Goal: Task Accomplishment & Management: Manage account settings

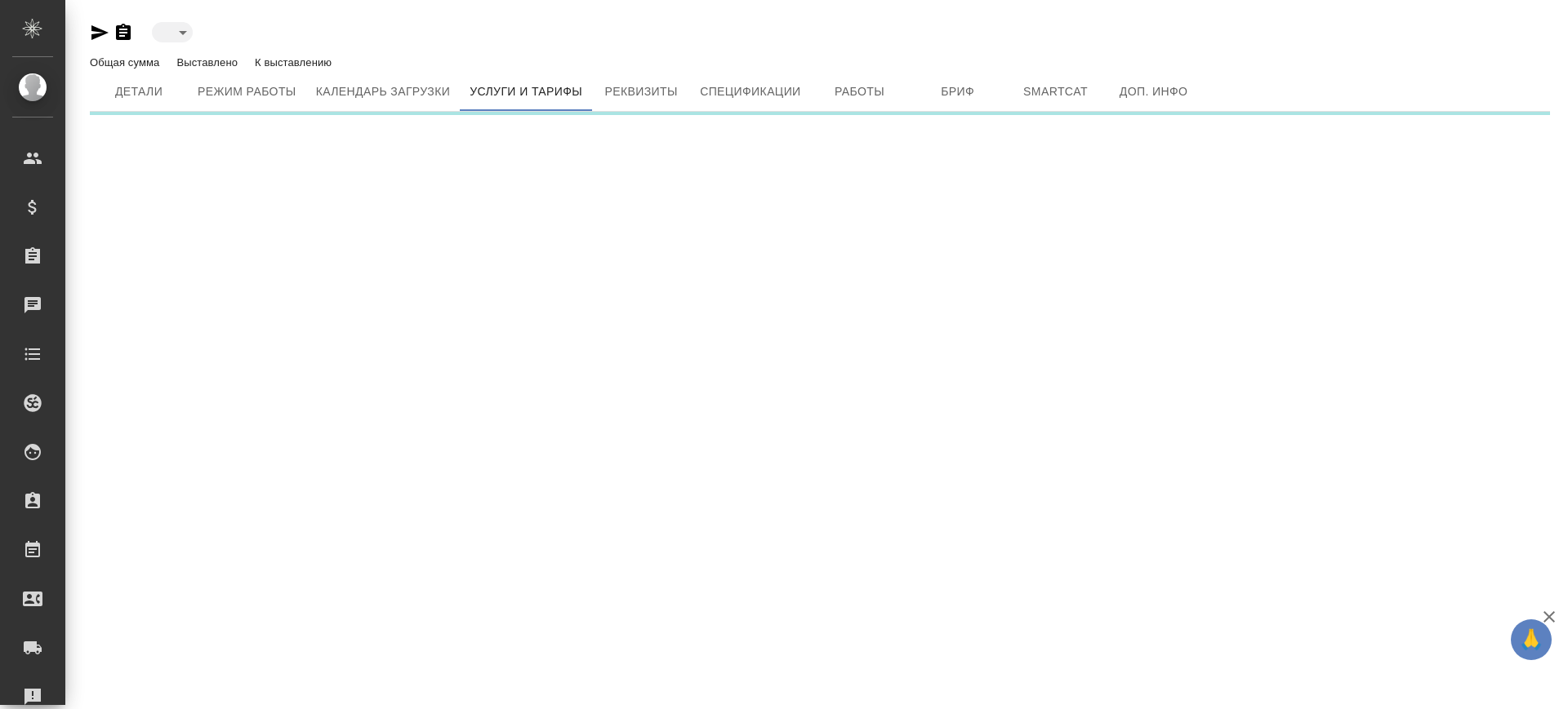
type input "active"
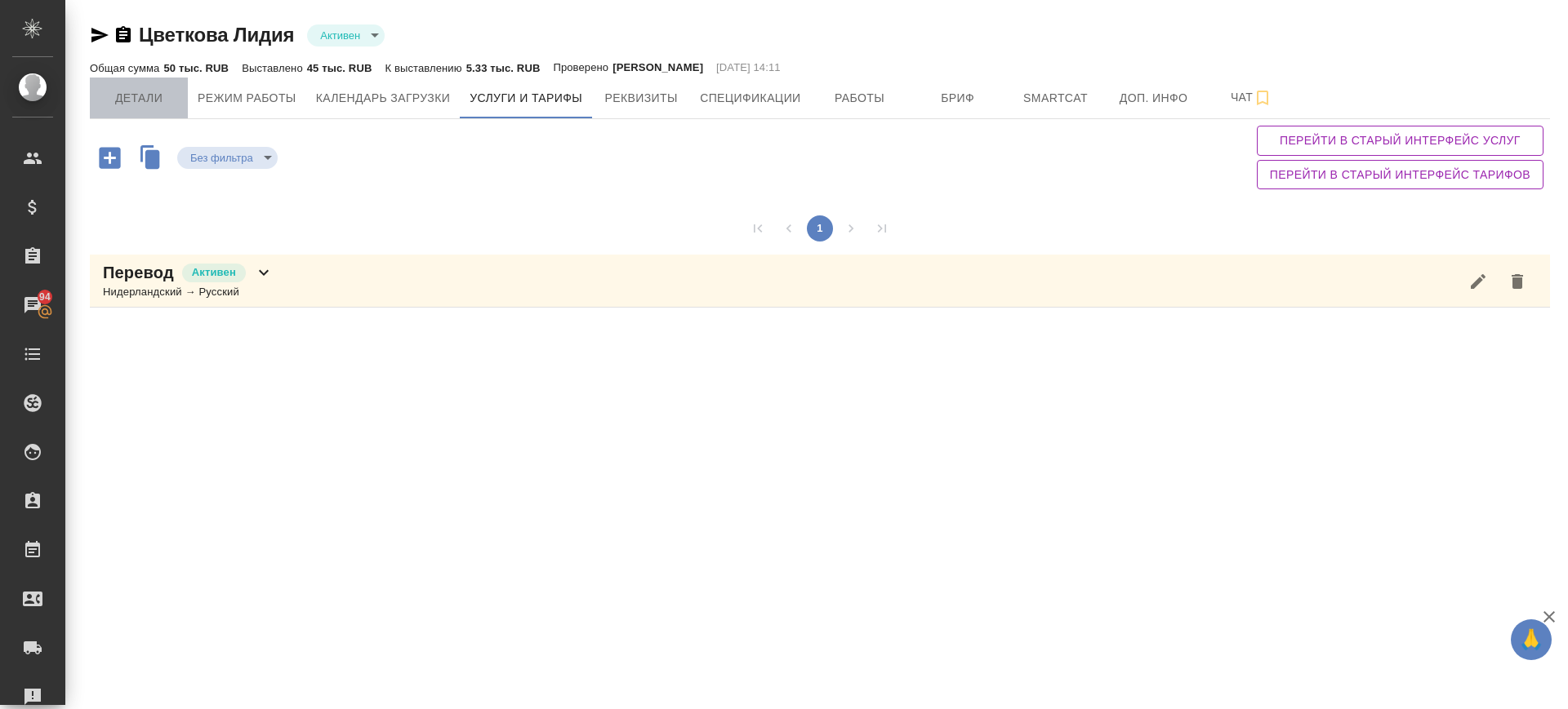
click at [128, 84] on button "Детали" at bounding box center [139, 98] width 98 height 41
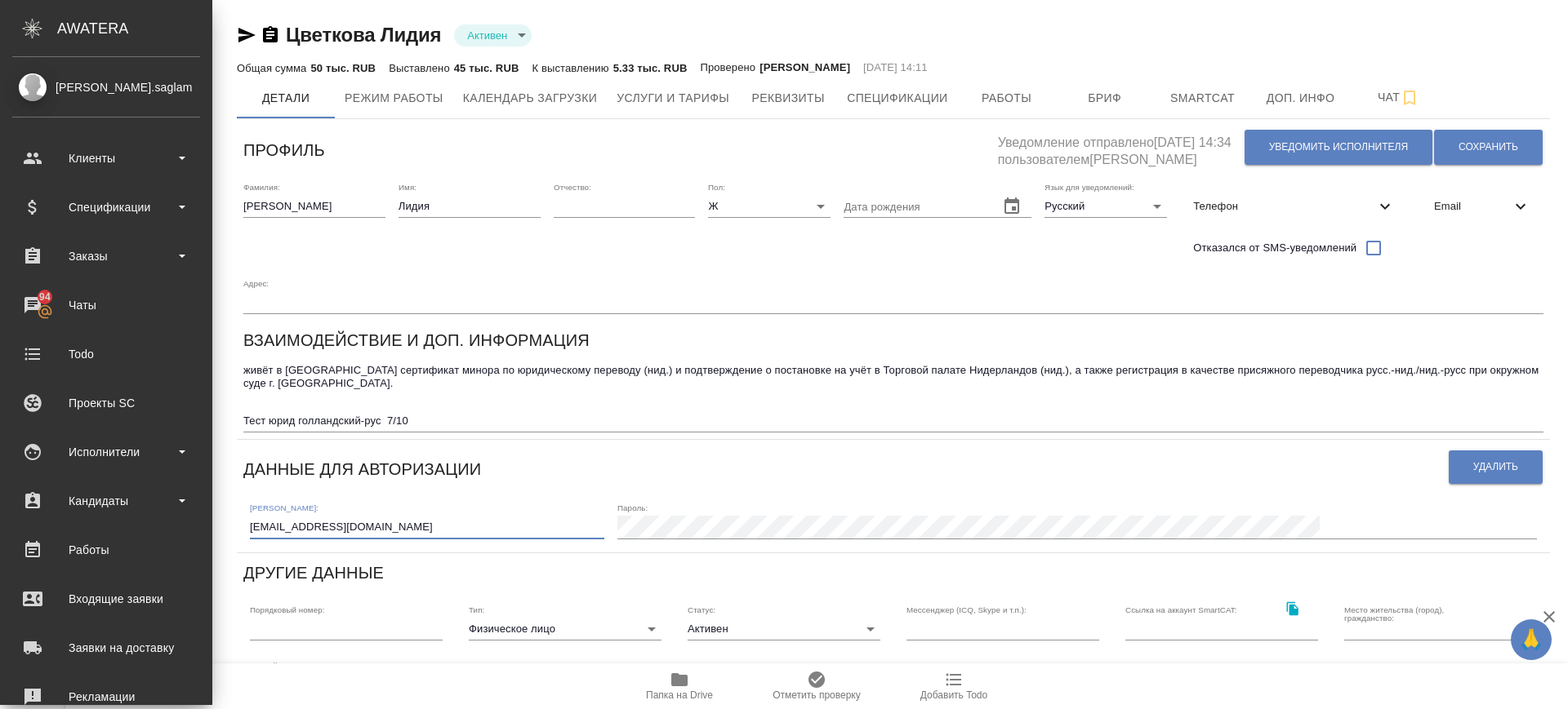
drag, startPoint x: 102, startPoint y: 479, endPoint x: 5, endPoint y: 478, distance: 97.0
click at [5, 478] on div ".cls-1 fill:#fff; AWATERA Саглам Виктория v.saglam Клиенты Спецификации Заказы …" at bounding box center [784, 354] width 1568 height 709
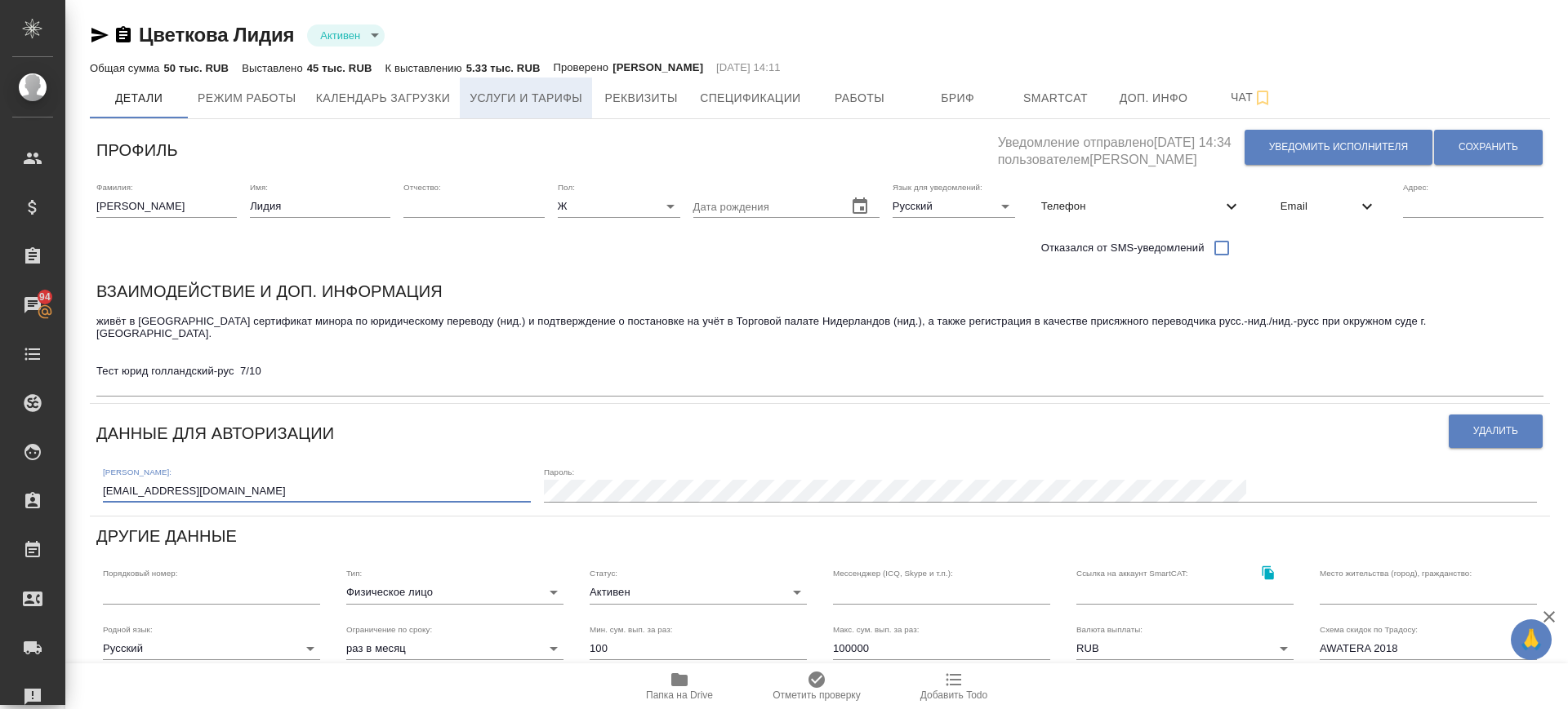
click at [557, 98] on span "Услуги и тарифы" at bounding box center [525, 98] width 112 height 20
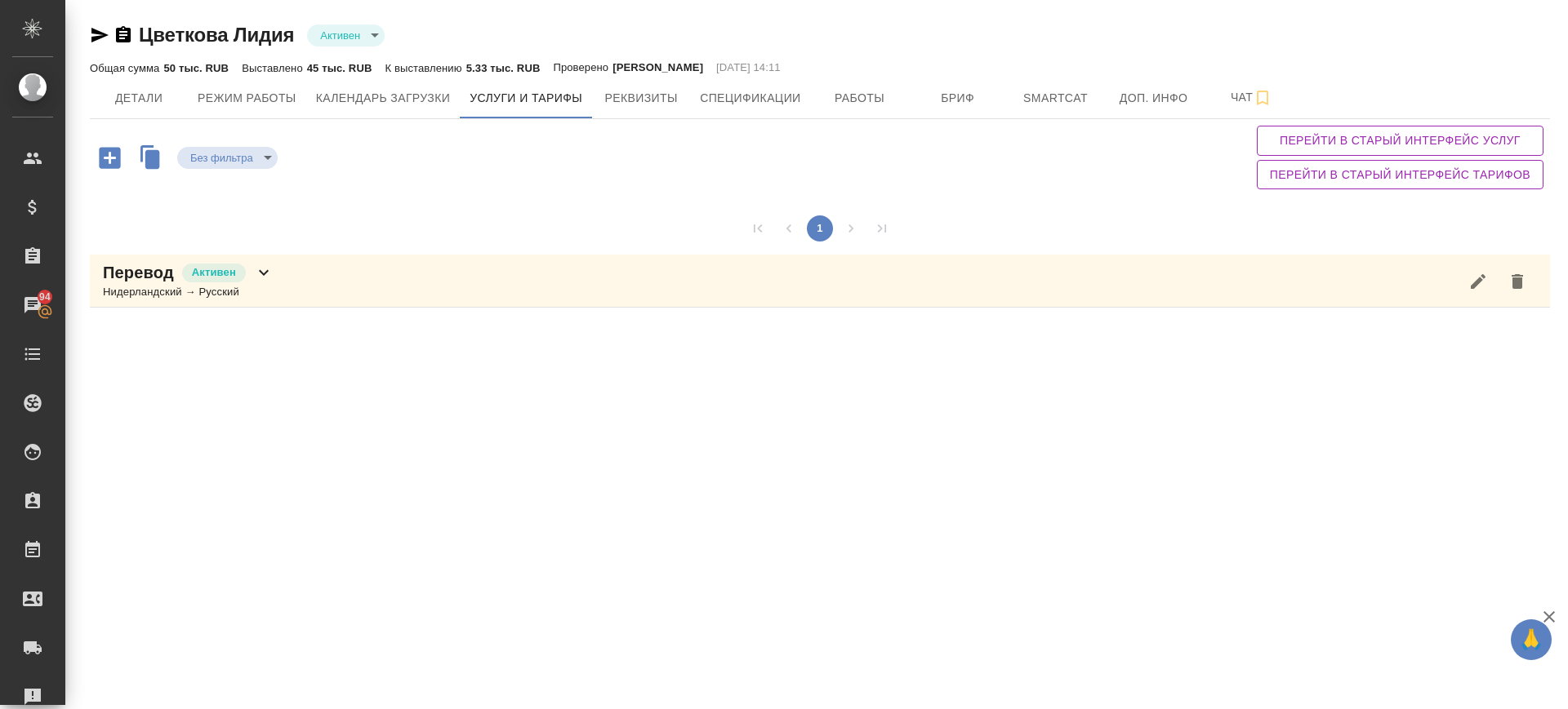
click at [339, 313] on div "1 Перевод Активен Нидерландский → Русский" at bounding box center [820, 255] width 1460 height 119
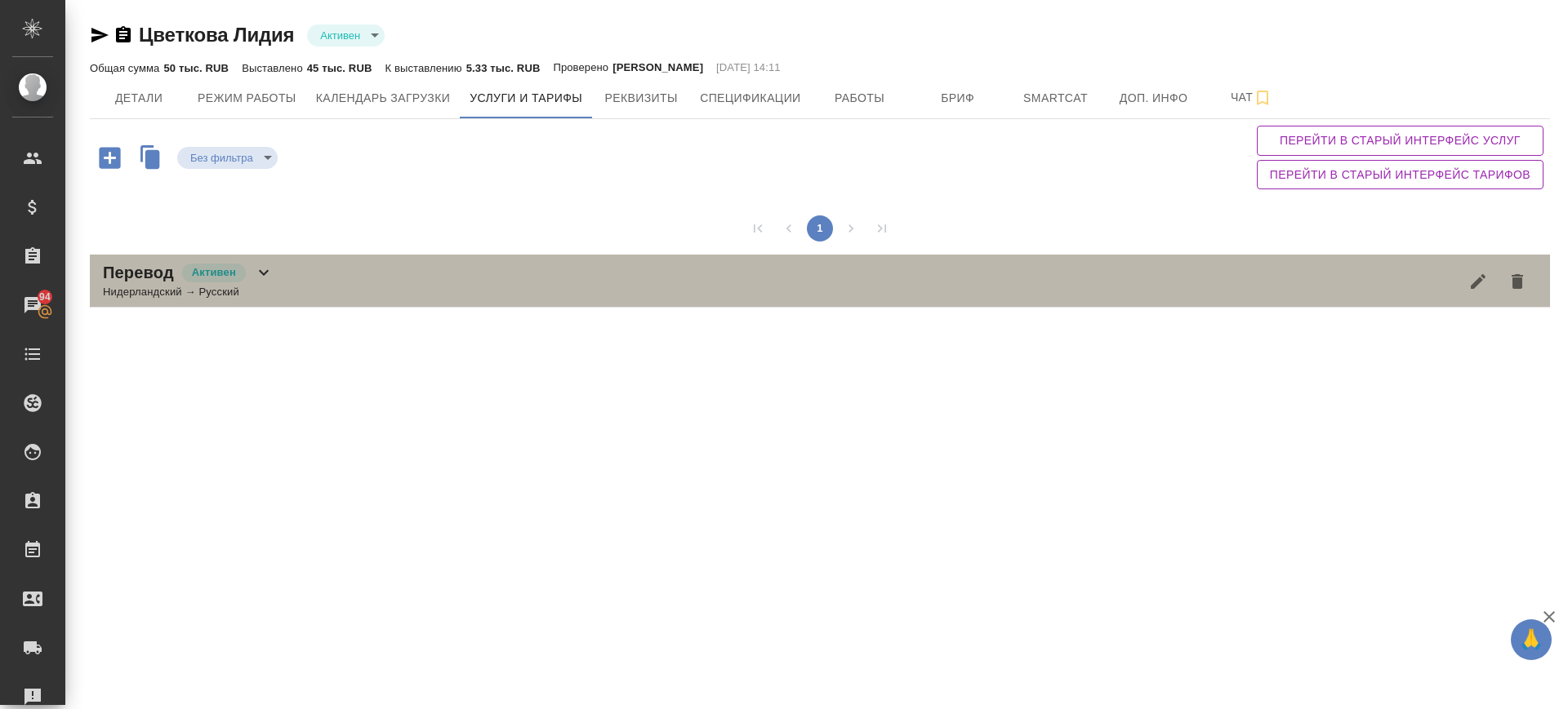
click at [346, 269] on div "Перевод Активен Нидерландский → Русский" at bounding box center [820, 280] width 1460 height 53
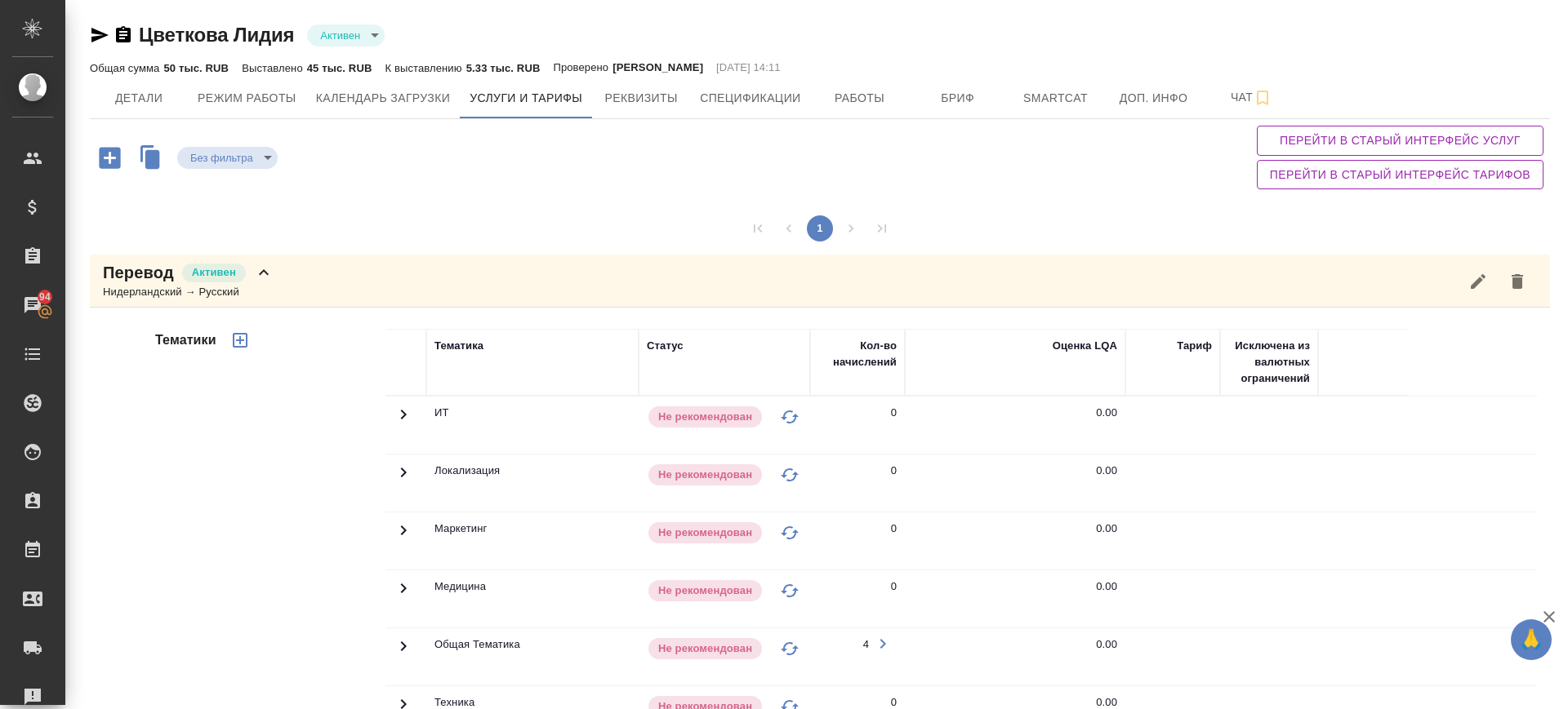
scroll to position [288, 0]
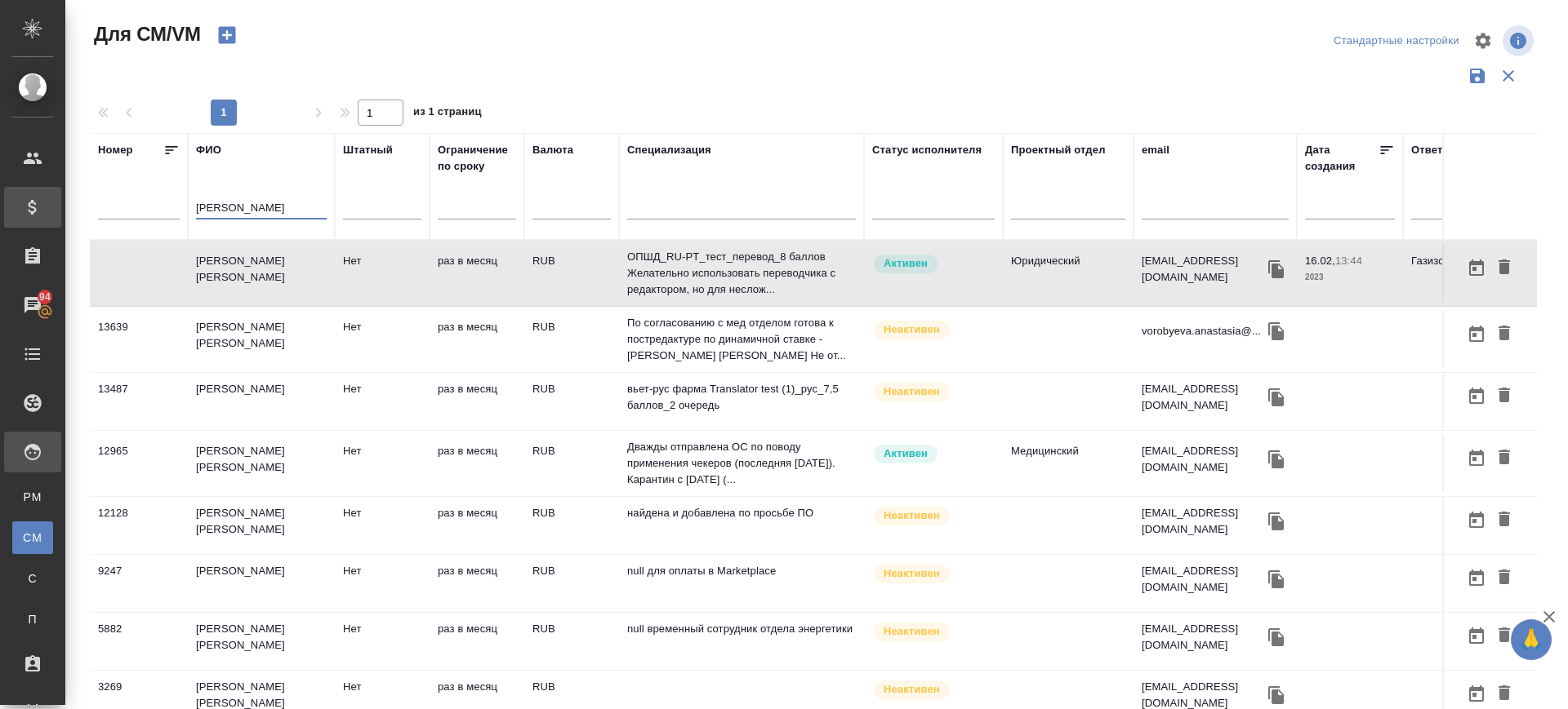
drag, startPoint x: 265, startPoint y: 213, endPoint x: 56, endPoint y: 222, distance: 209.2
click at [56, 222] on div ".cls-1 fill:#fff; AWATERA Саглам Виктория v.saglam Клиенты Спецификации Заказы …" at bounding box center [784, 354] width 1568 height 709
click at [1180, 200] on input "text" at bounding box center [1215, 210] width 147 height 20
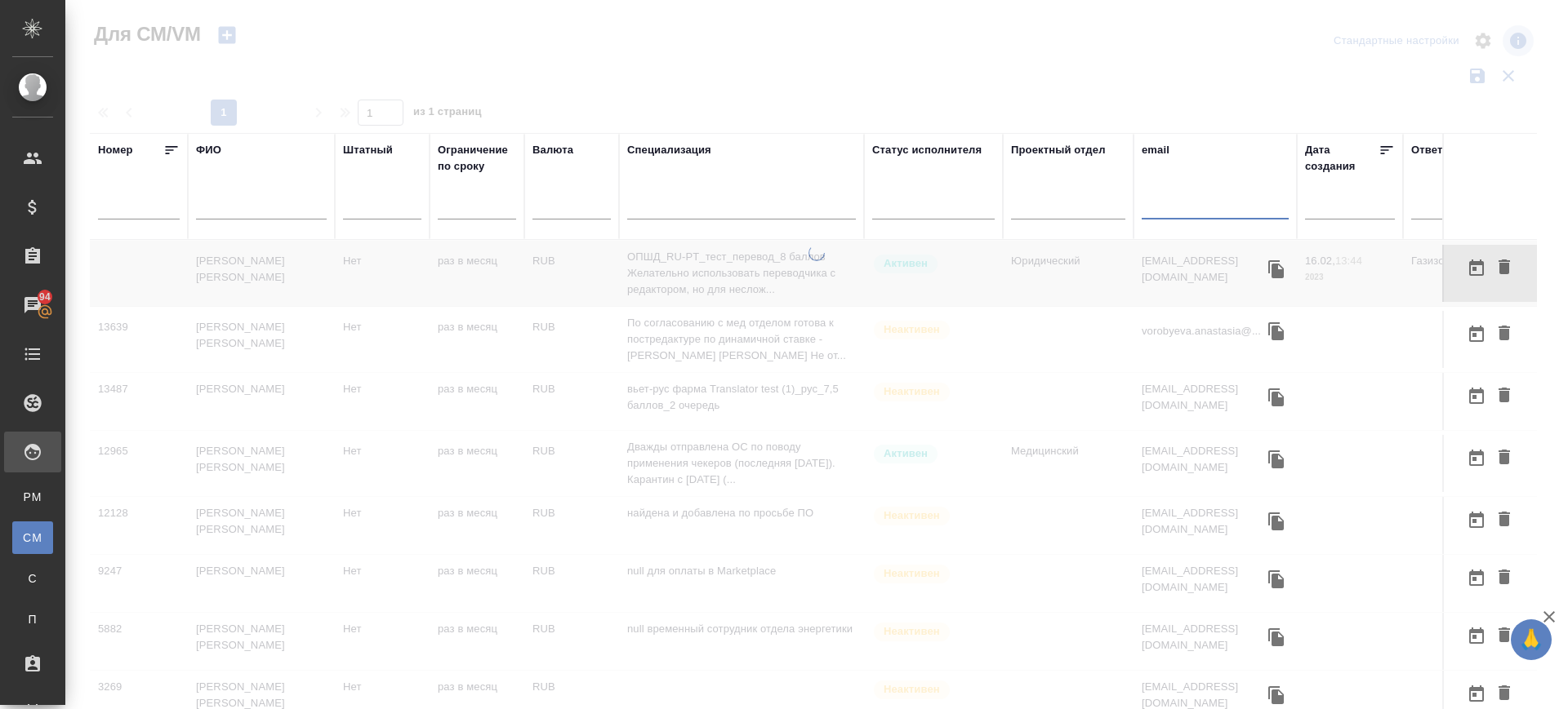
paste input "[EMAIL_ADDRESS][DOMAIN_NAME]"
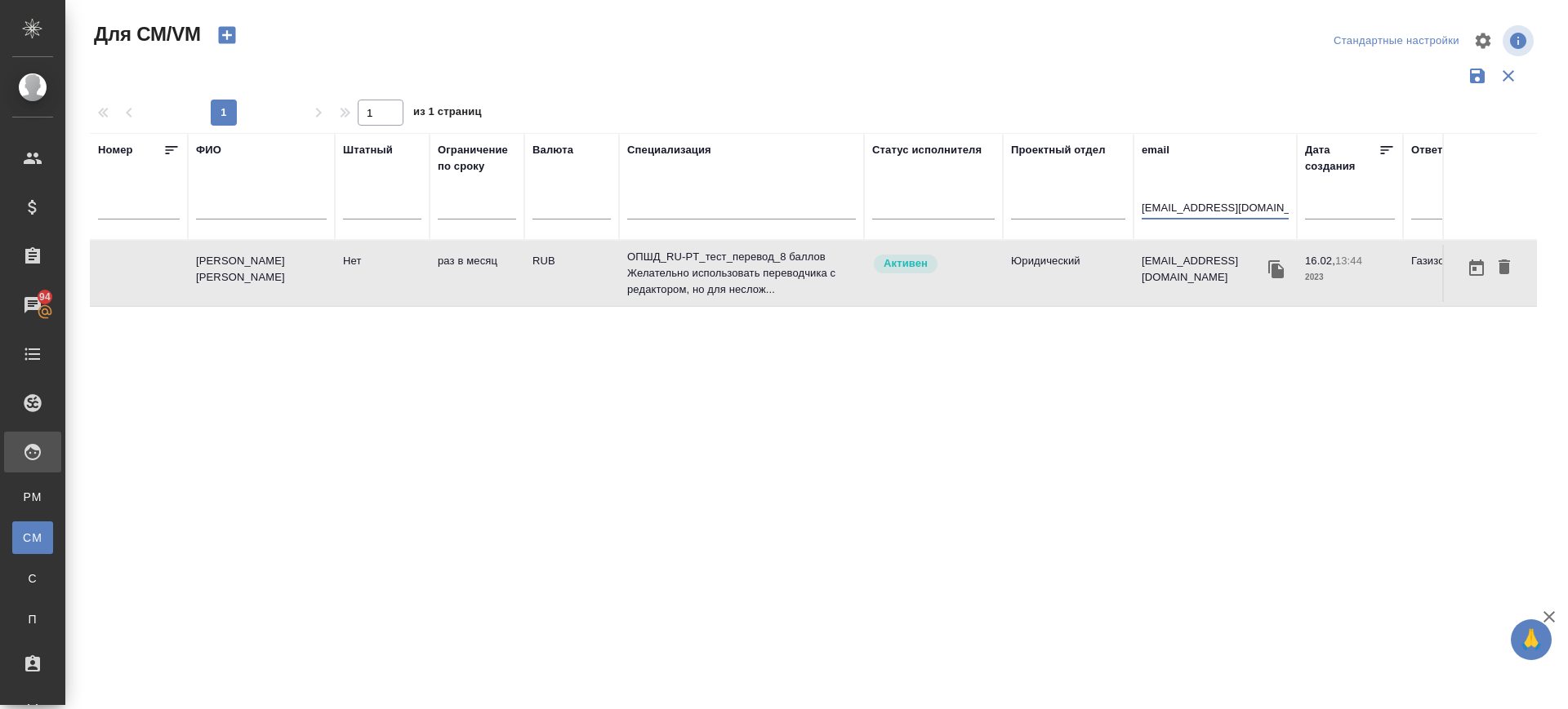
type input "[EMAIL_ADDRESS][DOMAIN_NAME]"
click at [238, 275] on td "[PERSON_NAME] [PERSON_NAME]" at bounding box center [261, 274] width 147 height 58
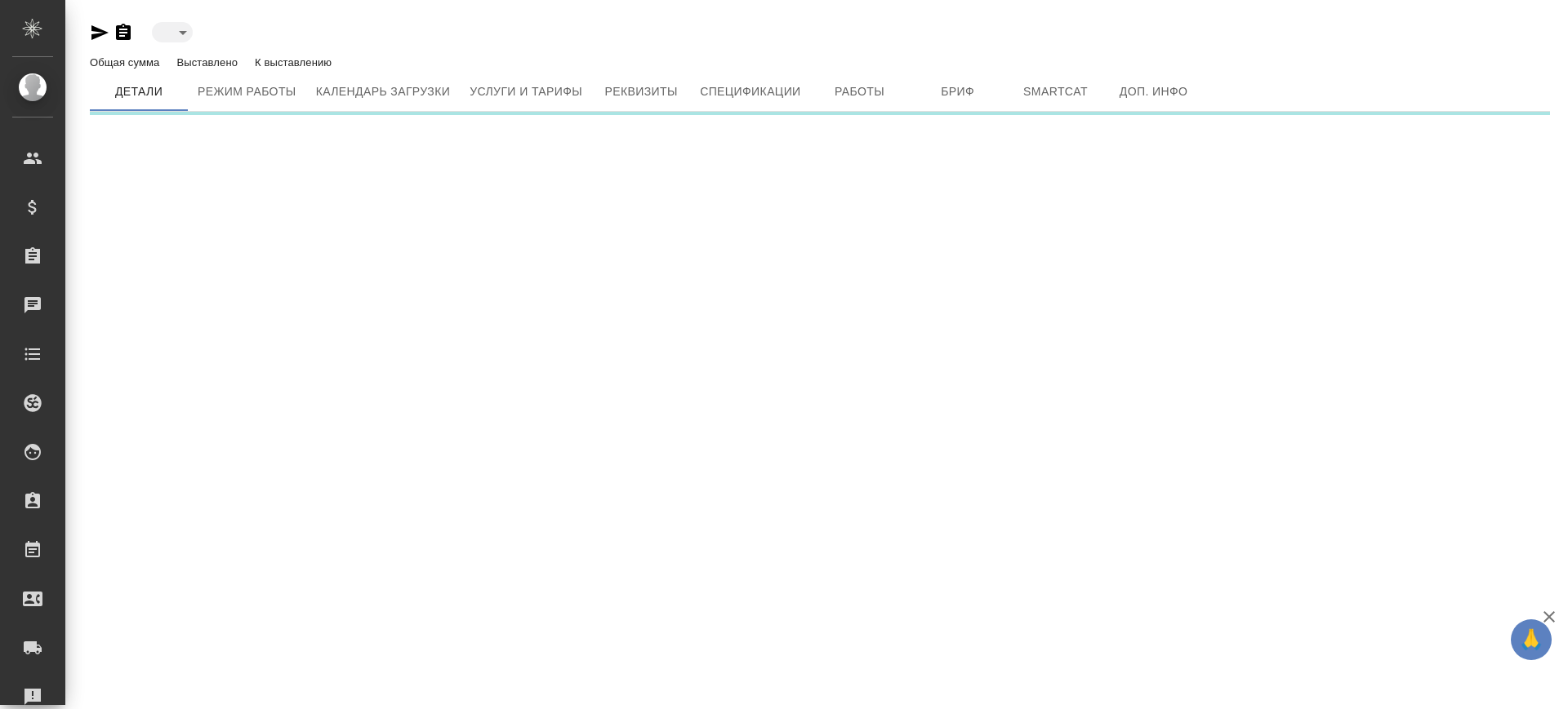
type input "active"
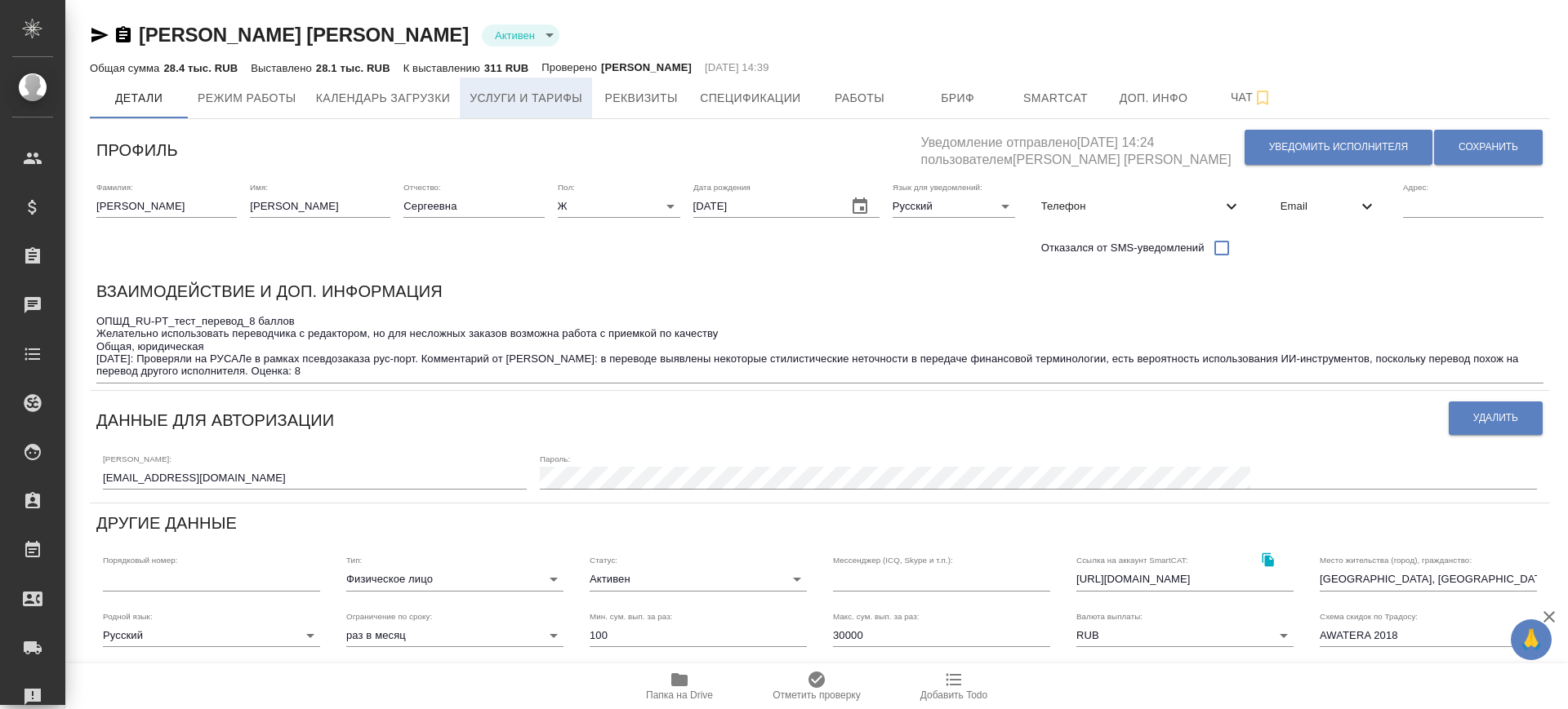
click at [513, 97] on span "Услуги и тарифы" at bounding box center [525, 98] width 112 height 20
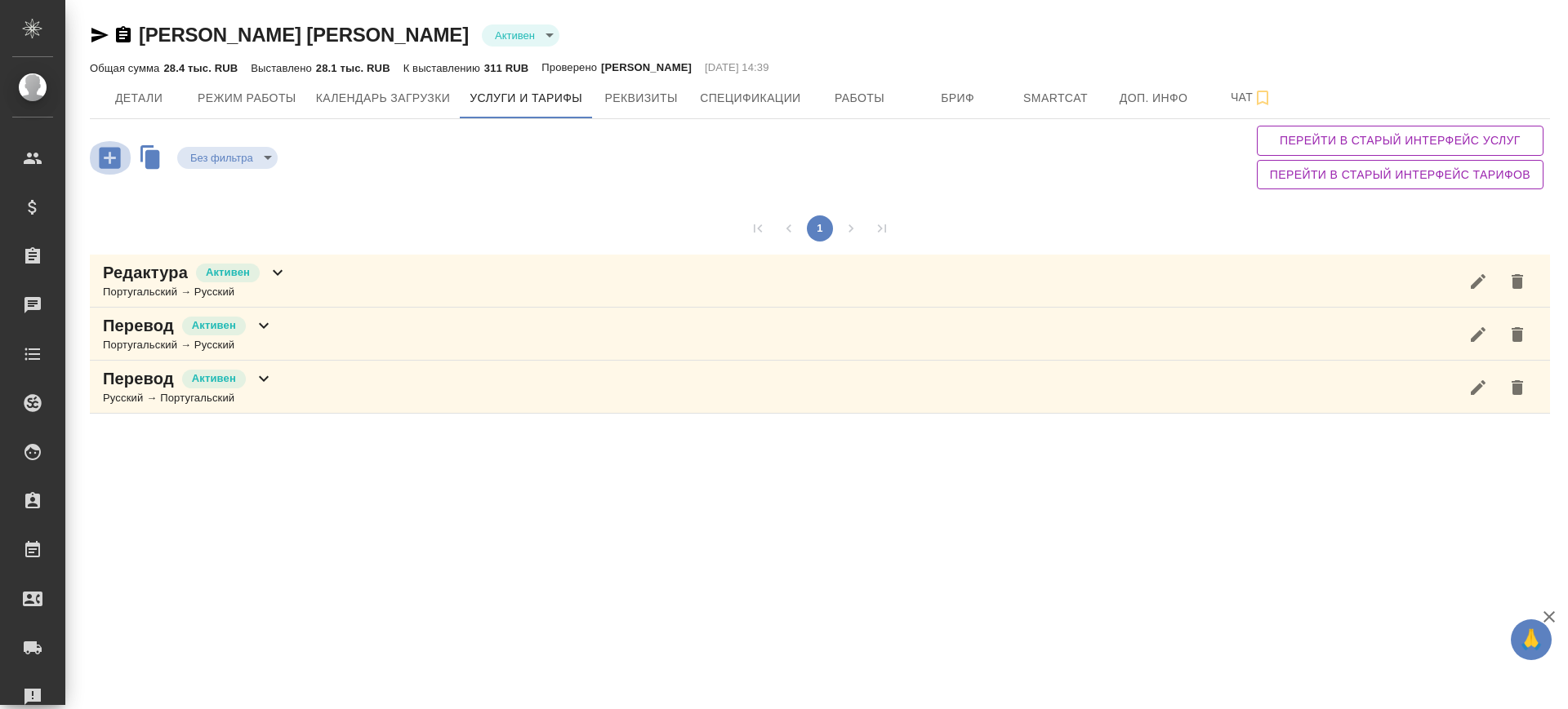
click at [103, 158] on icon "button" at bounding box center [109, 157] width 21 height 21
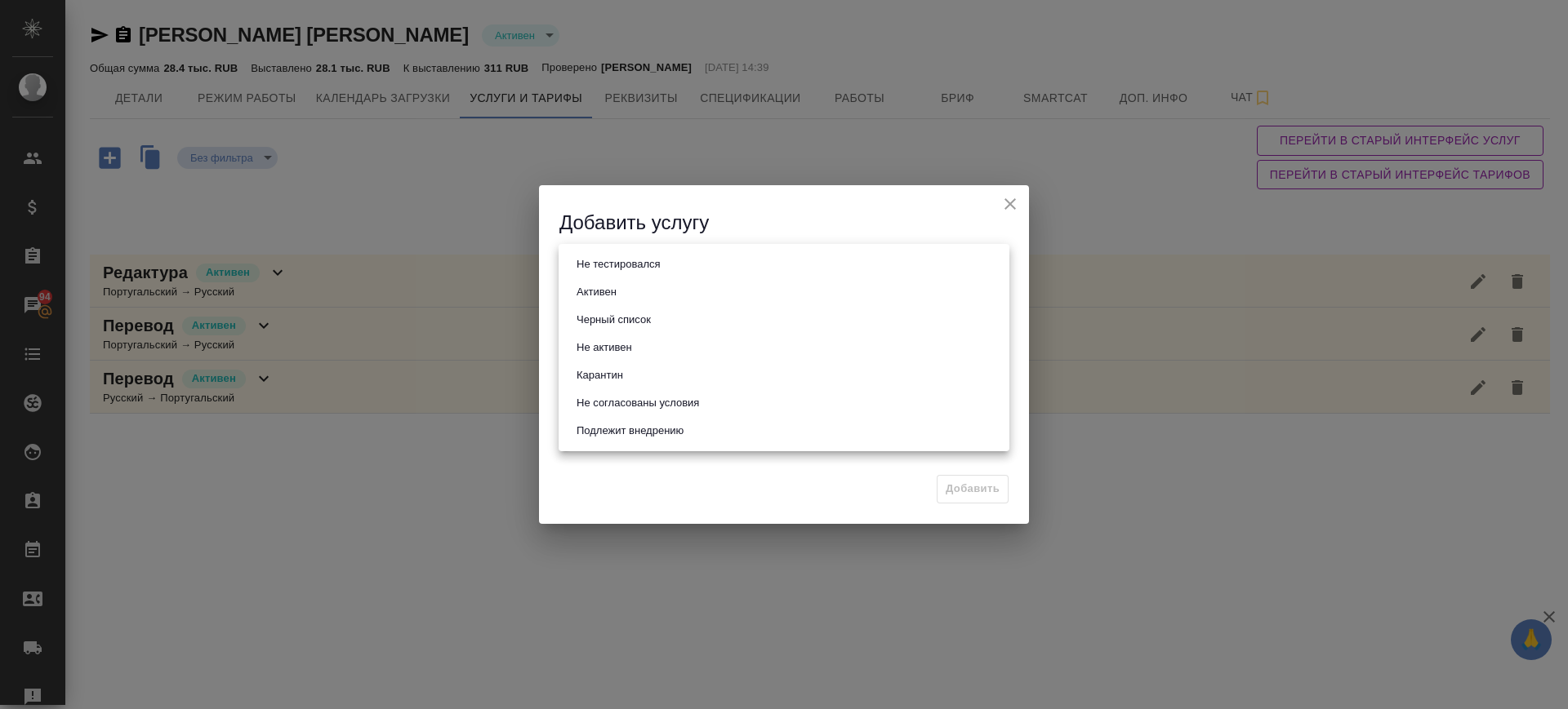
click at [621, 275] on body "🙏 .cls-1 fill:#fff; AWATERA Саглам [PERSON_NAME] Клиенты Спецификации Заказы 94…" at bounding box center [784, 354] width 1568 height 709
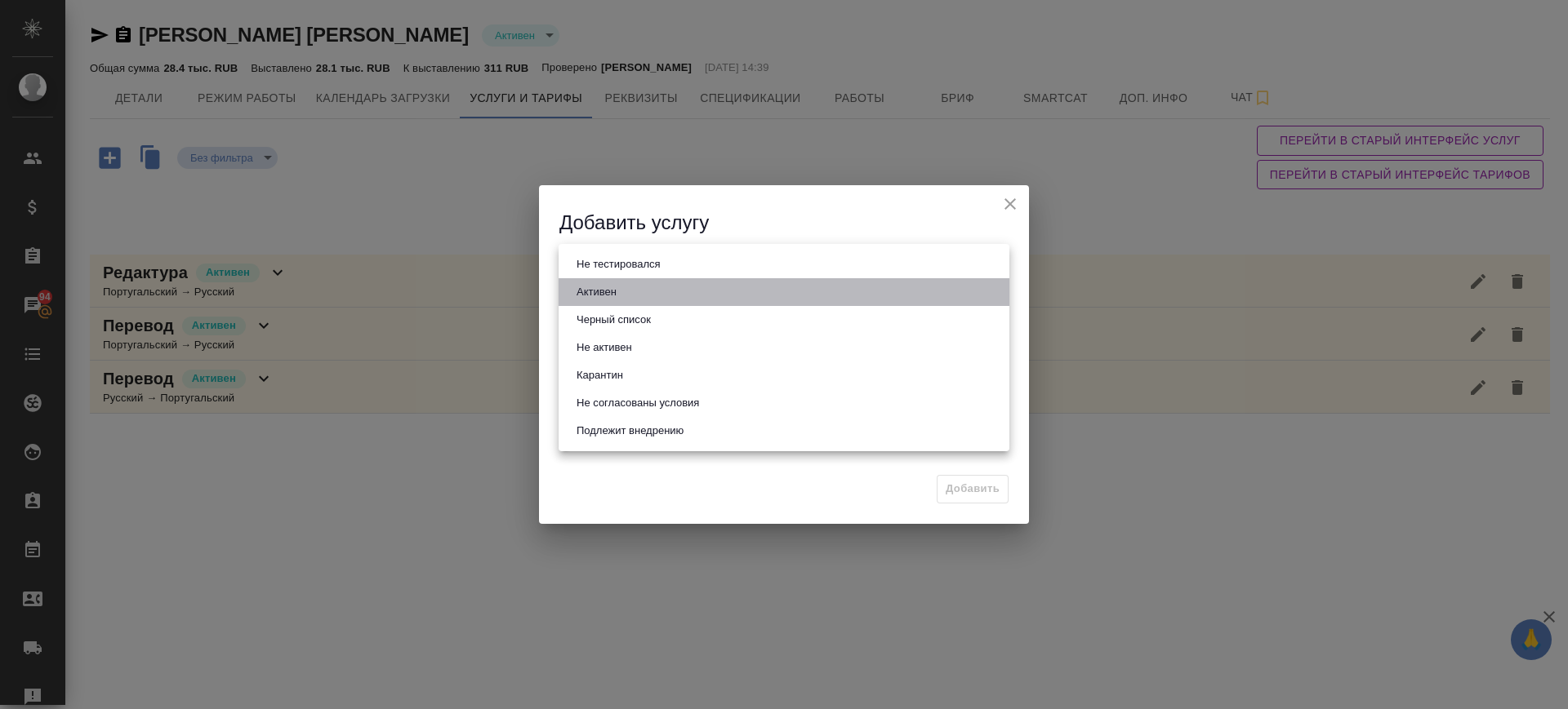
click at [621, 290] on li "Активен" at bounding box center [784, 292] width 451 height 28
type input "active"
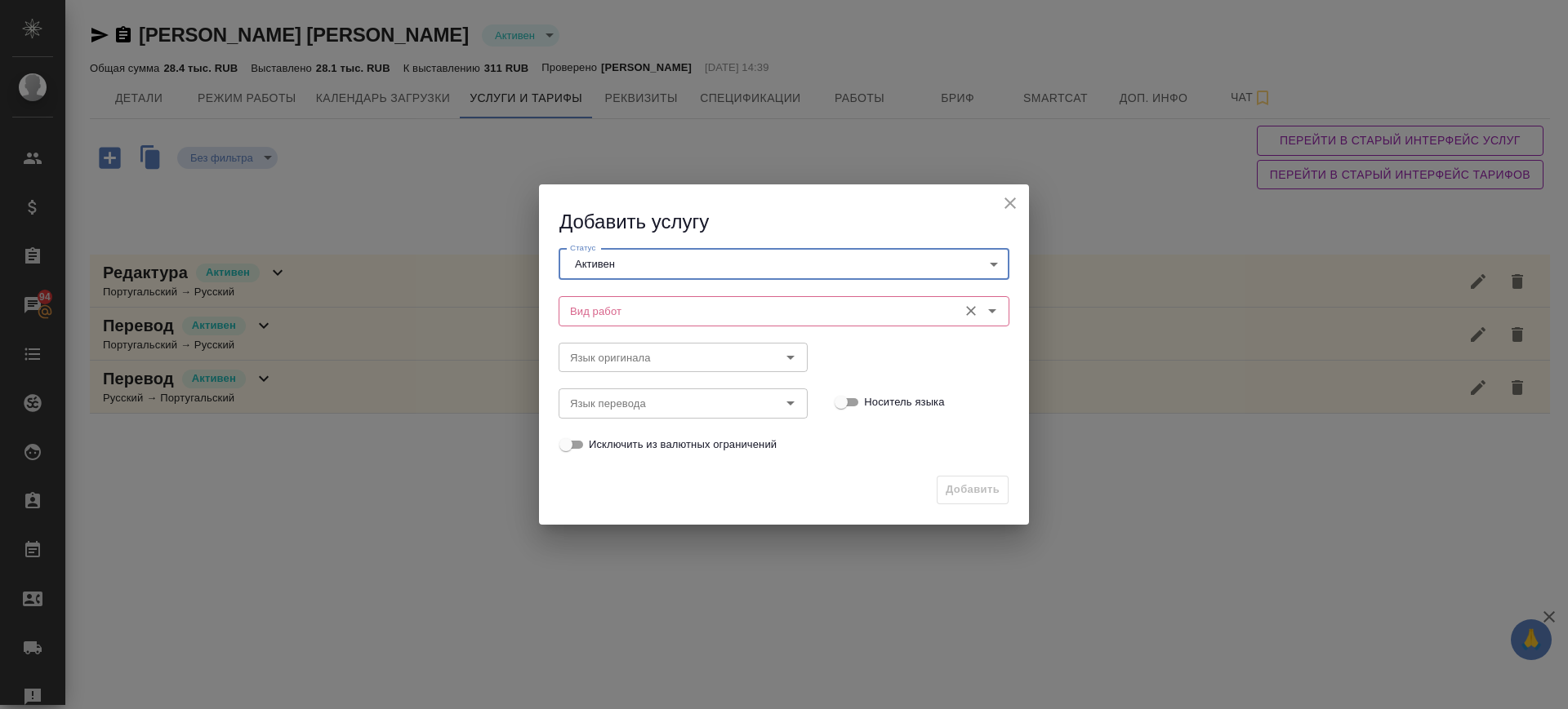
click at [622, 310] on input "Вид работ" at bounding box center [757, 311] width 386 height 19
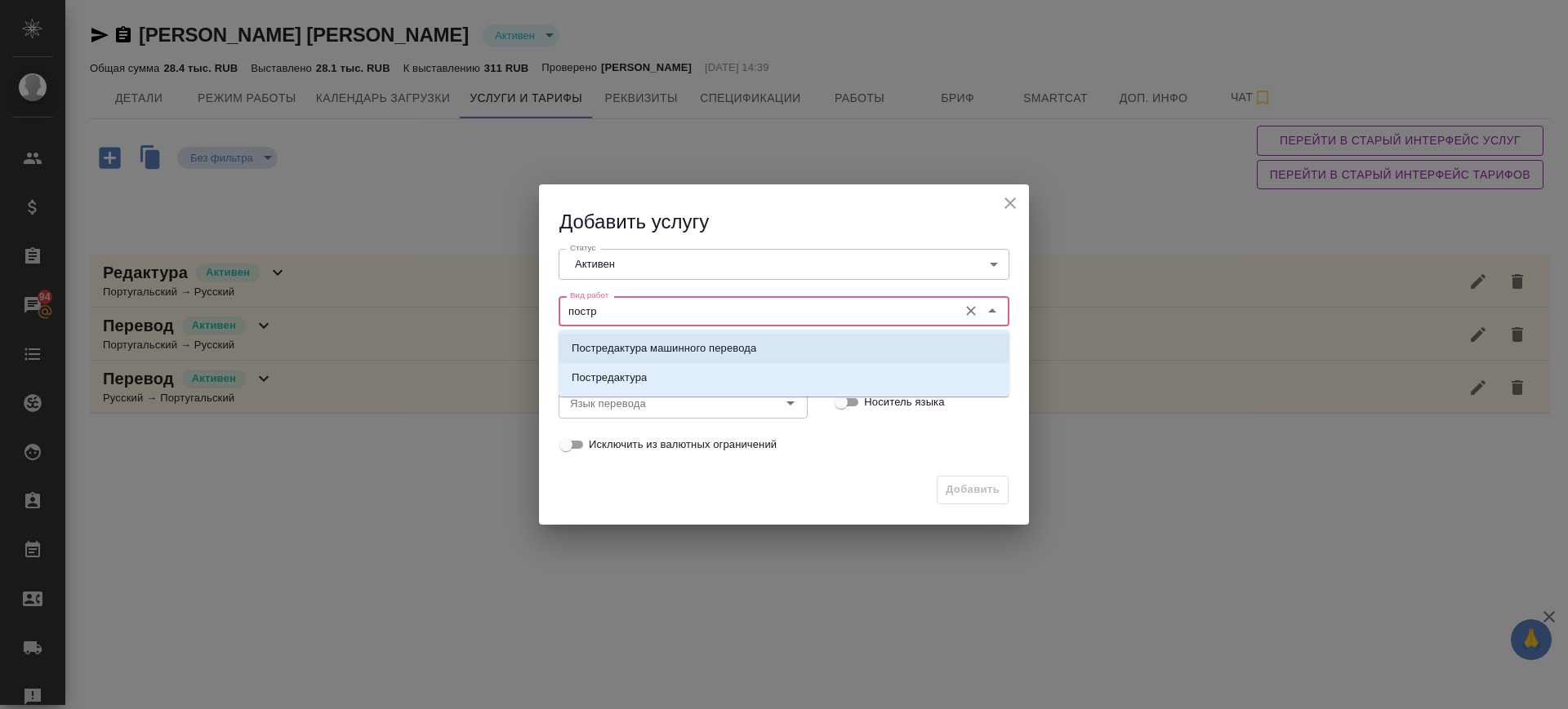
click at [750, 341] on p "Постредактура машинного перевода" at bounding box center [664, 349] width 185 height 17
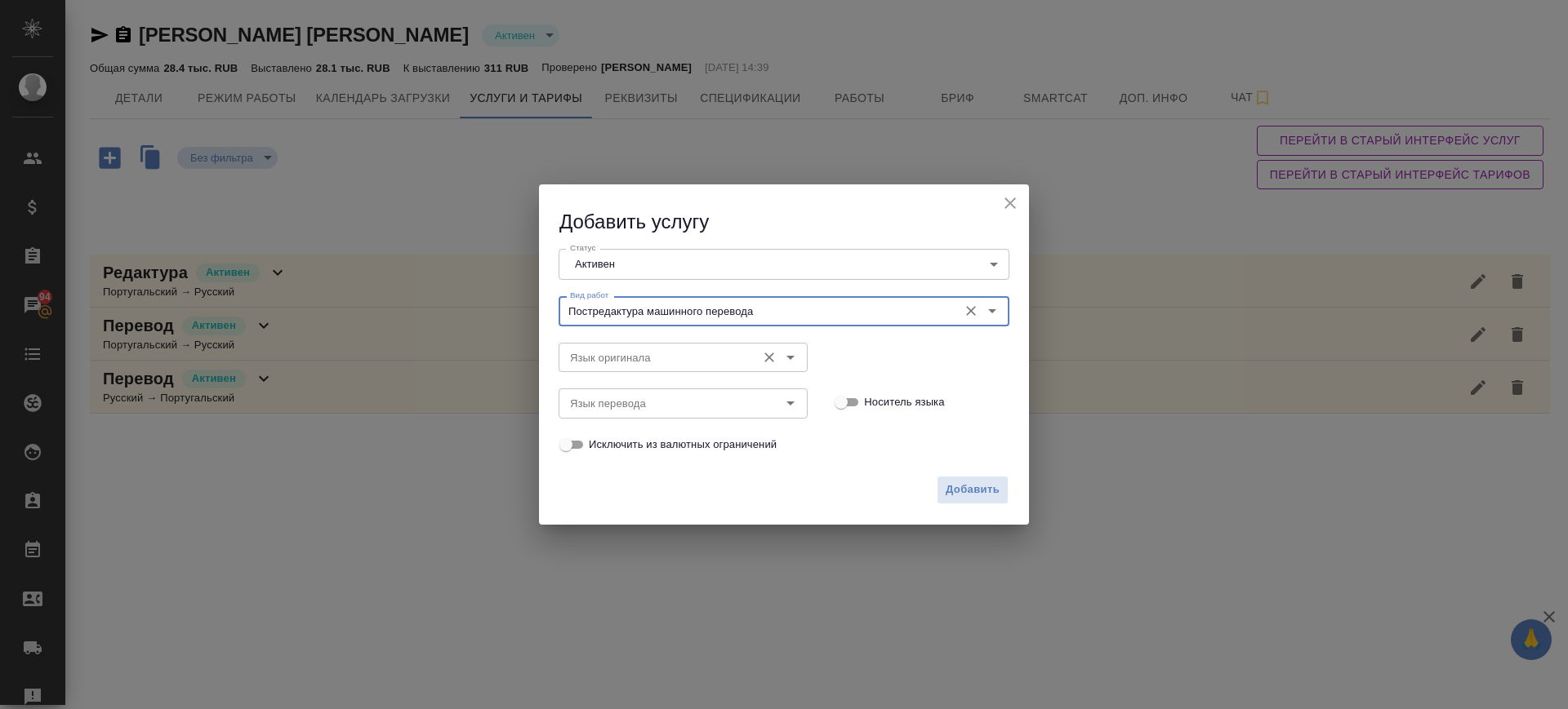
type input "Постредактура машинного перевода"
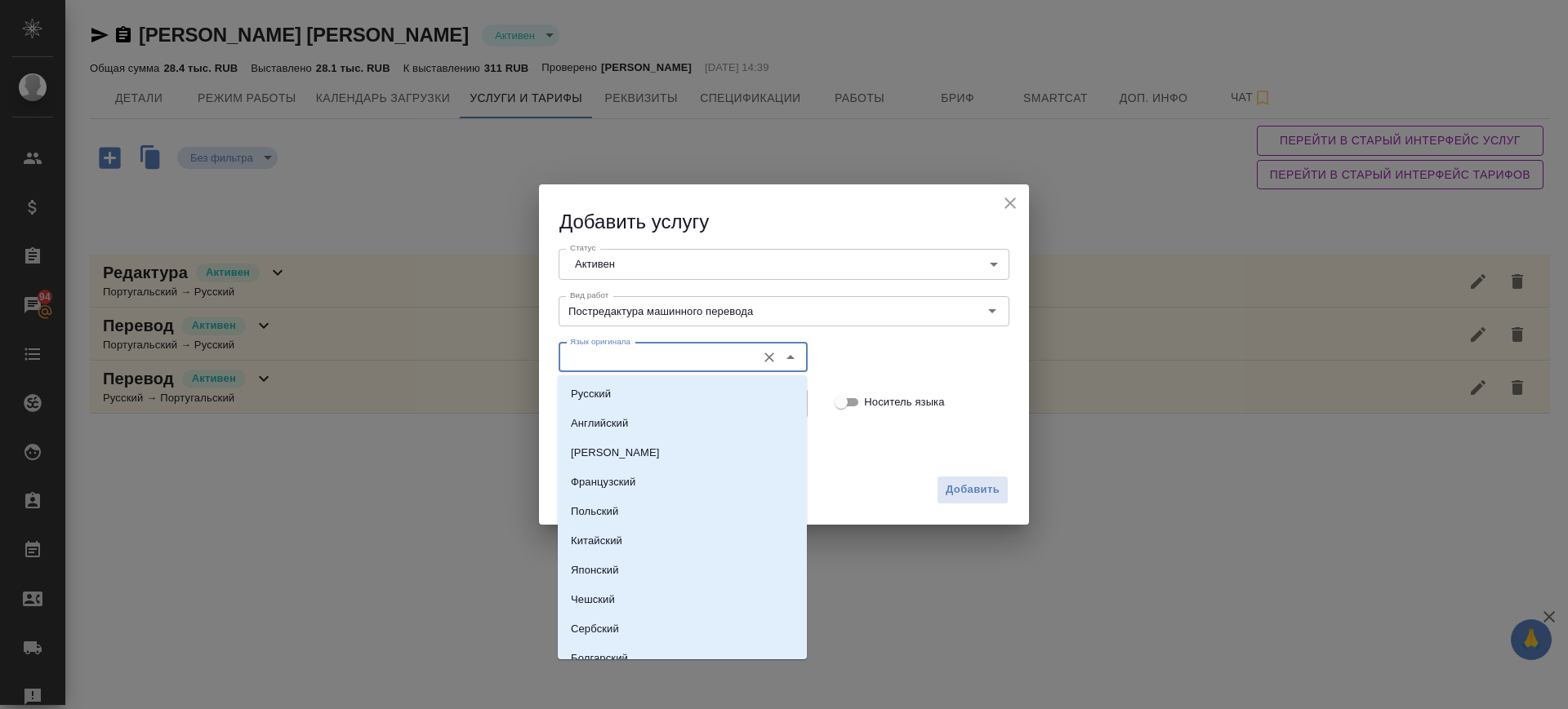
click at [655, 358] on input "Язык оригинала" at bounding box center [655, 357] width 185 height 19
click at [648, 390] on li "Русский" at bounding box center [682, 394] width 249 height 30
type input "Русский"
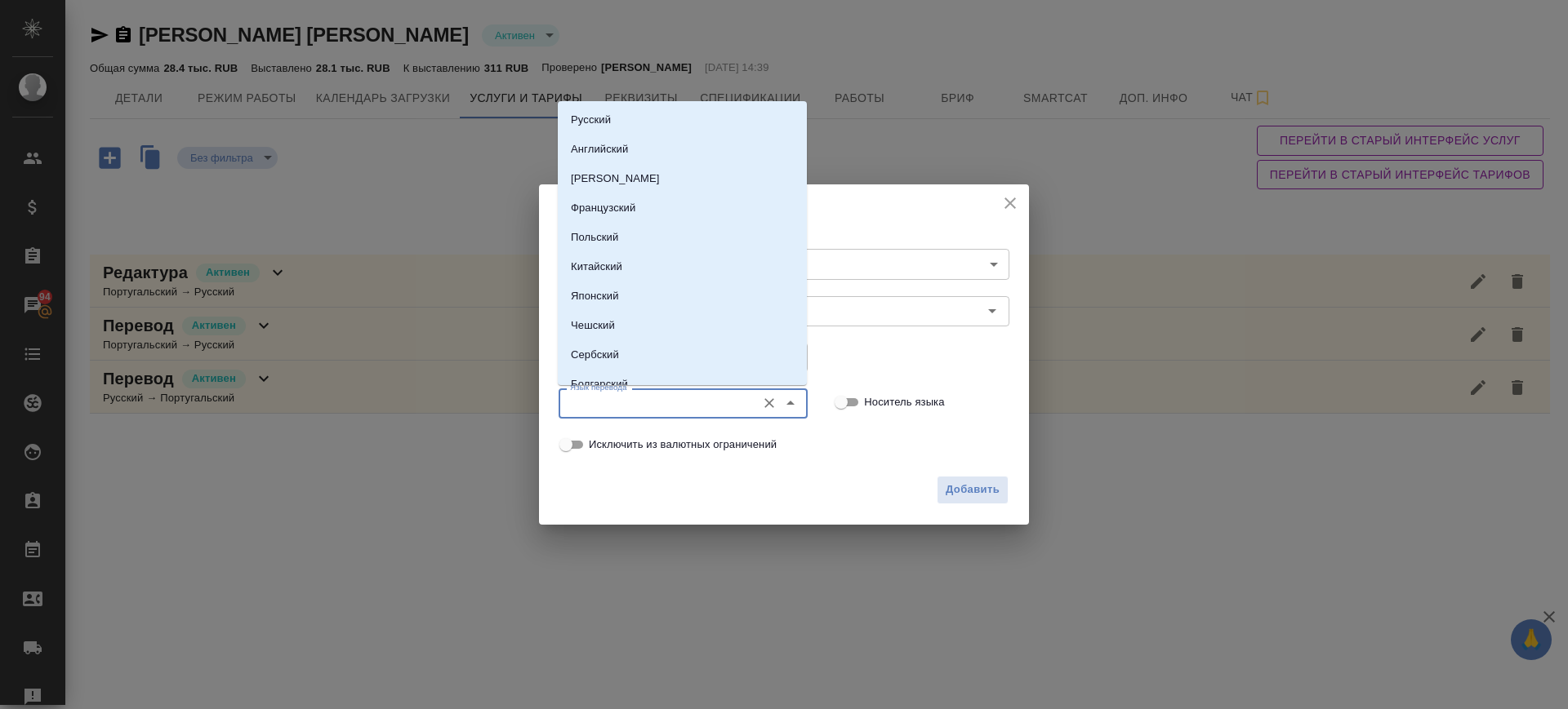
click at [648, 401] on input "Язык перевода" at bounding box center [655, 403] width 185 height 19
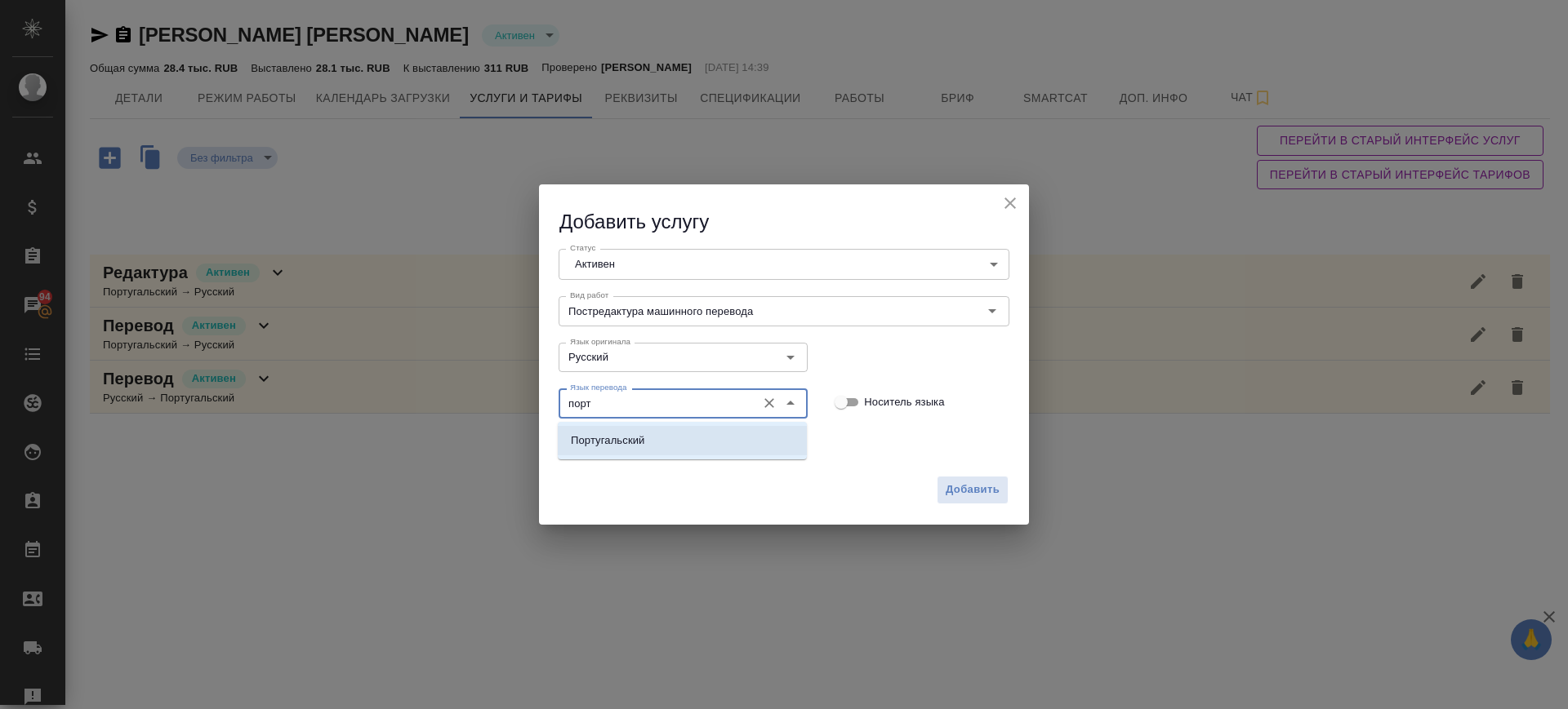
drag, startPoint x: 658, startPoint y: 446, endPoint x: 848, endPoint y: 457, distance: 190.3
click at [673, 446] on li "Португальский" at bounding box center [682, 441] width 249 height 30
type input "Португальский"
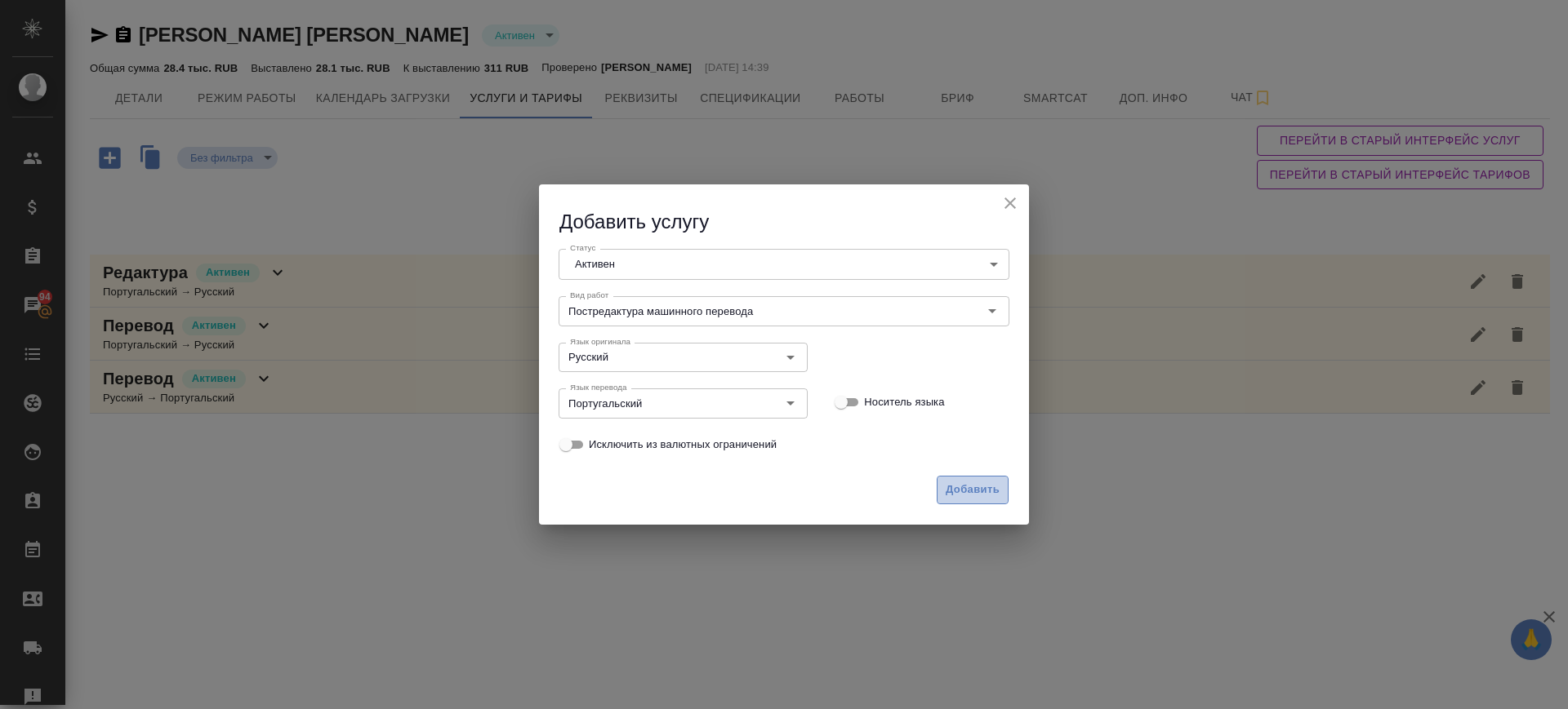
click at [947, 489] on span "Добавить" at bounding box center [973, 490] width 54 height 19
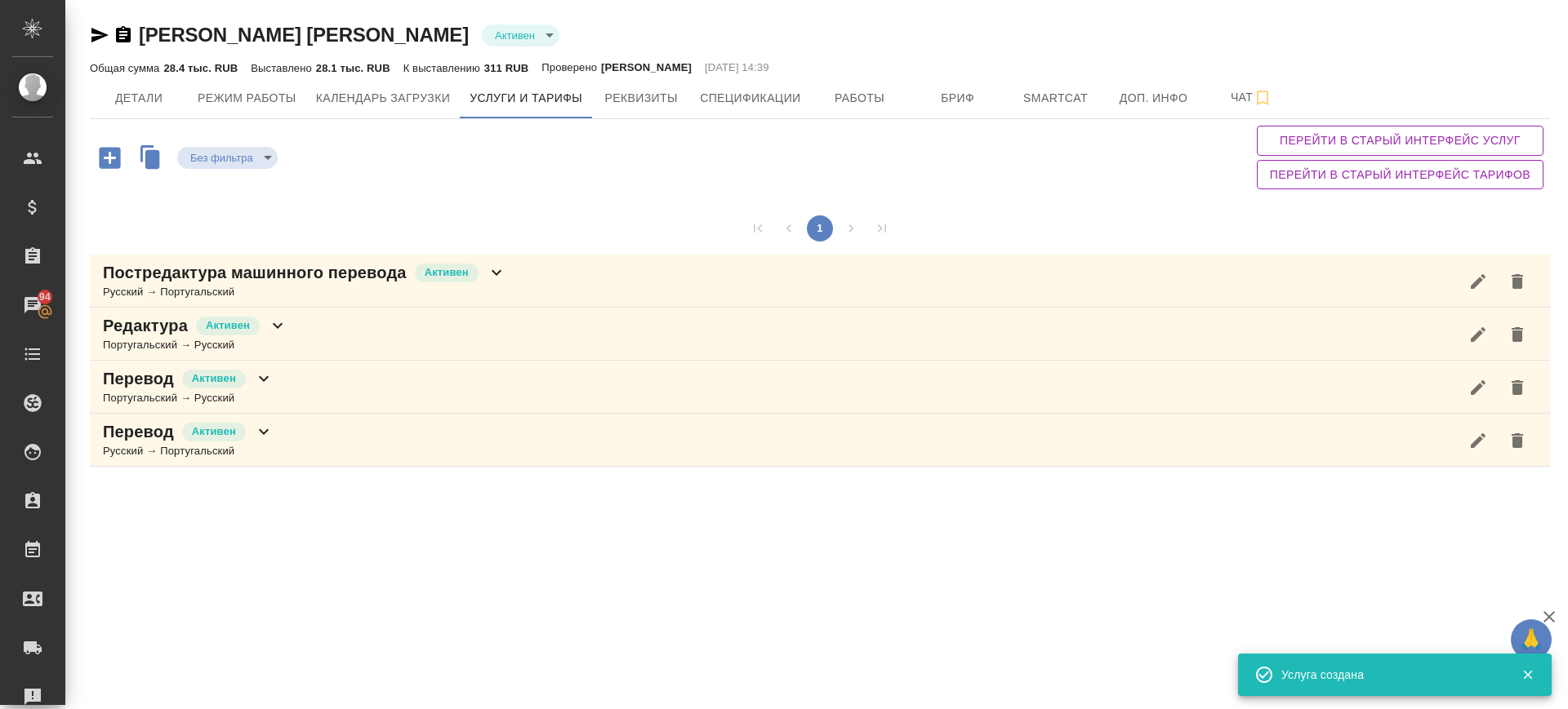
click at [113, 153] on icon "button" at bounding box center [109, 157] width 21 height 21
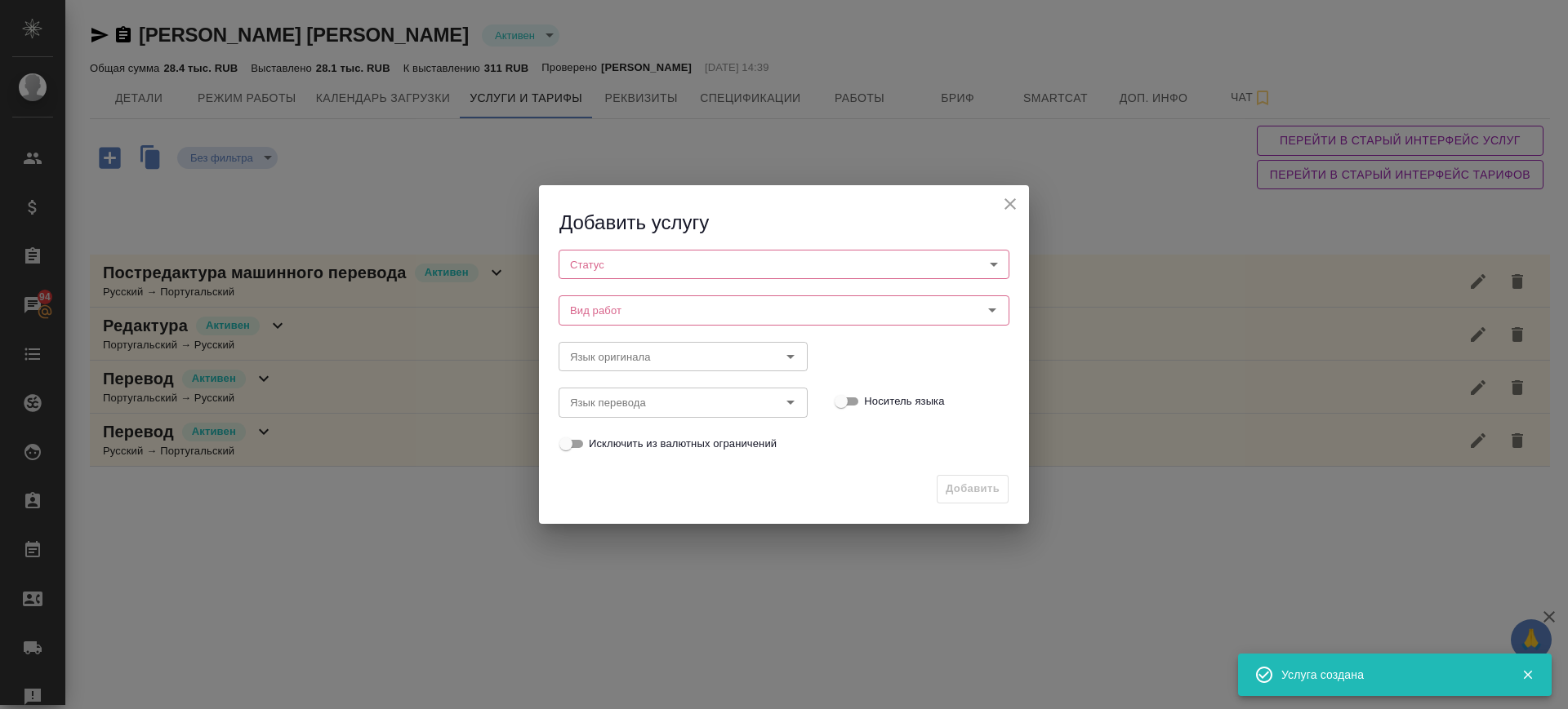
click at [685, 273] on body "🙏 .cls-1 fill:#fff; AWATERA Саглам [PERSON_NAME] Клиенты Спецификации Заказы 94…" at bounding box center [784, 354] width 1568 height 709
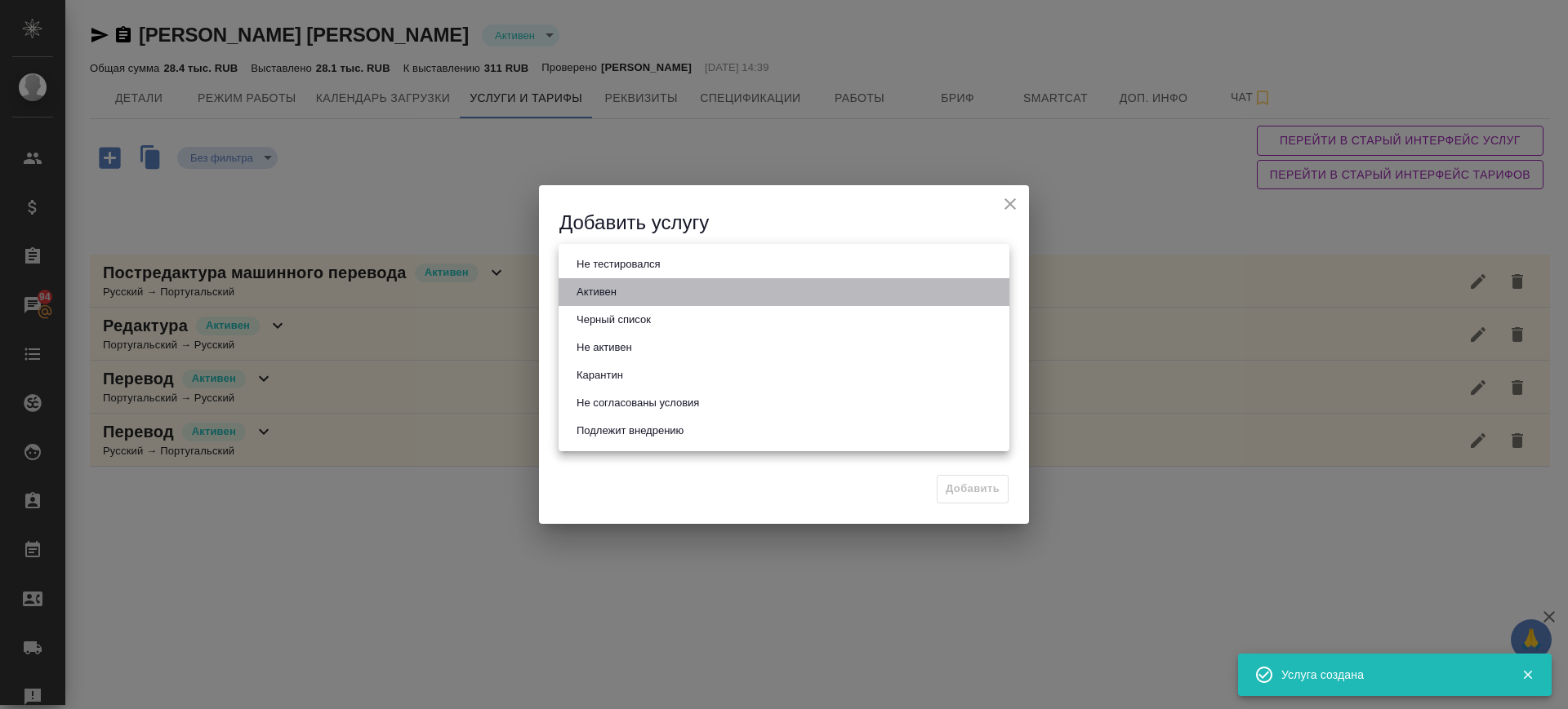
click at [654, 289] on li "Активен" at bounding box center [784, 292] width 451 height 28
type input "active"
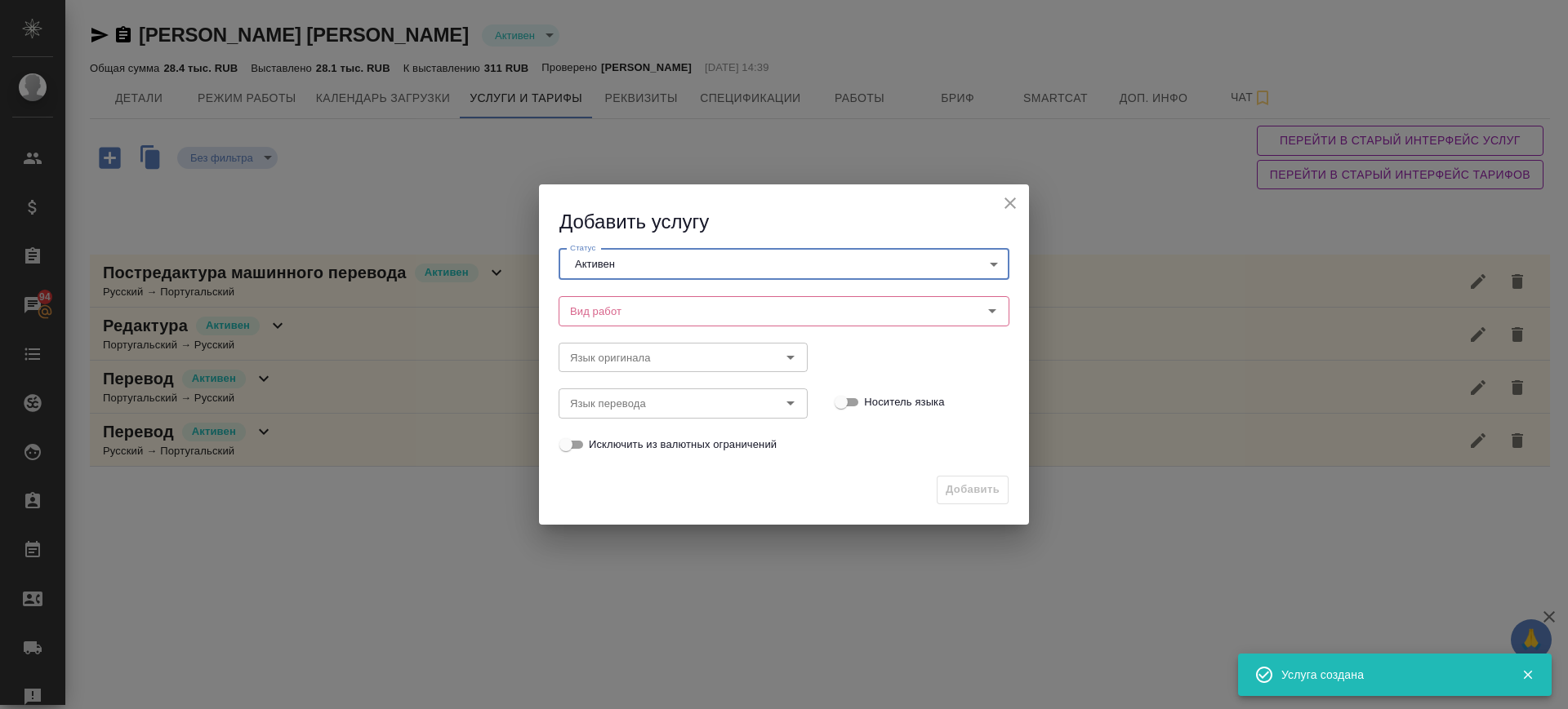
click at [657, 306] on input "Вид работ" at bounding box center [757, 311] width 386 height 19
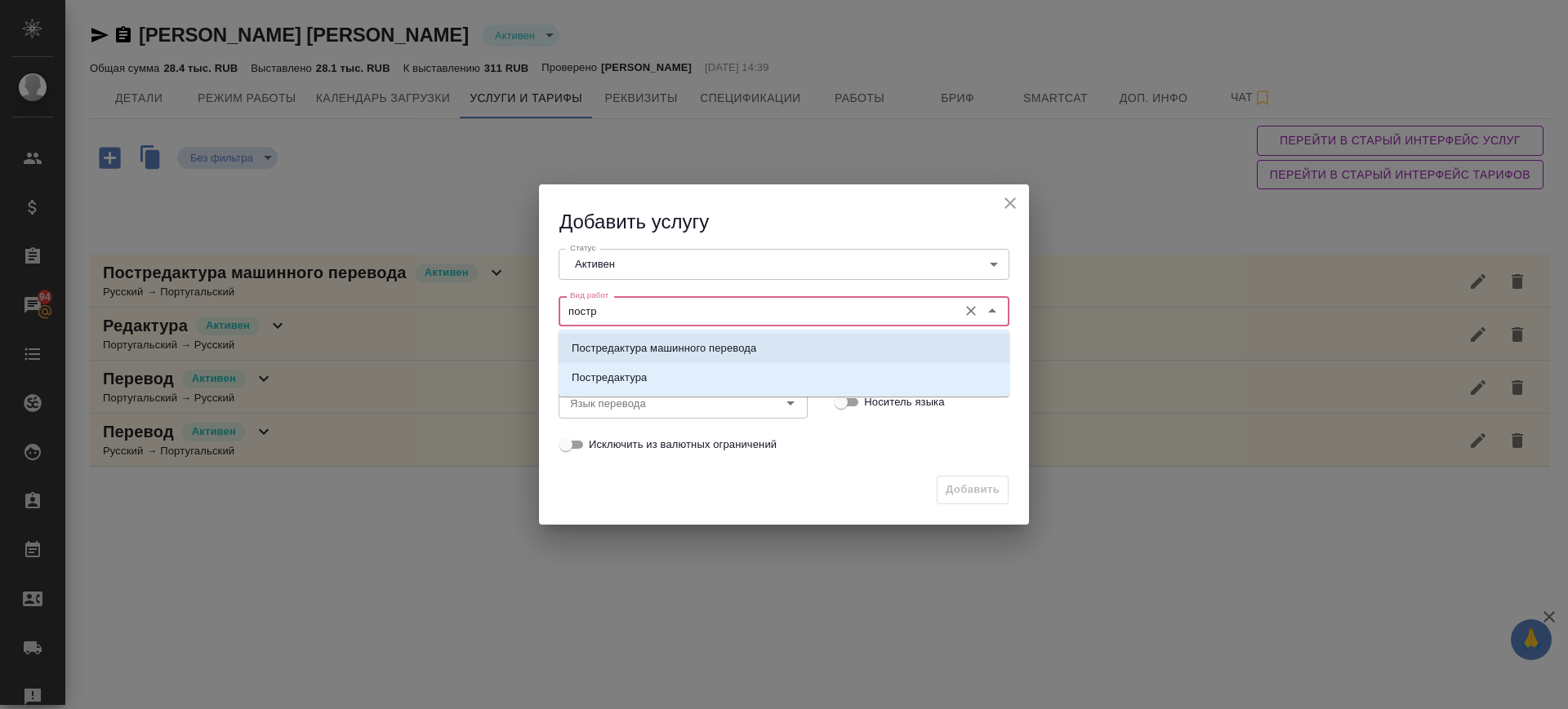
drag, startPoint x: 672, startPoint y: 342, endPoint x: 675, endPoint y: 354, distance: 12.4
click at [672, 344] on p "Постредактура машинного перевода" at bounding box center [664, 349] width 185 height 17
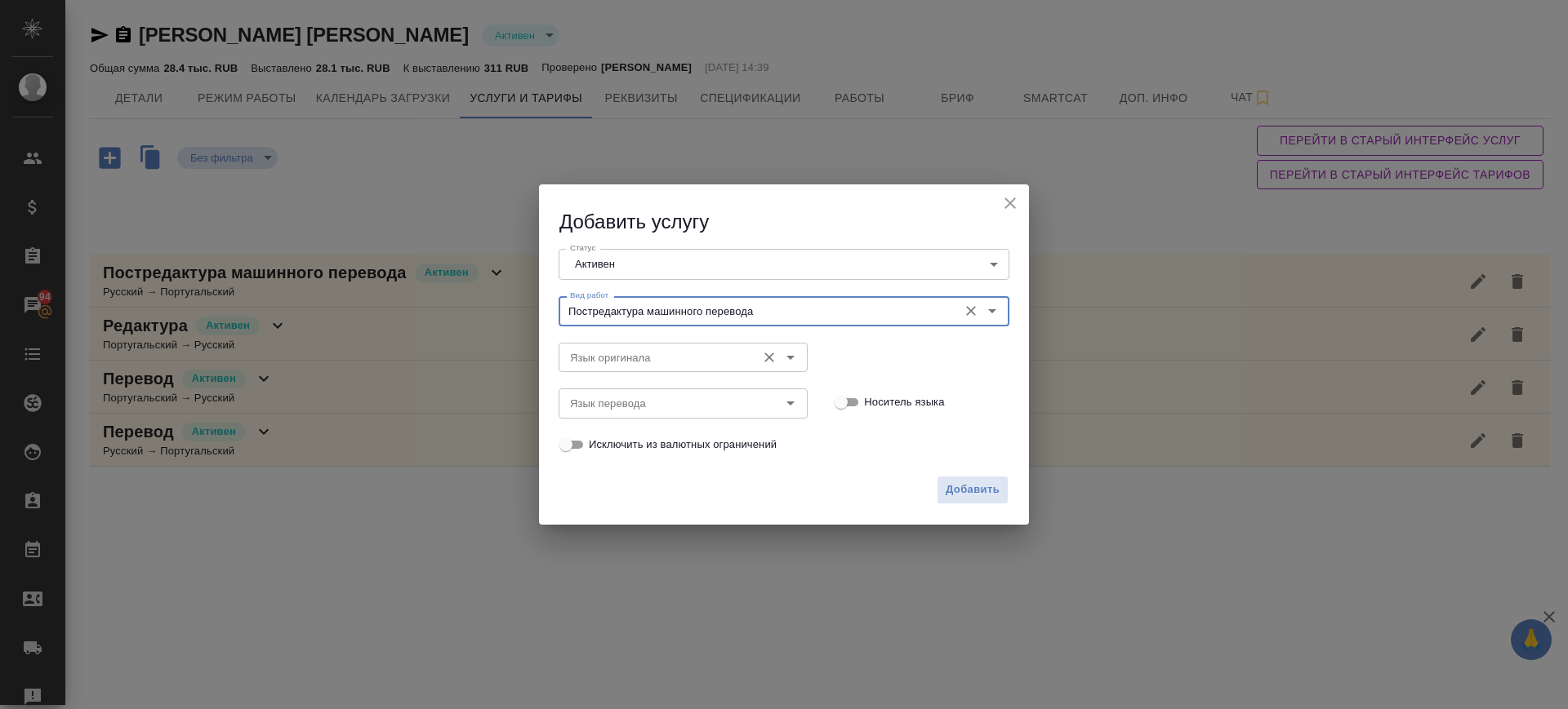
type input "Постредактура машинного перевода"
click at [675, 355] on input "Язык оригинала" at bounding box center [655, 357] width 185 height 19
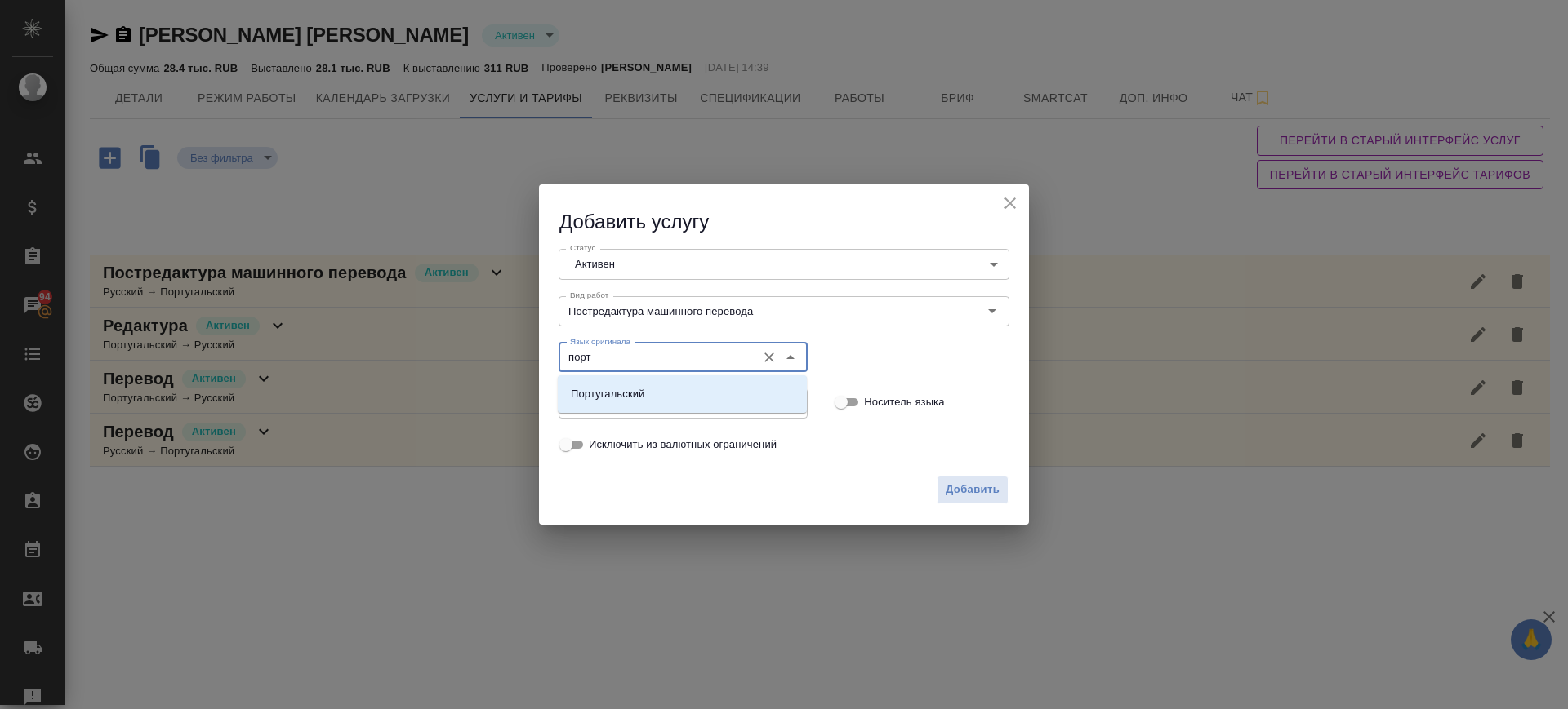
click at [671, 384] on li "Португальский" at bounding box center [682, 394] width 249 height 30
type input "Португальский"
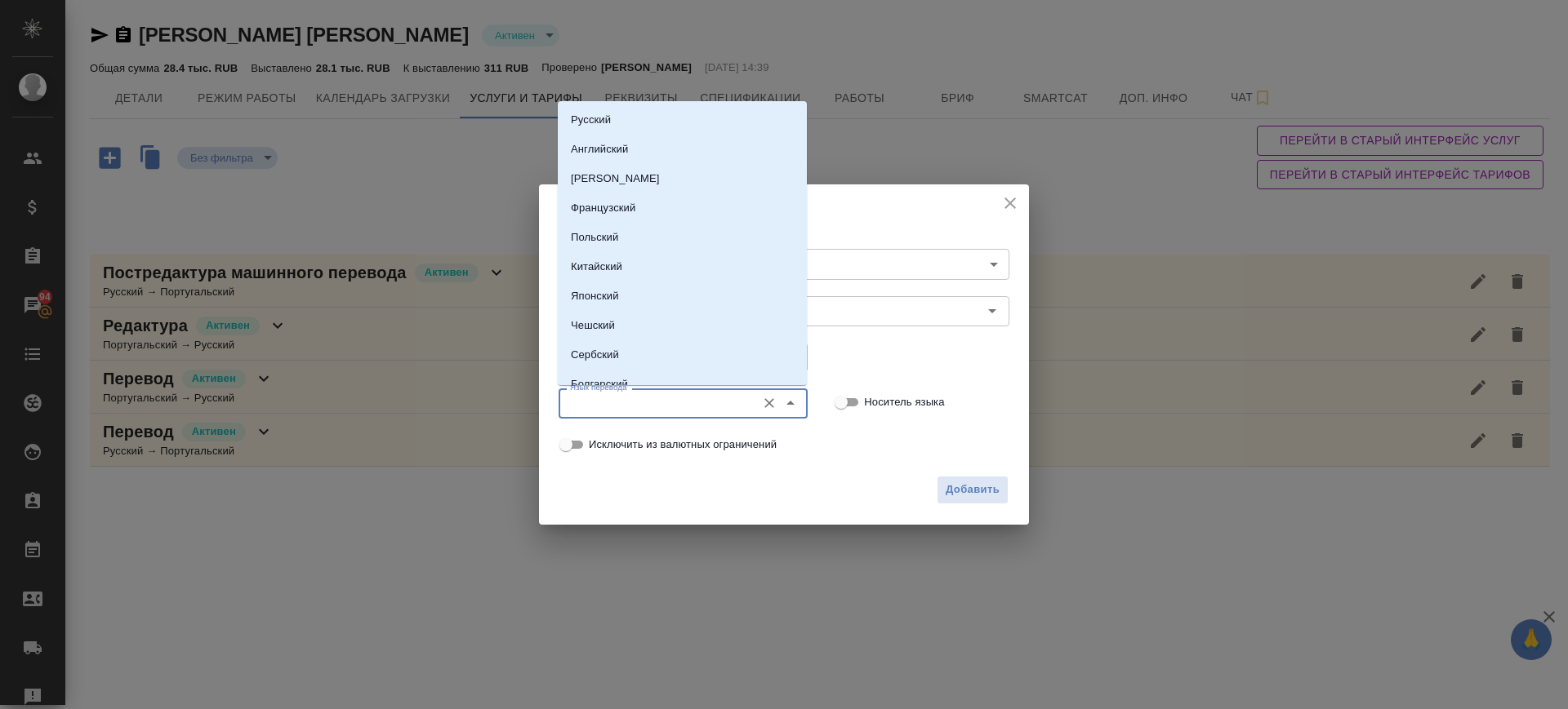
click at [675, 396] on input "Язык перевода" at bounding box center [655, 403] width 185 height 19
drag, startPoint x: 607, startPoint y: 125, endPoint x: 791, endPoint y: 374, distance: 309.6
click at [613, 125] on li "Русский" at bounding box center [682, 120] width 249 height 30
type input "Русский"
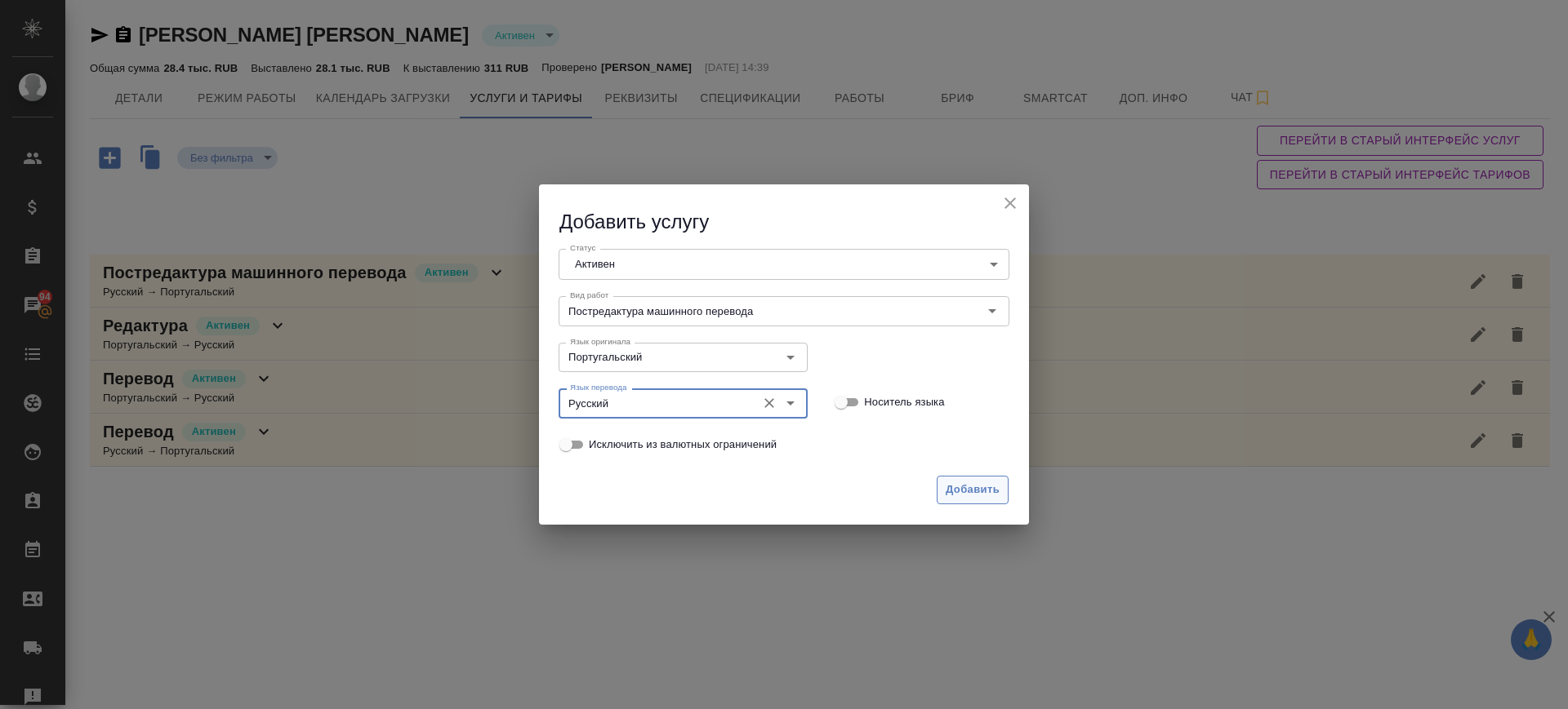
click at [965, 491] on span "Добавить" at bounding box center [973, 490] width 54 height 19
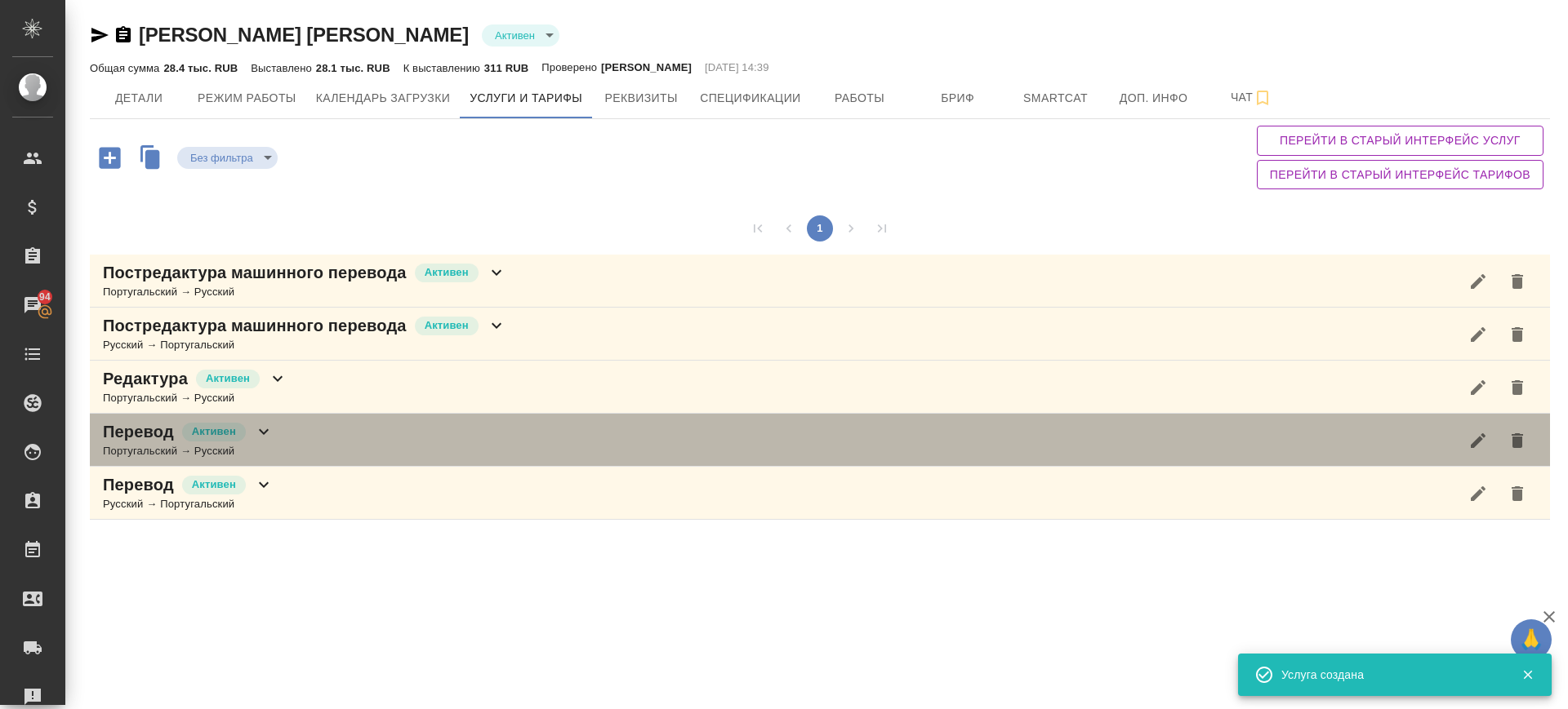
click at [345, 436] on div "Перевод [PERSON_NAME] → Русский" at bounding box center [820, 440] width 1460 height 53
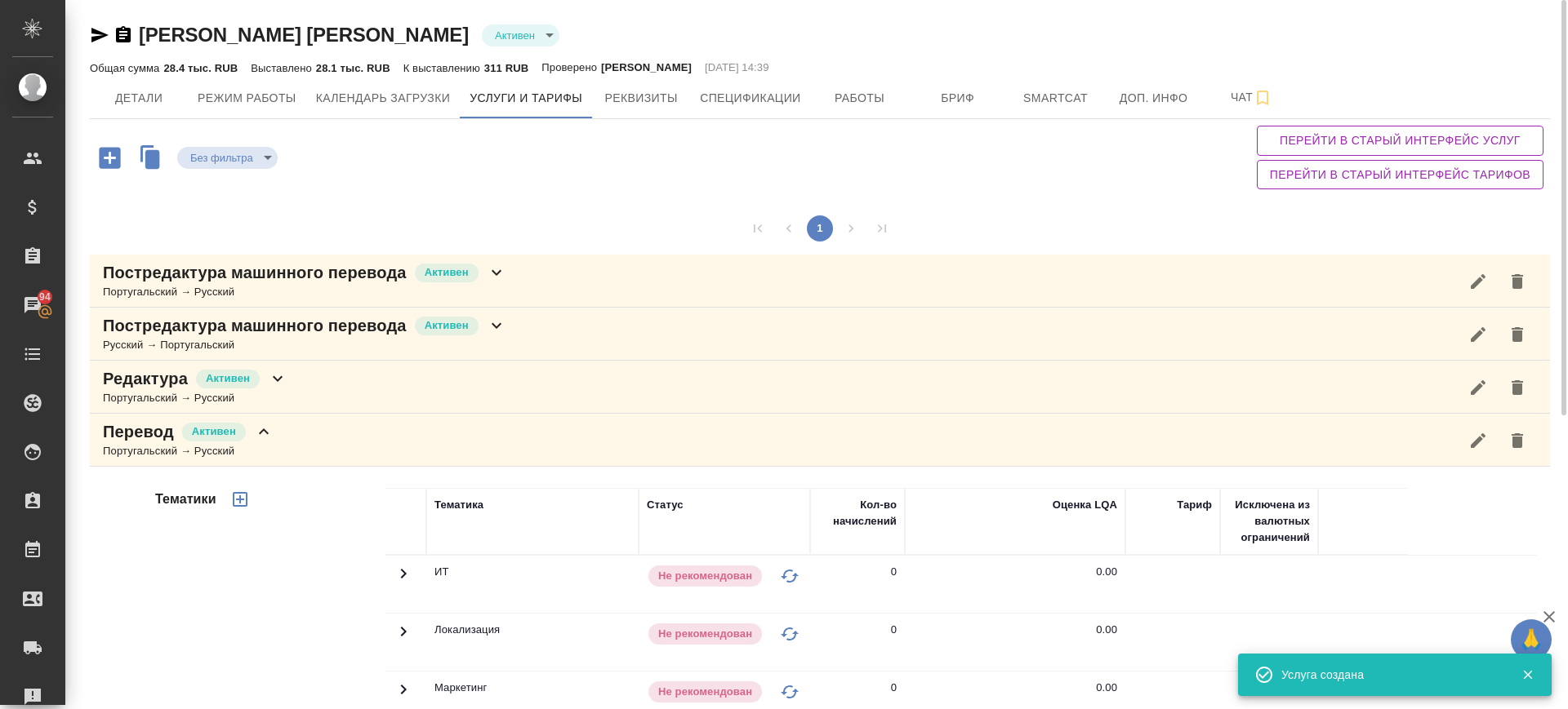
click at [615, 267] on div "Постредактура машинного перевода [PERSON_NAME] → Русский" at bounding box center [820, 280] width 1460 height 53
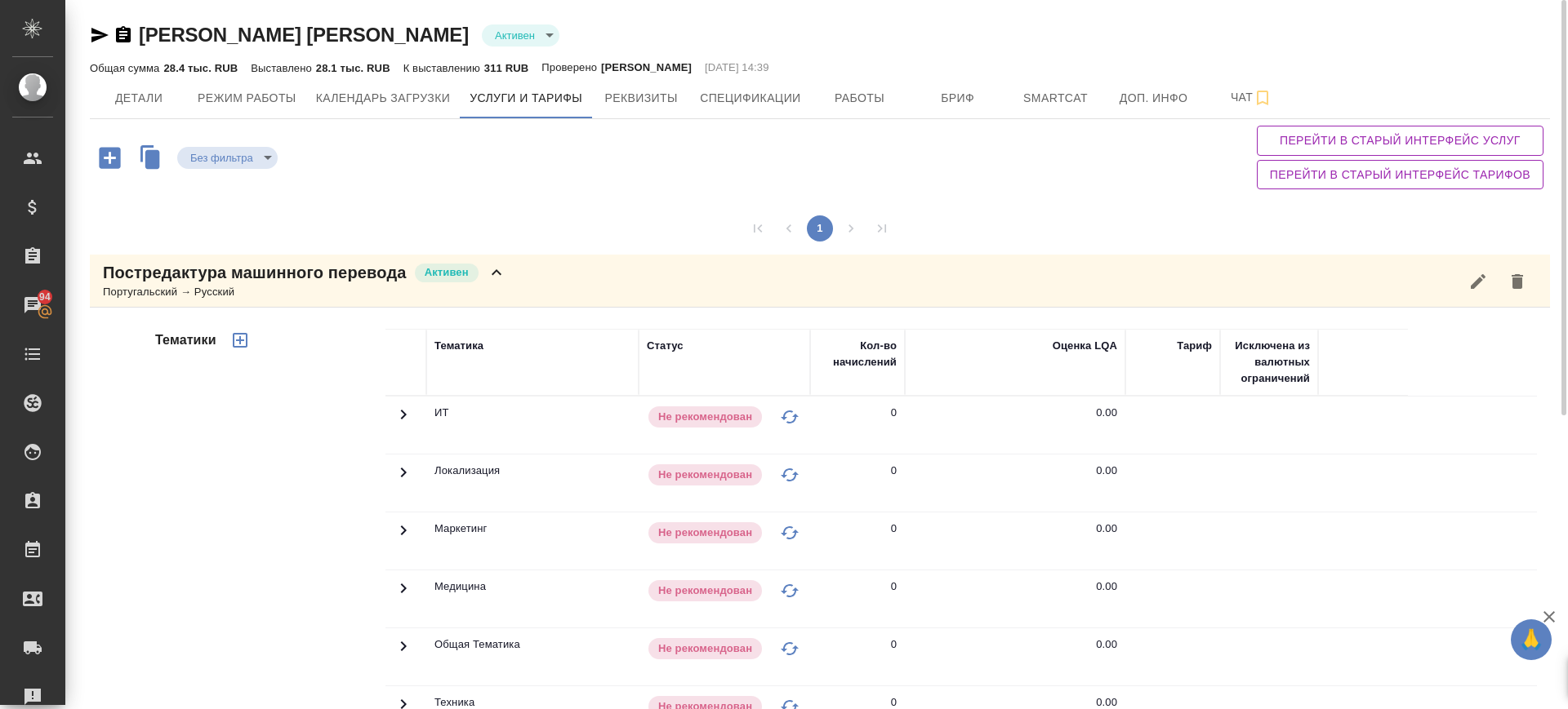
scroll to position [306, 0]
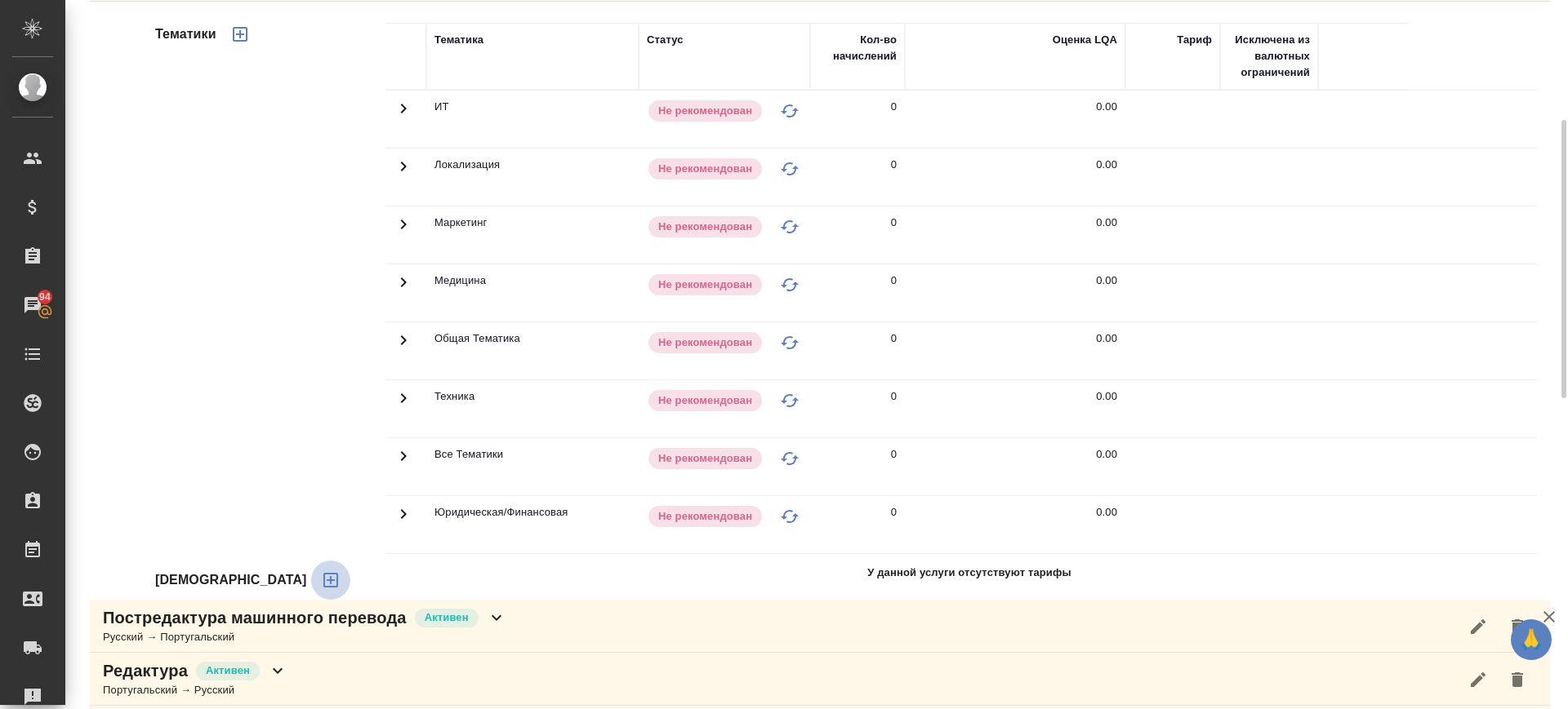
click at [321, 585] on icon "button" at bounding box center [330, 580] width 19 height 19
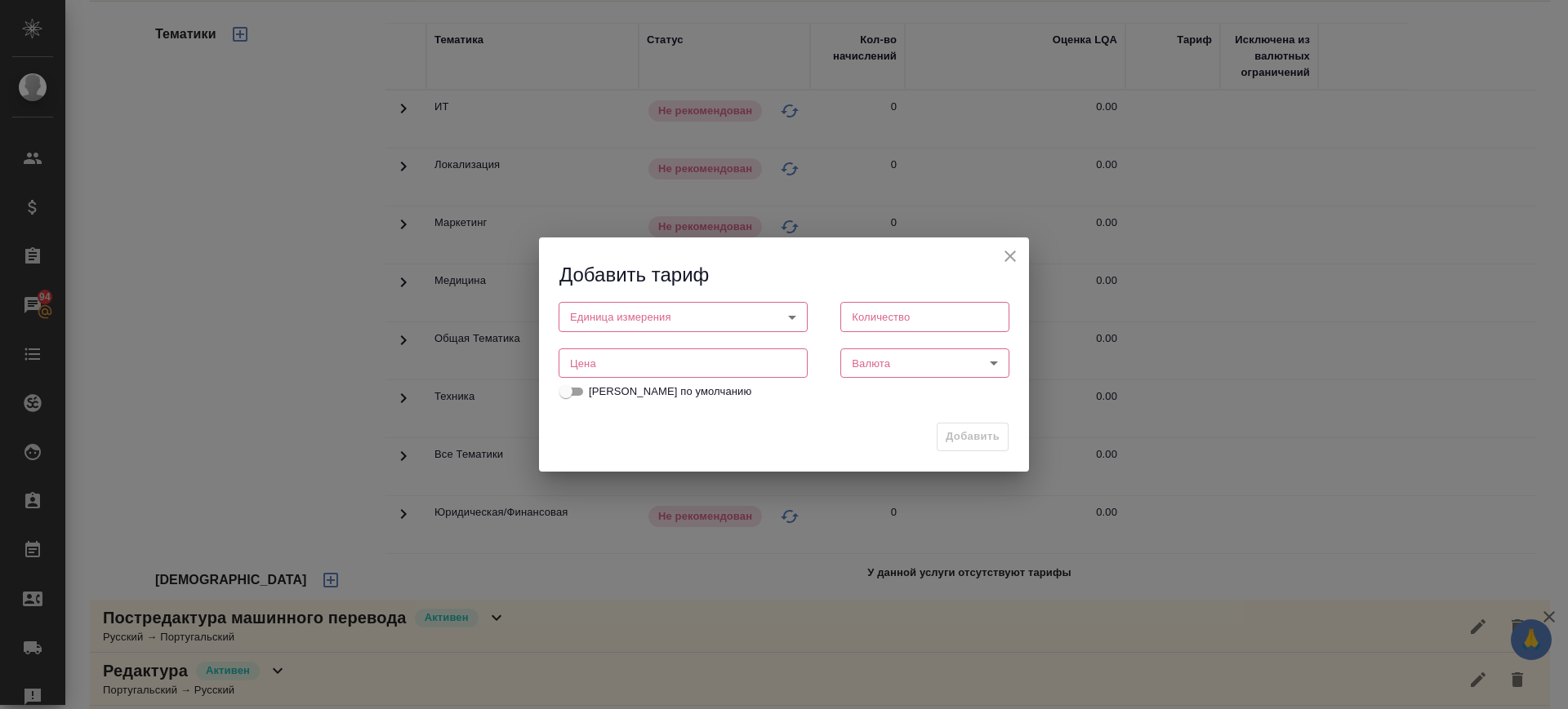
click at [666, 371] on input "number" at bounding box center [683, 364] width 249 height 30
drag, startPoint x: 635, startPoint y: 363, endPoint x: 473, endPoint y: 370, distance: 162.2
click at [473, 370] on div "Добавить тариф Единица измерения ​ Единица измерения Количество Количество Цена…" at bounding box center [784, 354] width 1568 height 709
type input "1.1"
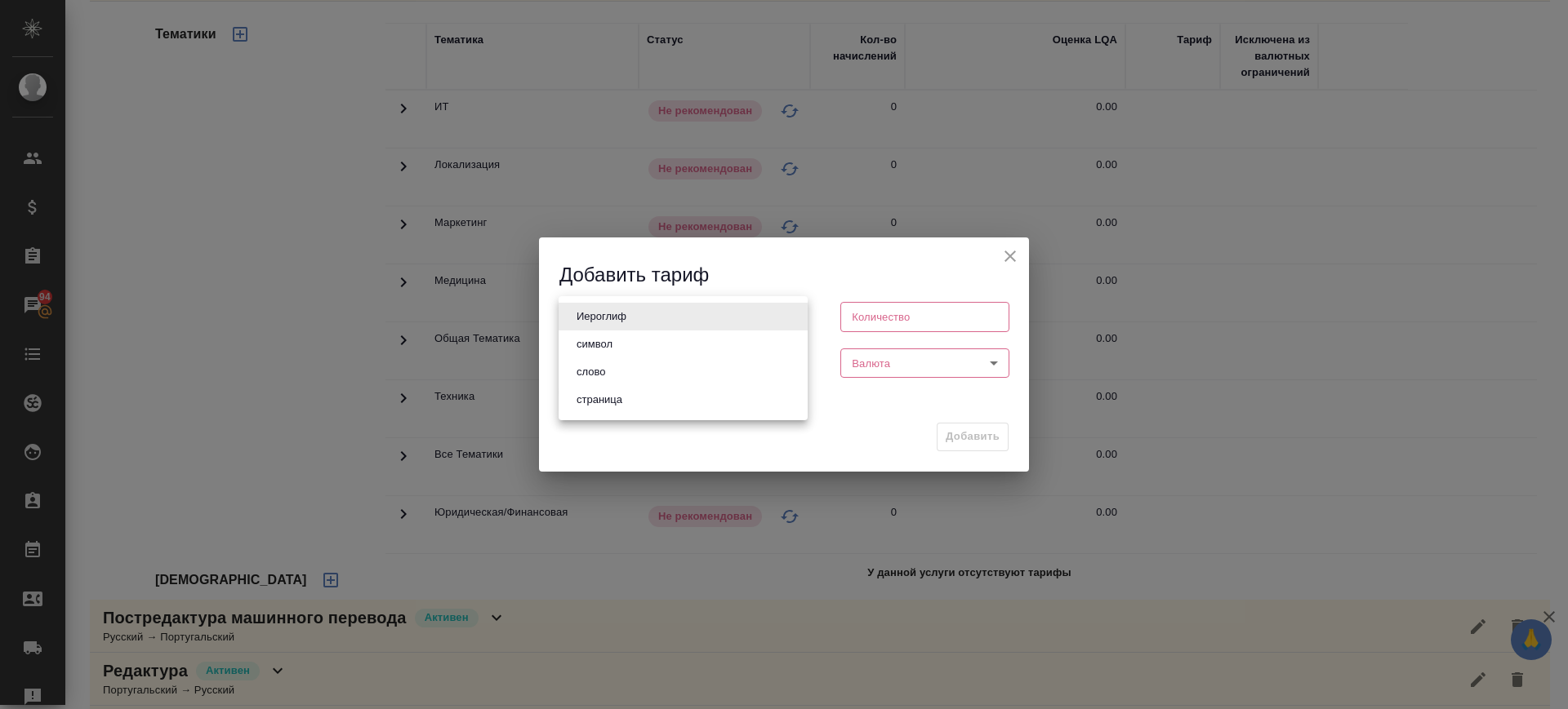
click at [628, 309] on body "🙏 .cls-1 fill:#fff; AWATERA Саглам [PERSON_NAME] Клиенты Спецификации Заказы 94…" at bounding box center [784, 354] width 1568 height 709
drag, startPoint x: 635, startPoint y: 374, endPoint x: 860, endPoint y: 367, distance: 225.1
click at [639, 375] on li "слово" at bounding box center [683, 372] width 249 height 28
type input "5a8b1489cc6b4906c91bfd90"
type input "1"
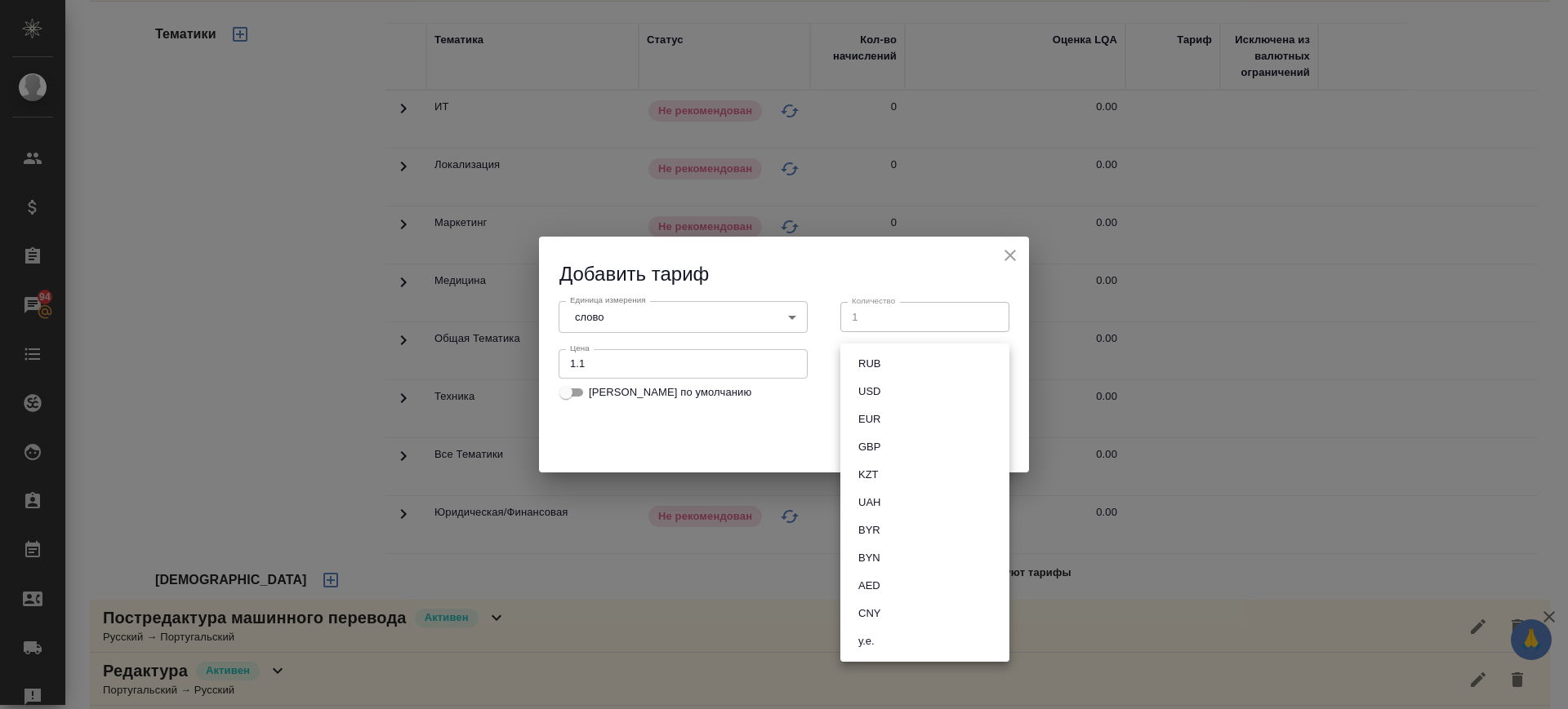
click at [878, 366] on body "🙏 .cls-1 fill:#fff; AWATERA Саглам [PERSON_NAME] Клиенты Спецификации Заказы 94…" at bounding box center [784, 354] width 1568 height 709
click at [878, 366] on button "RUB" at bounding box center [869, 364] width 32 height 18
type input "RUB"
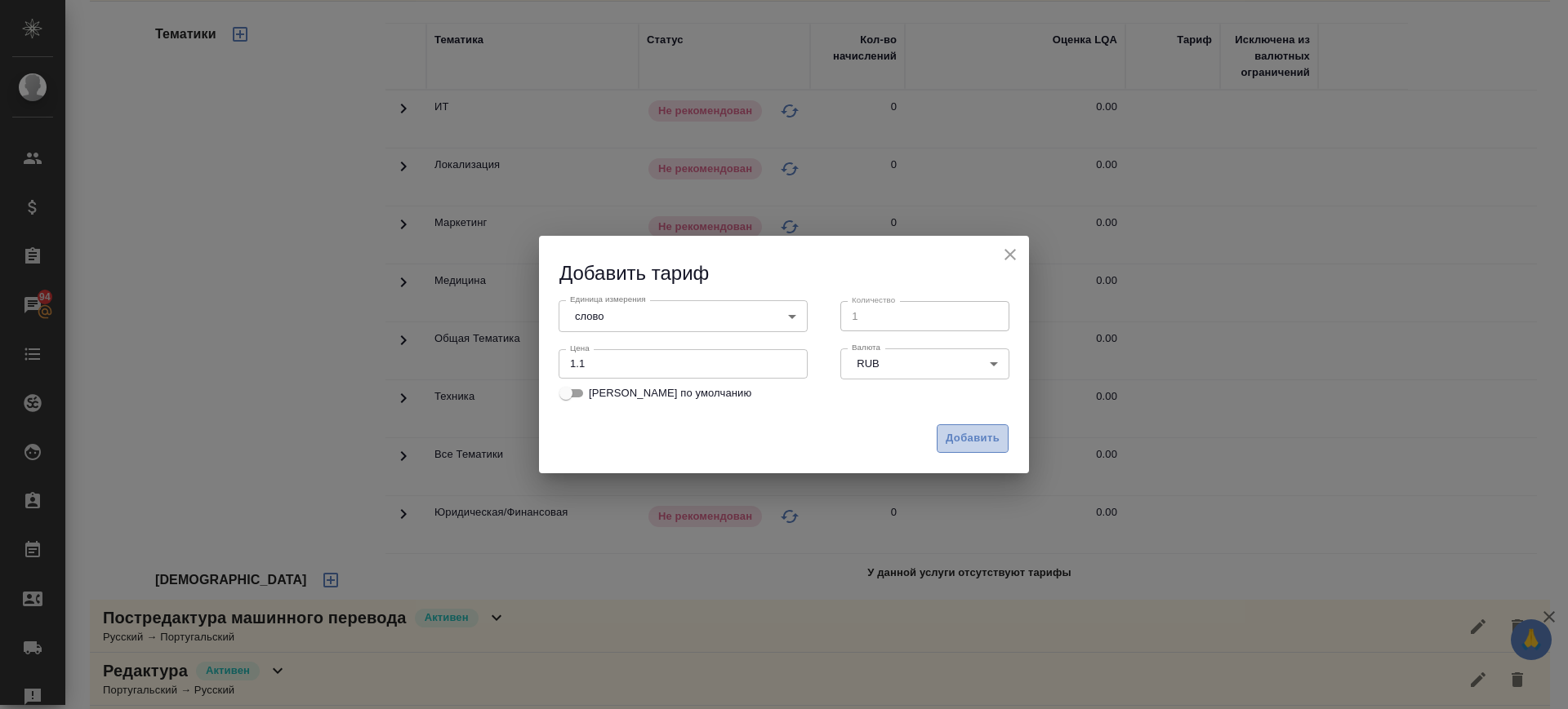
click at [980, 436] on span "Добавить" at bounding box center [973, 439] width 54 height 19
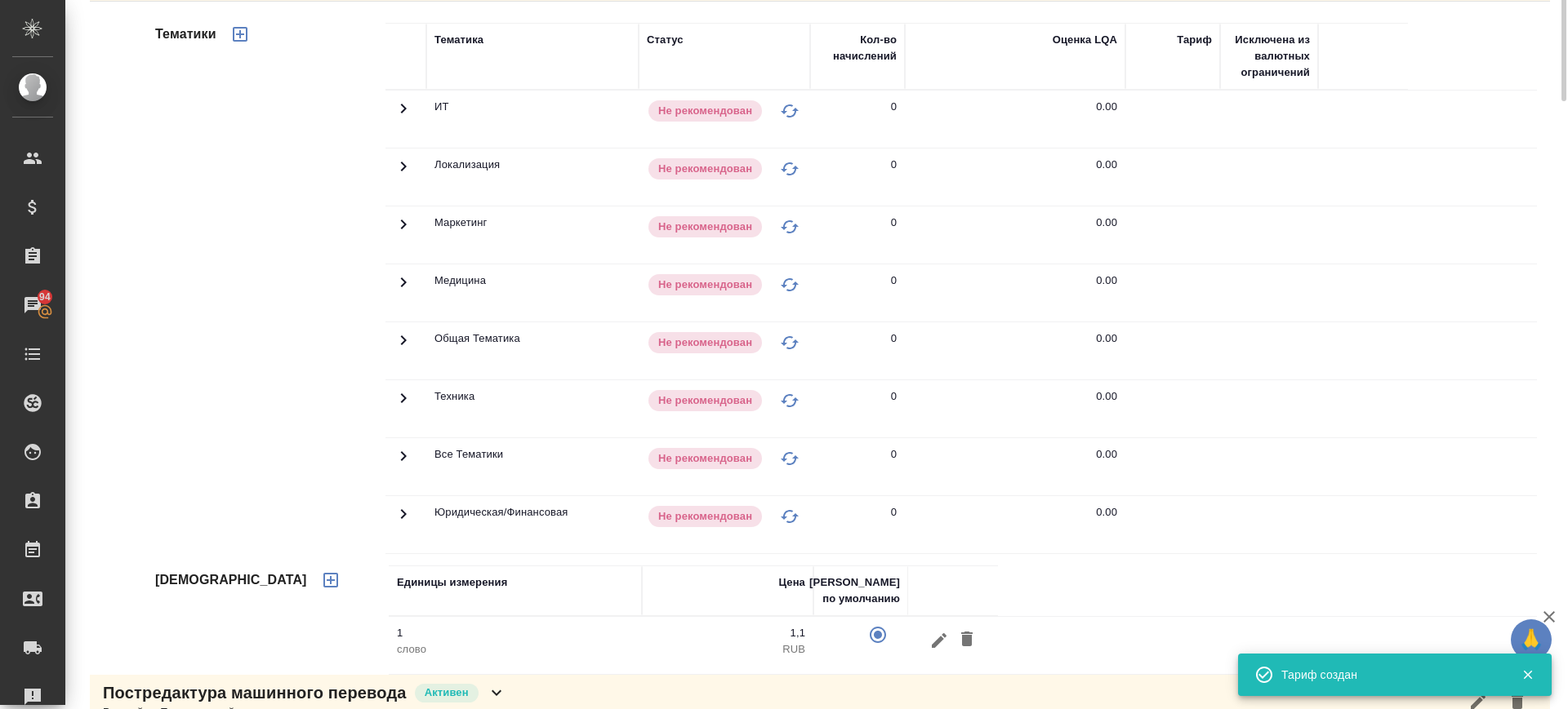
scroll to position [102, 0]
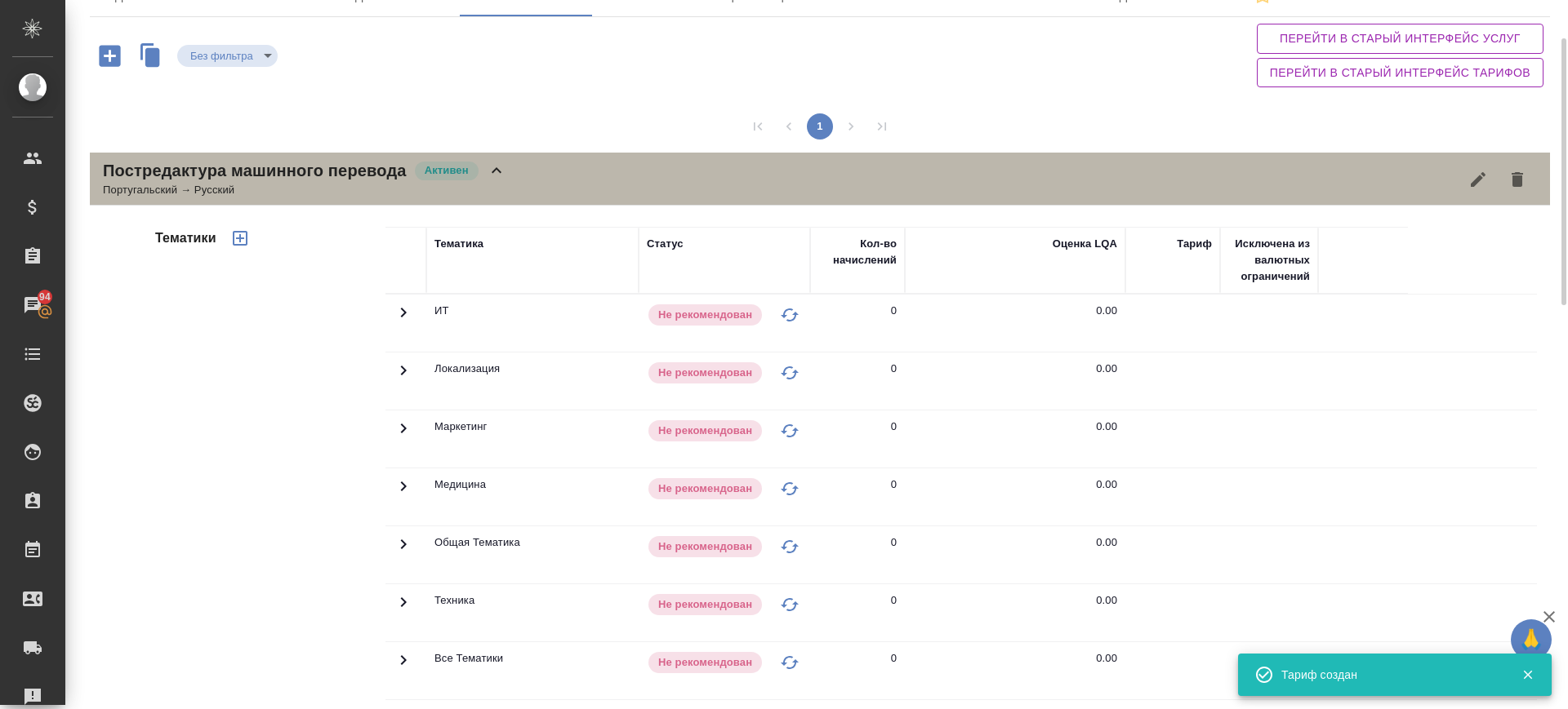
click at [575, 178] on div "Постредактура машинного перевода [PERSON_NAME] → Русский" at bounding box center [820, 179] width 1460 height 53
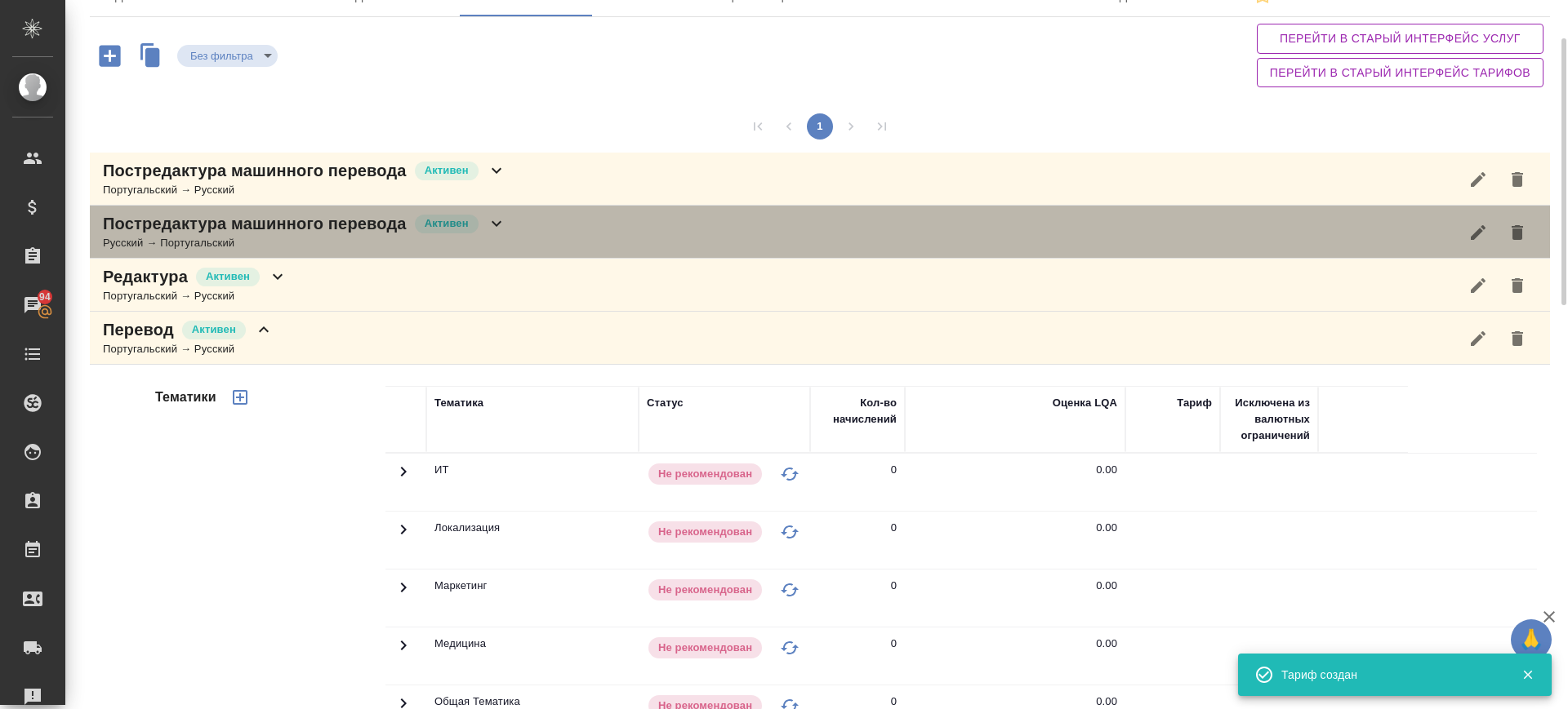
click at [510, 223] on div "Постредактура машинного перевода Активен Русский → Португальский" at bounding box center [820, 232] width 1460 height 53
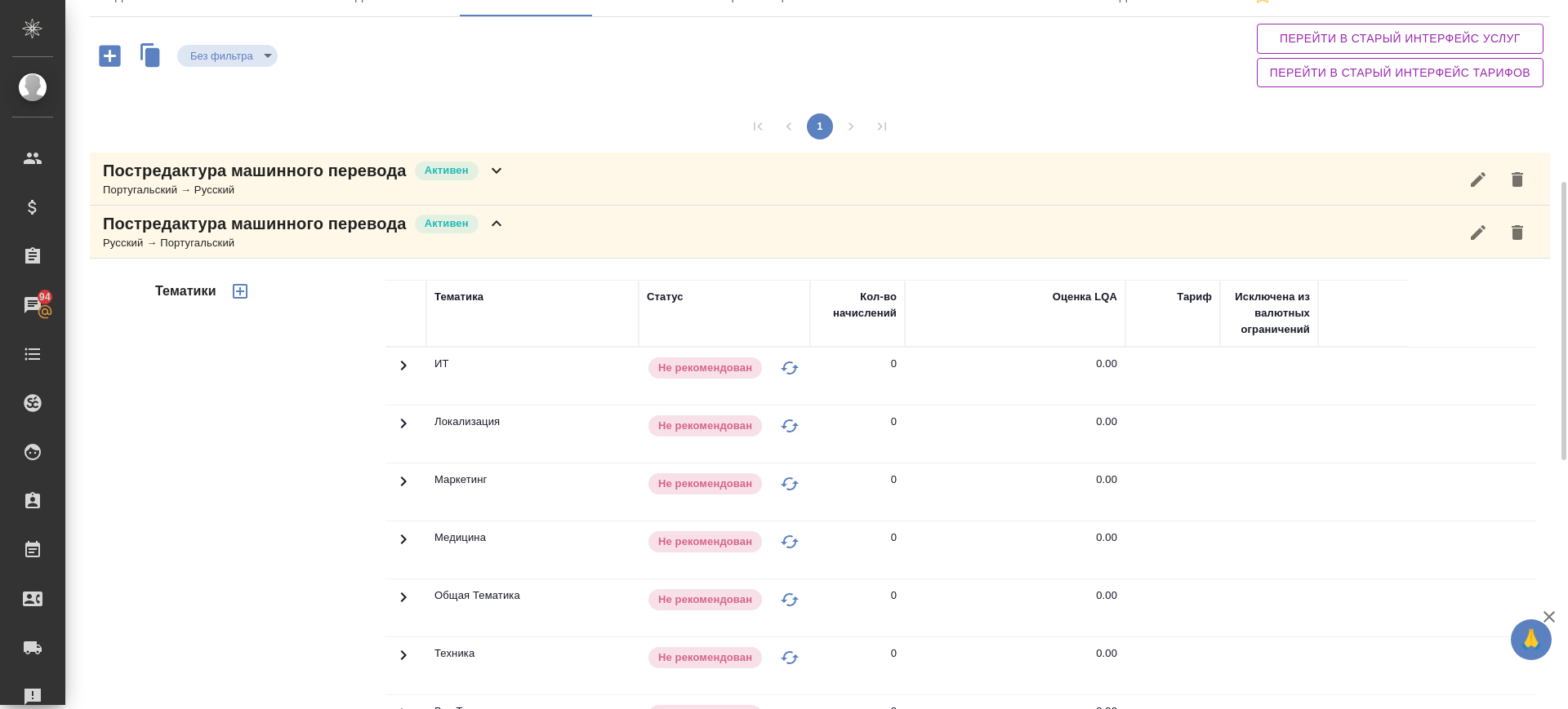
scroll to position [408, 0]
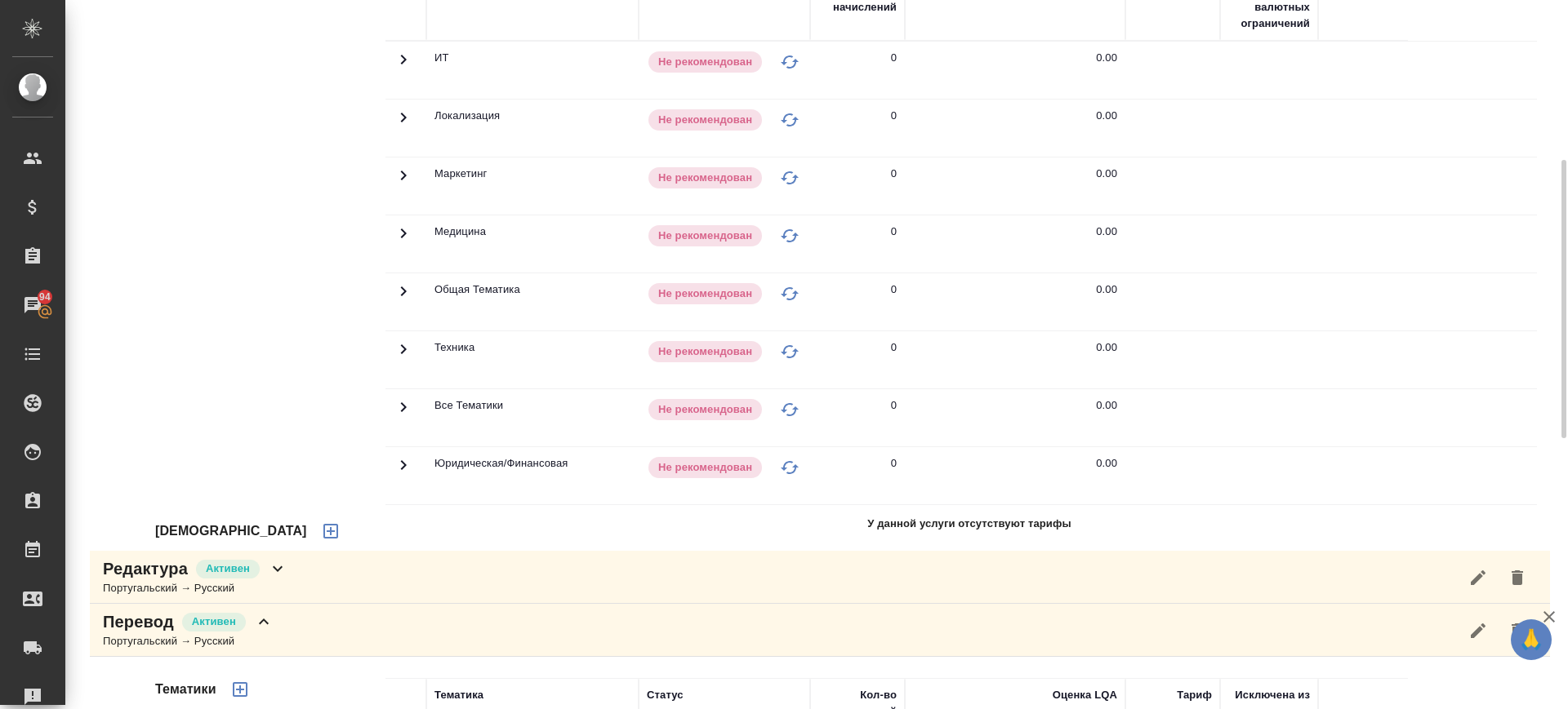
click at [323, 532] on icon "button" at bounding box center [330, 532] width 15 height 15
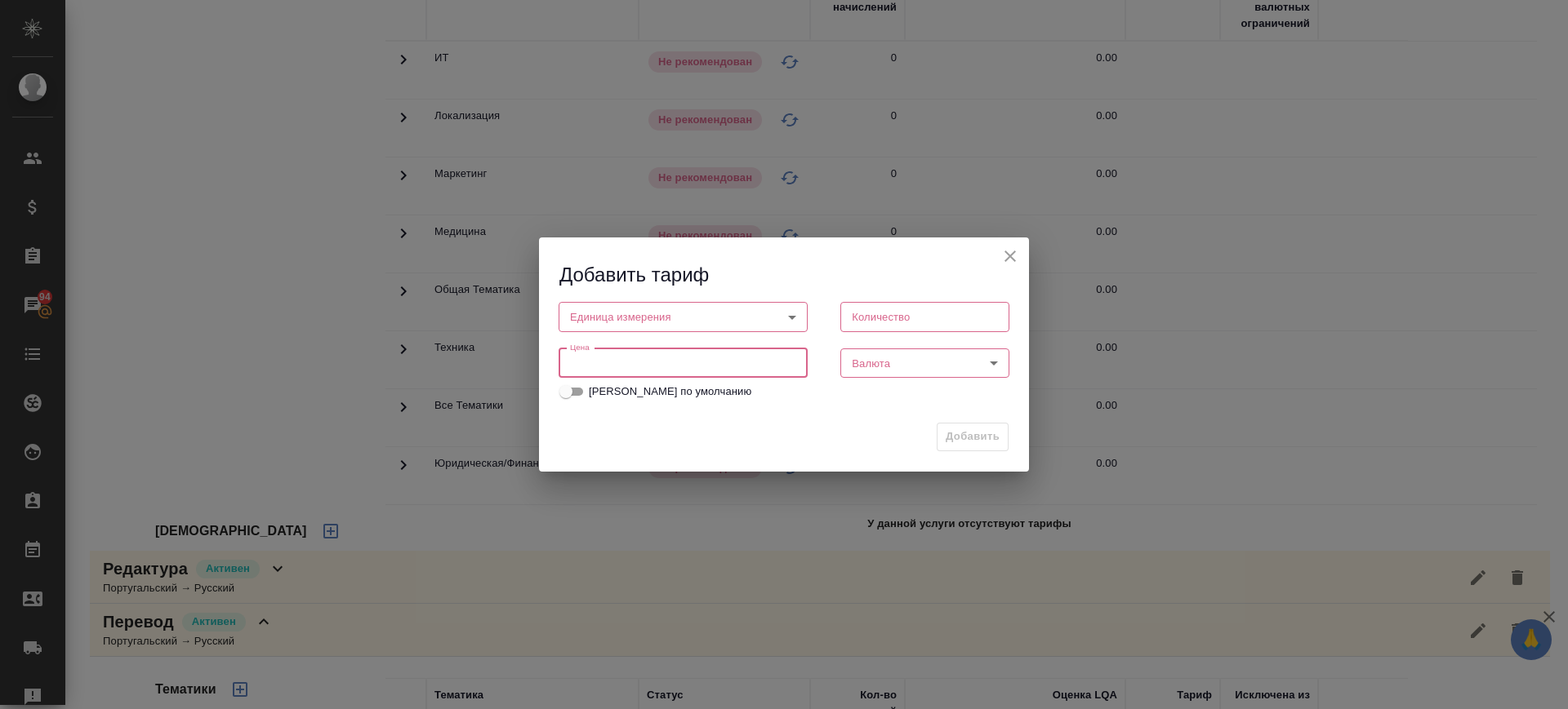
click at [603, 355] on input "number" at bounding box center [683, 364] width 249 height 30
paste input "1.1"
type input "1.1"
click at [668, 317] on body "🙏 .cls-1 fill:#fff; AWATERA Саглам [PERSON_NAME] Клиенты Спецификации Заказы 94…" at bounding box center [784, 354] width 1568 height 709
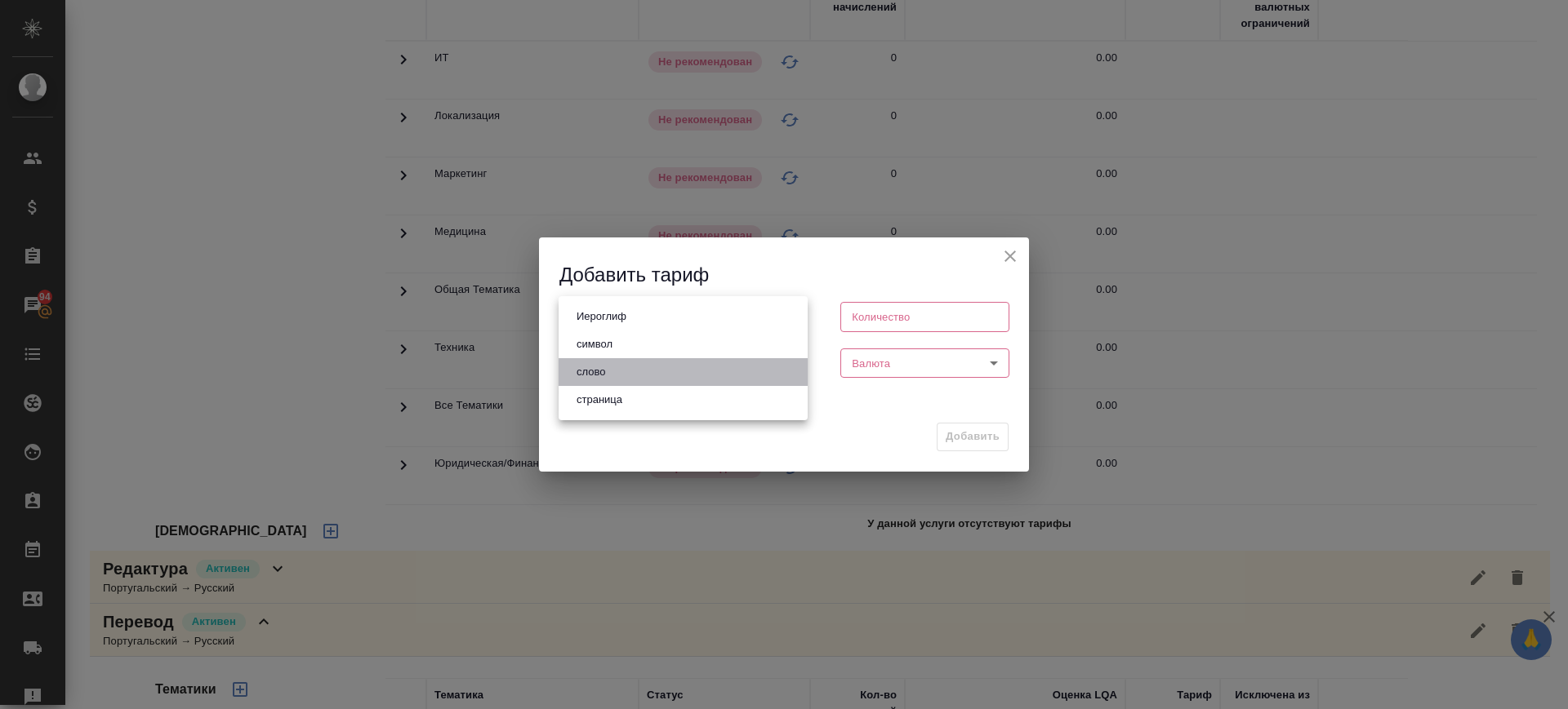
click at [653, 370] on li "слово" at bounding box center [683, 372] width 249 height 28
type input "5a8b1489cc6b4906c91bfd90"
type input "1"
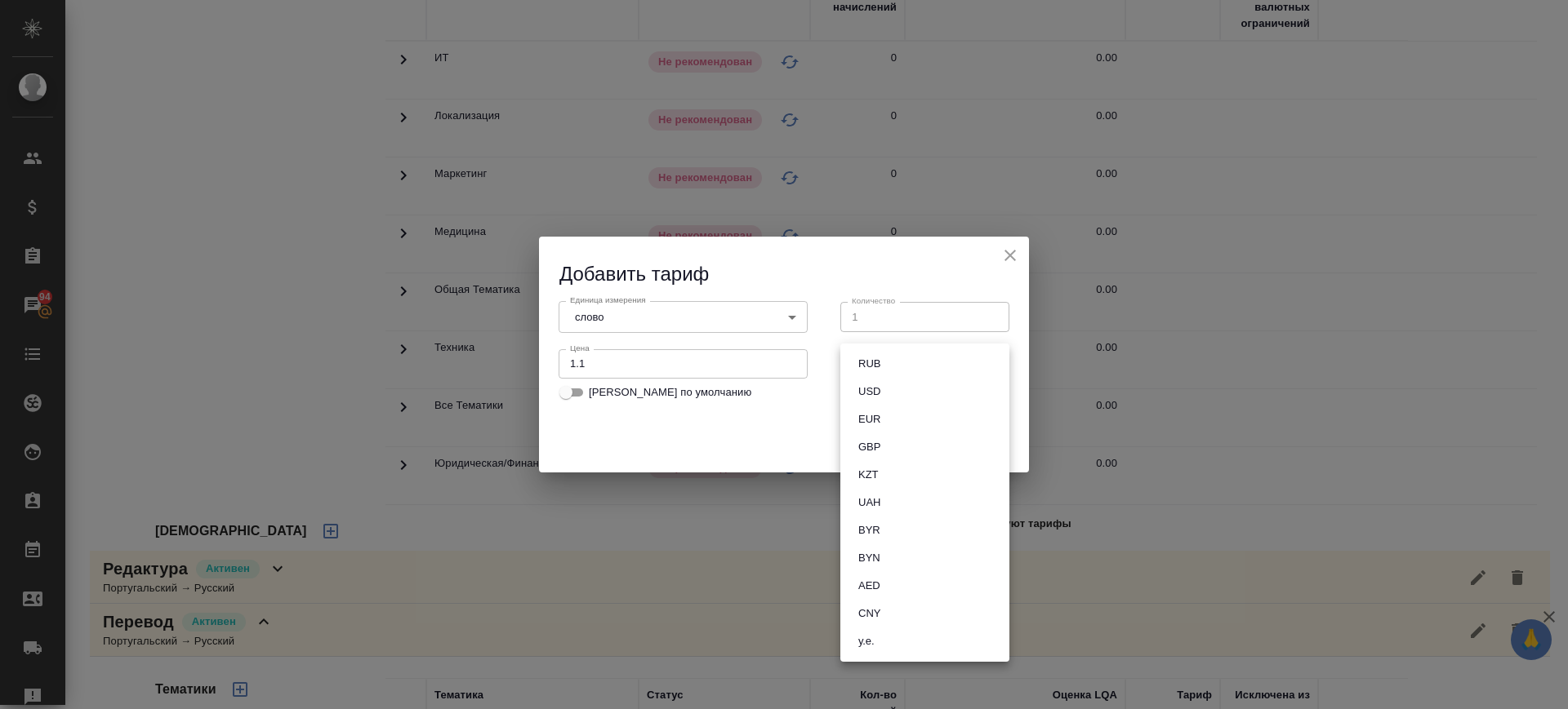
drag, startPoint x: 904, startPoint y: 369, endPoint x: 877, endPoint y: 365, distance: 27.3
click at [903, 369] on body "🙏 .cls-1 fill:#fff; AWATERA Саглам [PERSON_NAME] Клиенты Спецификации Заказы 94…" at bounding box center [784, 354] width 1568 height 709
drag, startPoint x: 877, startPoint y: 363, endPoint x: 944, endPoint y: 445, distance: 105.9
click at [878, 363] on button "RUB" at bounding box center [869, 364] width 32 height 18
type input "RUB"
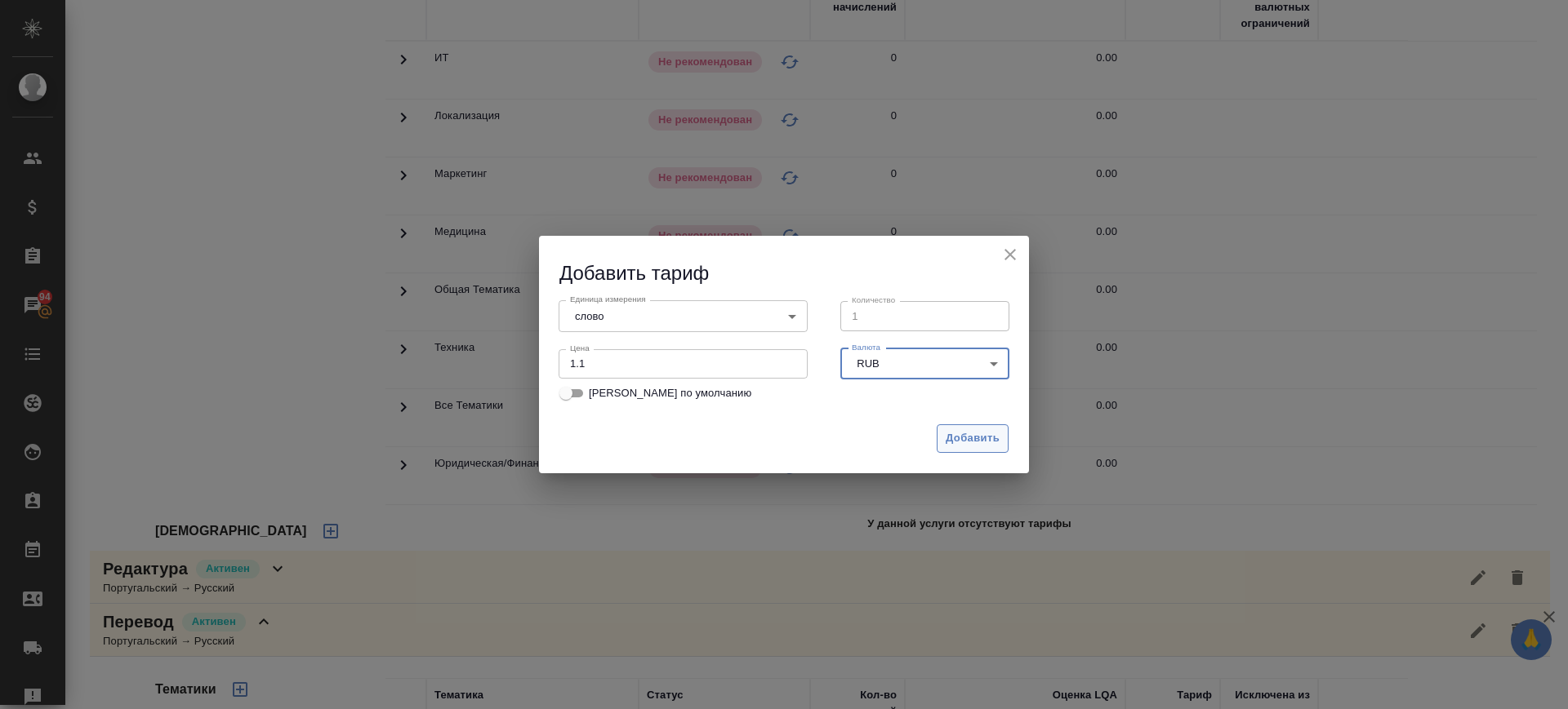
click at [980, 440] on span "Добавить" at bounding box center [973, 439] width 54 height 19
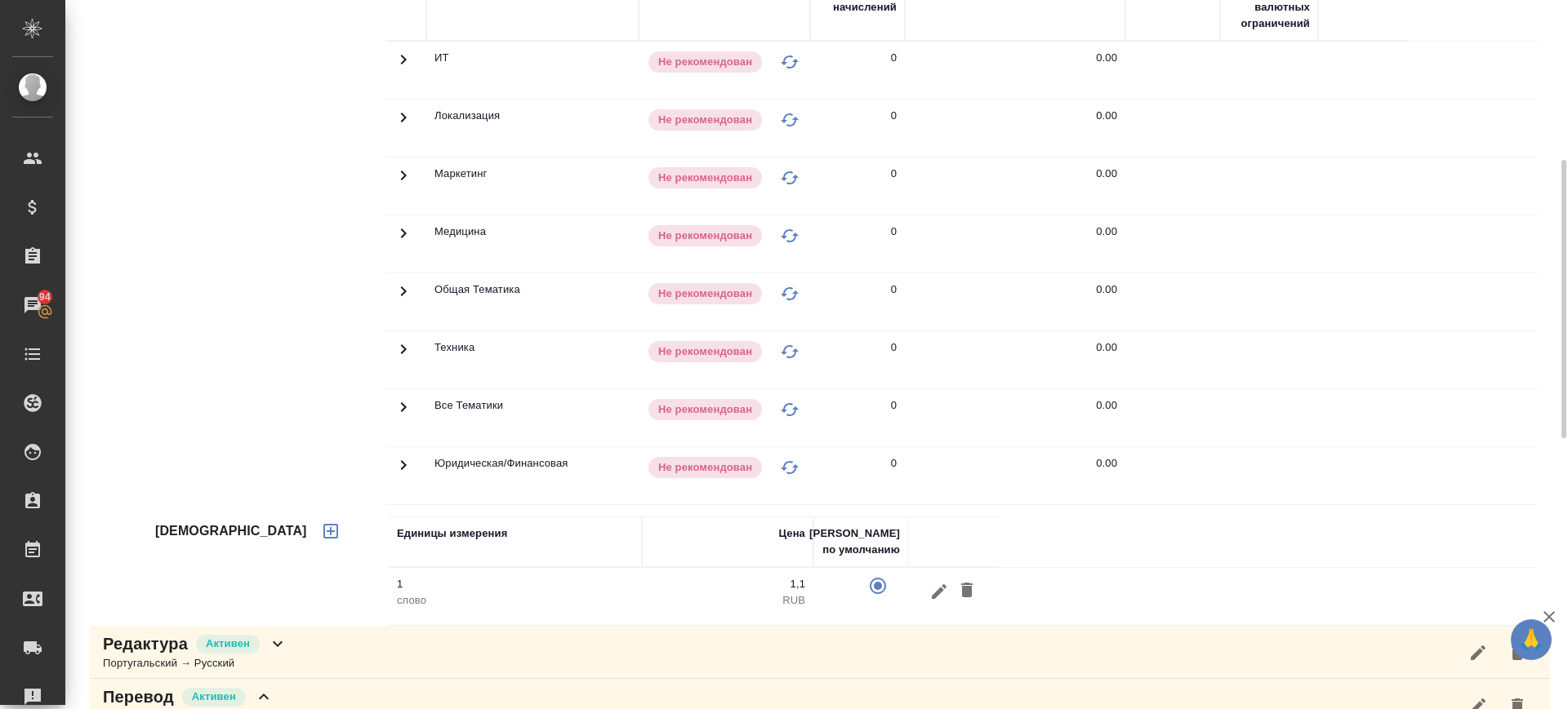
scroll to position [0, 0]
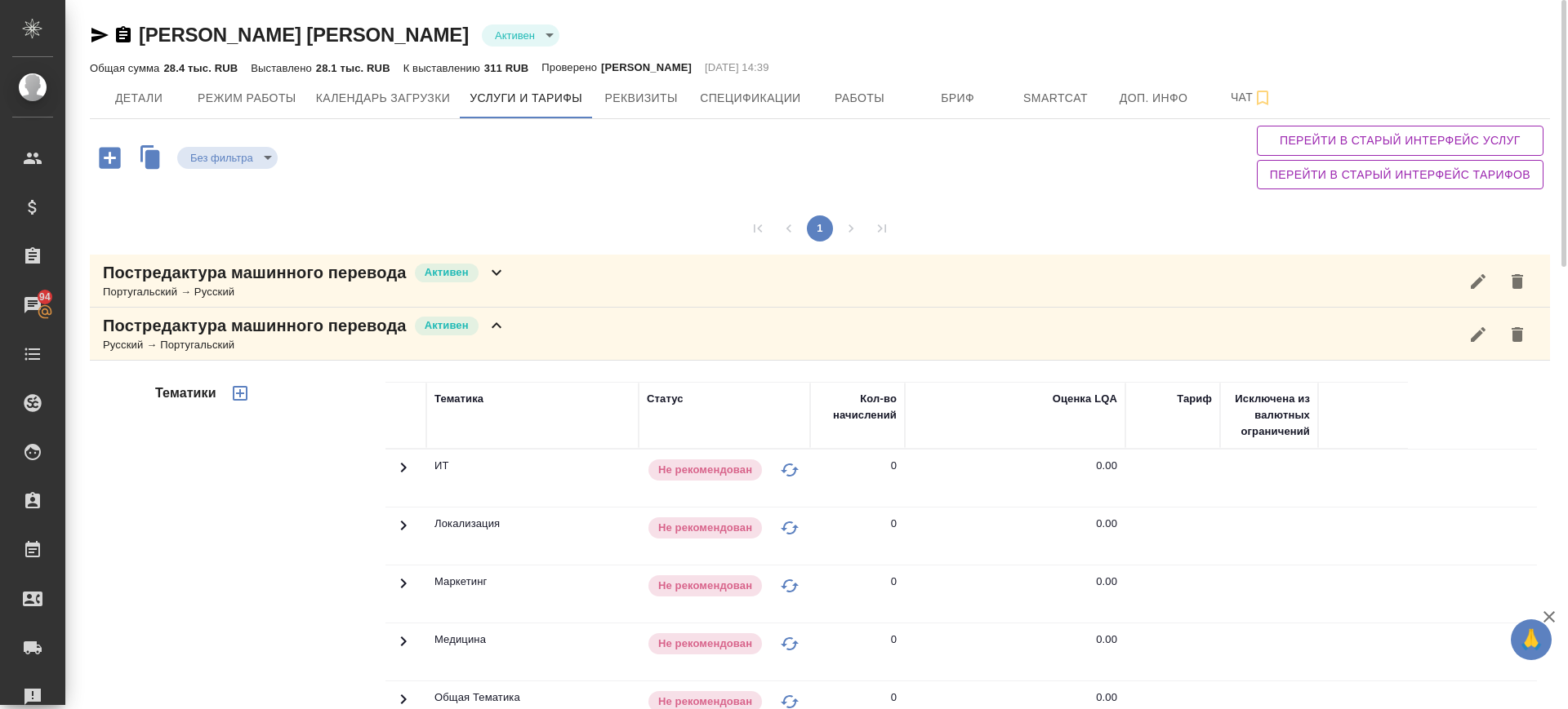
click at [480, 352] on div "Русский → Португальский" at bounding box center [305, 345] width 404 height 17
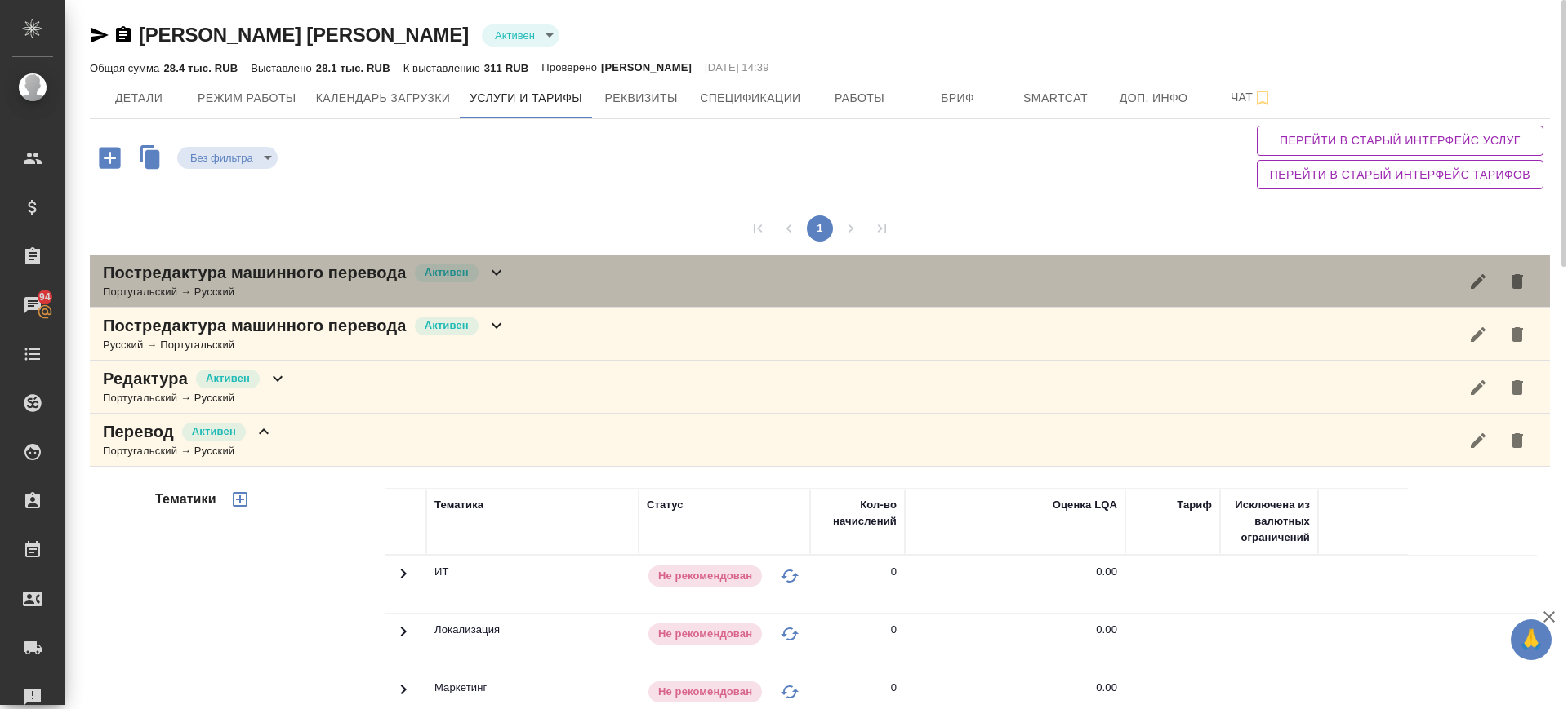
click at [535, 281] on div "Постредактура машинного перевода [PERSON_NAME] → Русский" at bounding box center [820, 280] width 1460 height 53
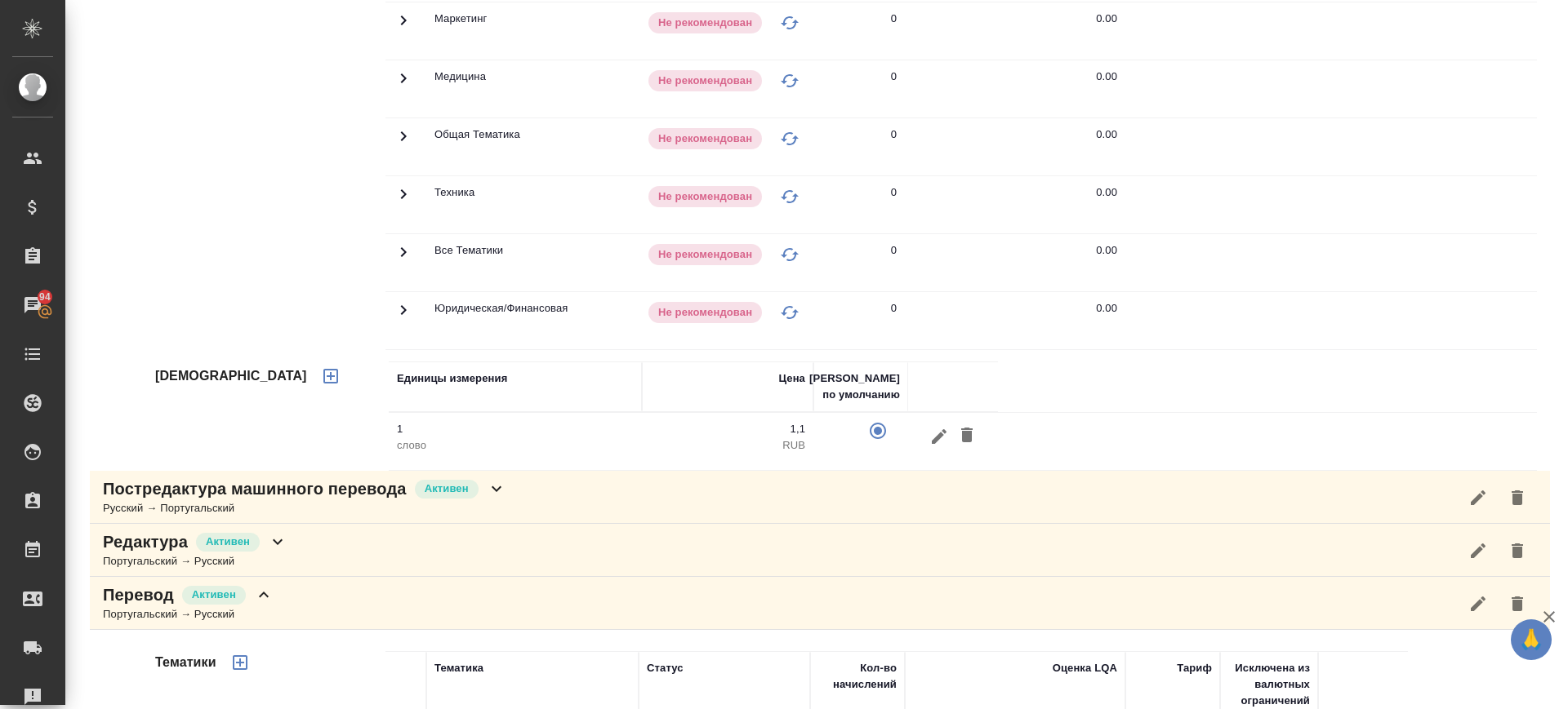
scroll to position [612, 0]
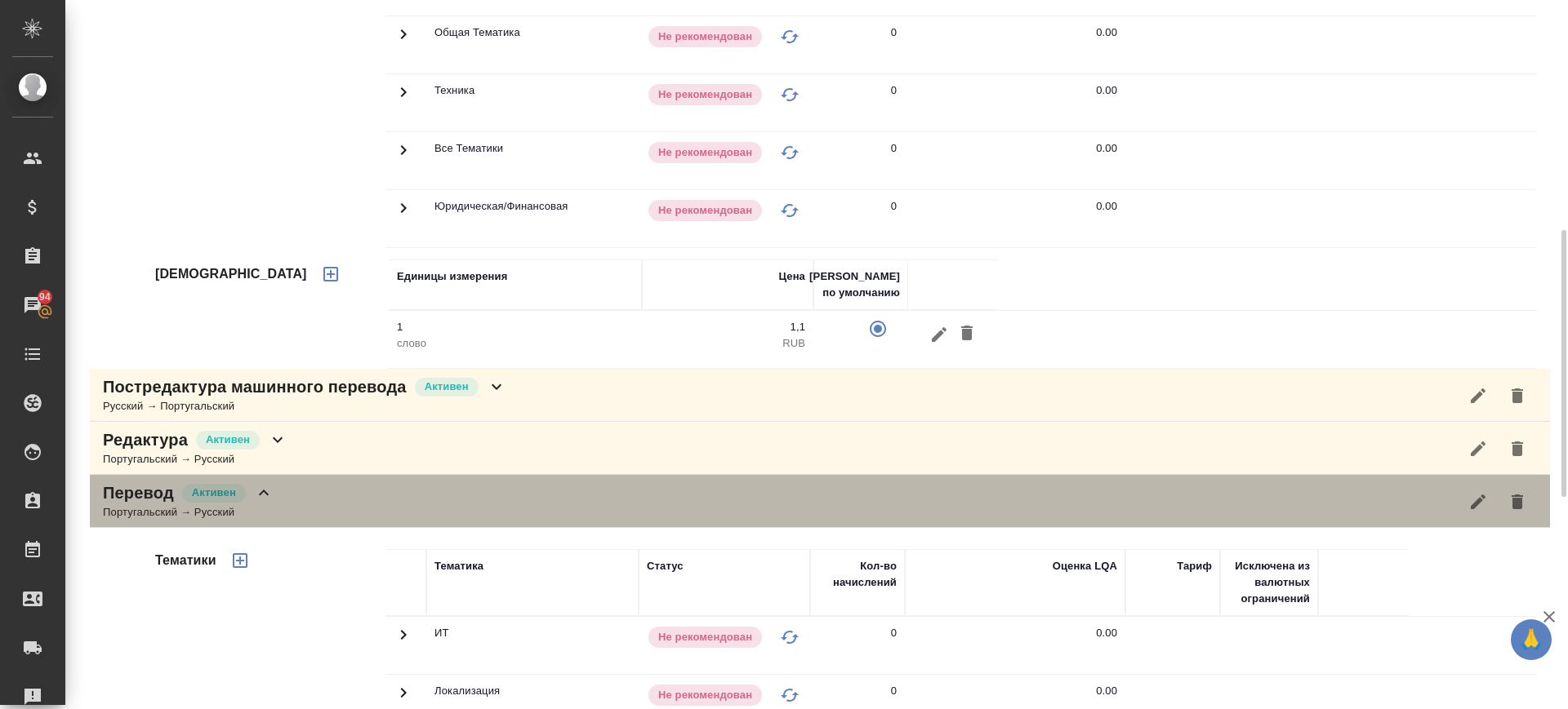
click at [351, 508] on div "Перевод [PERSON_NAME] → Русский" at bounding box center [820, 501] width 1460 height 53
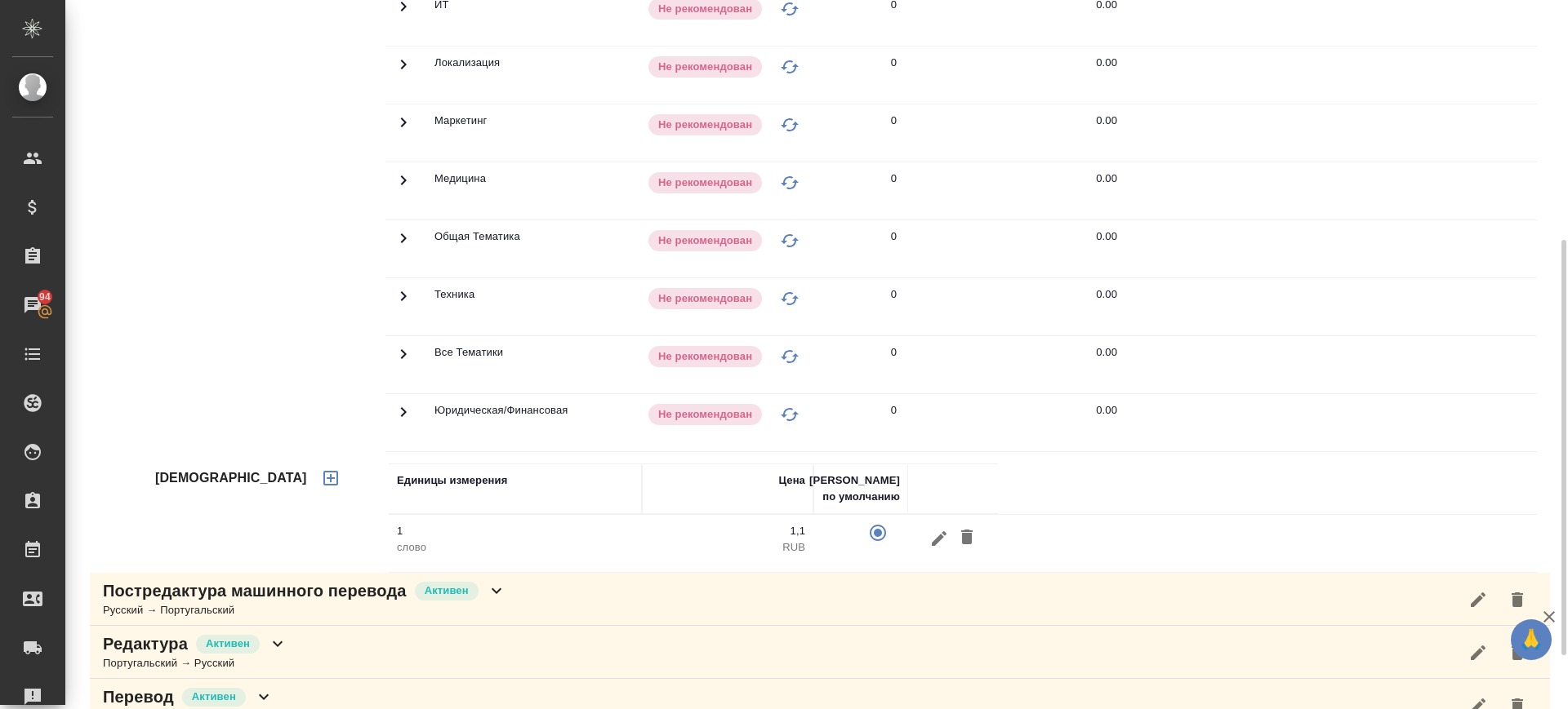
scroll to position [499, 0]
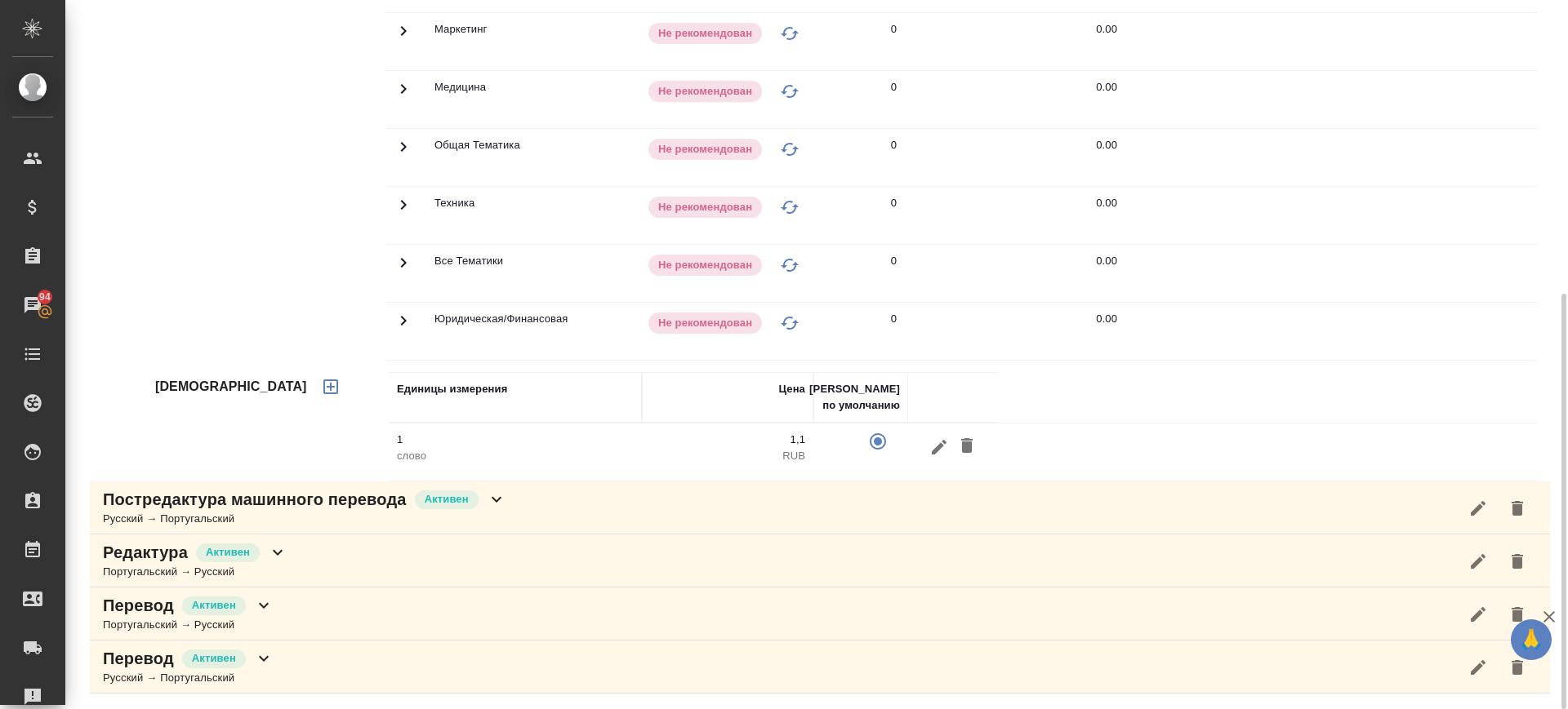
click at [541, 493] on div "Постредактура машинного перевода Активен Русский → Португальский" at bounding box center [820, 508] width 1460 height 53
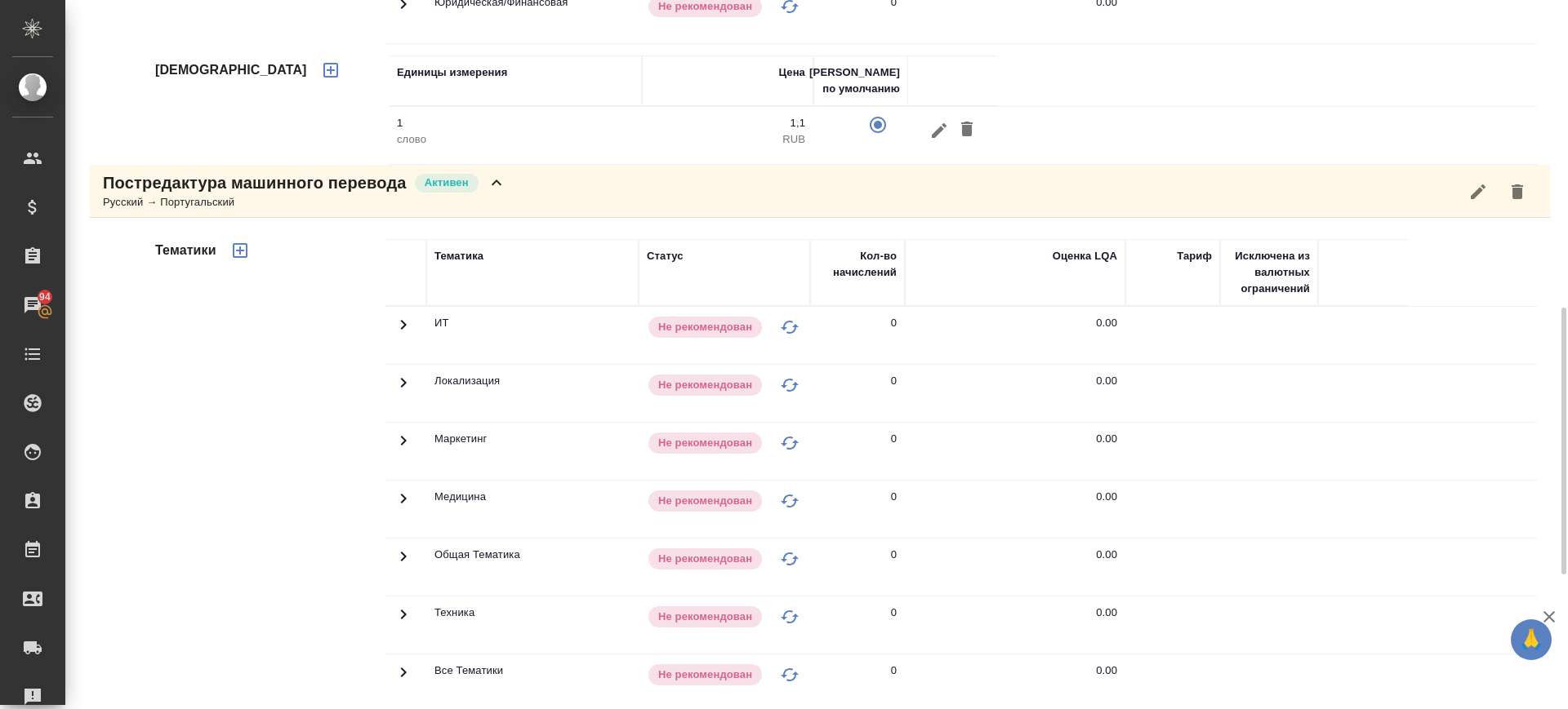
scroll to position [1173, 0]
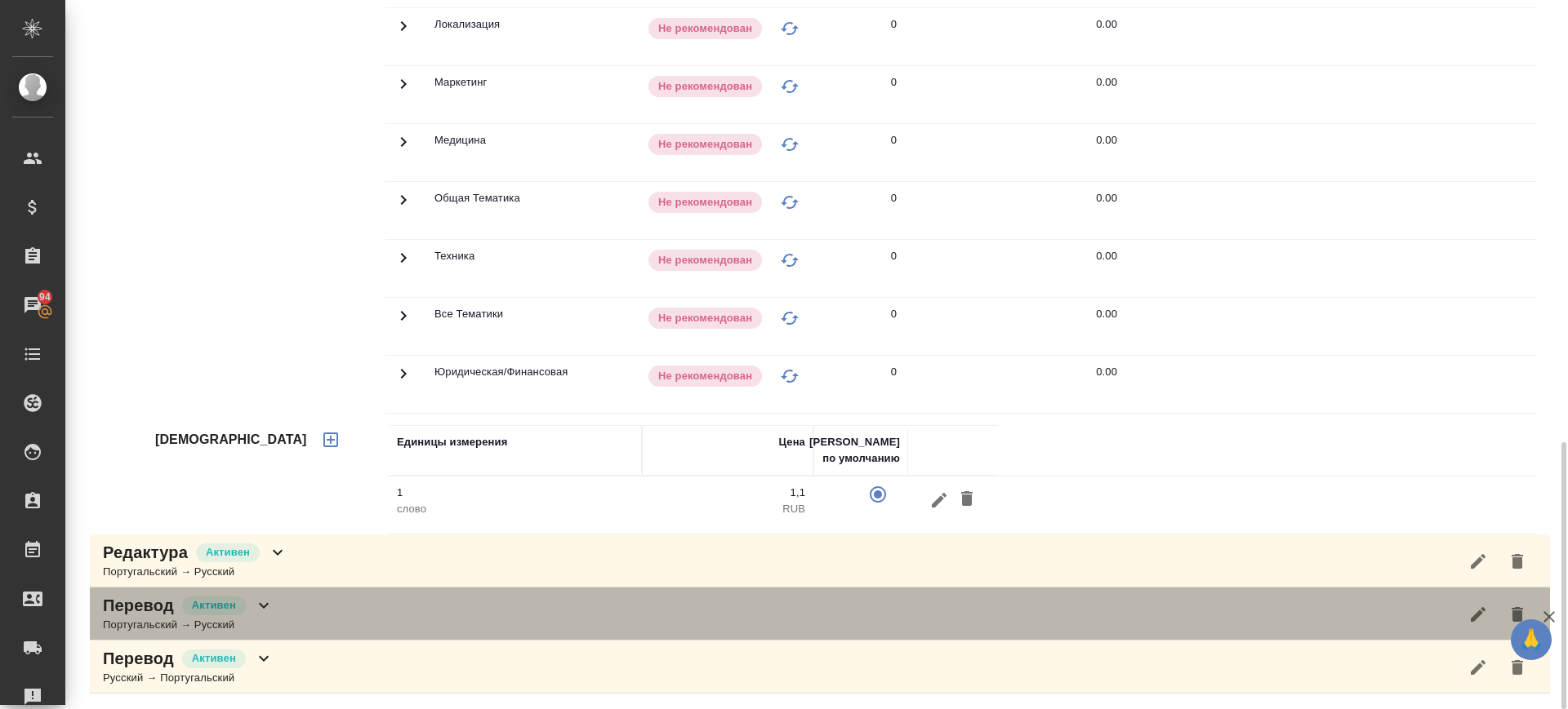
click at [323, 622] on div "Перевод [PERSON_NAME] → Русский" at bounding box center [820, 613] width 1460 height 53
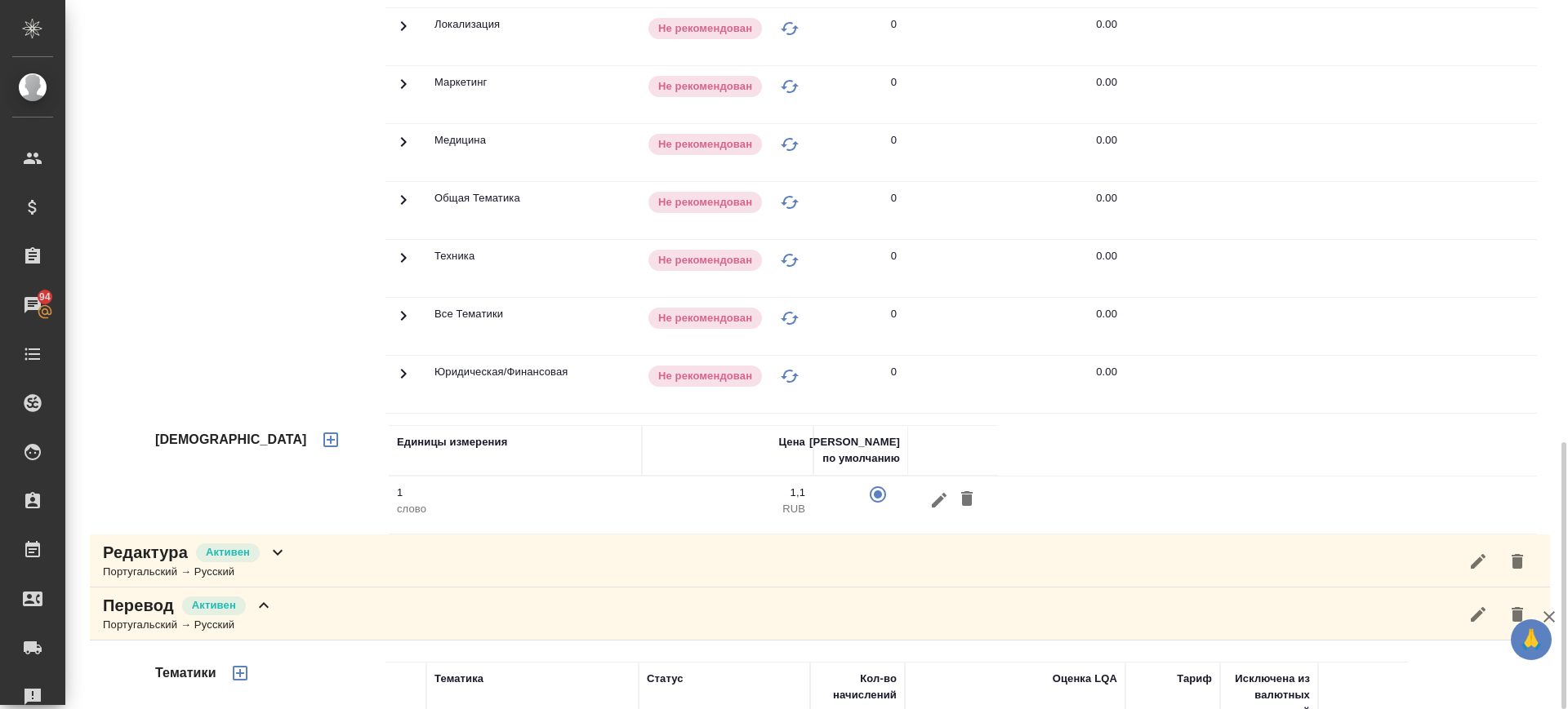
scroll to position [1847, 0]
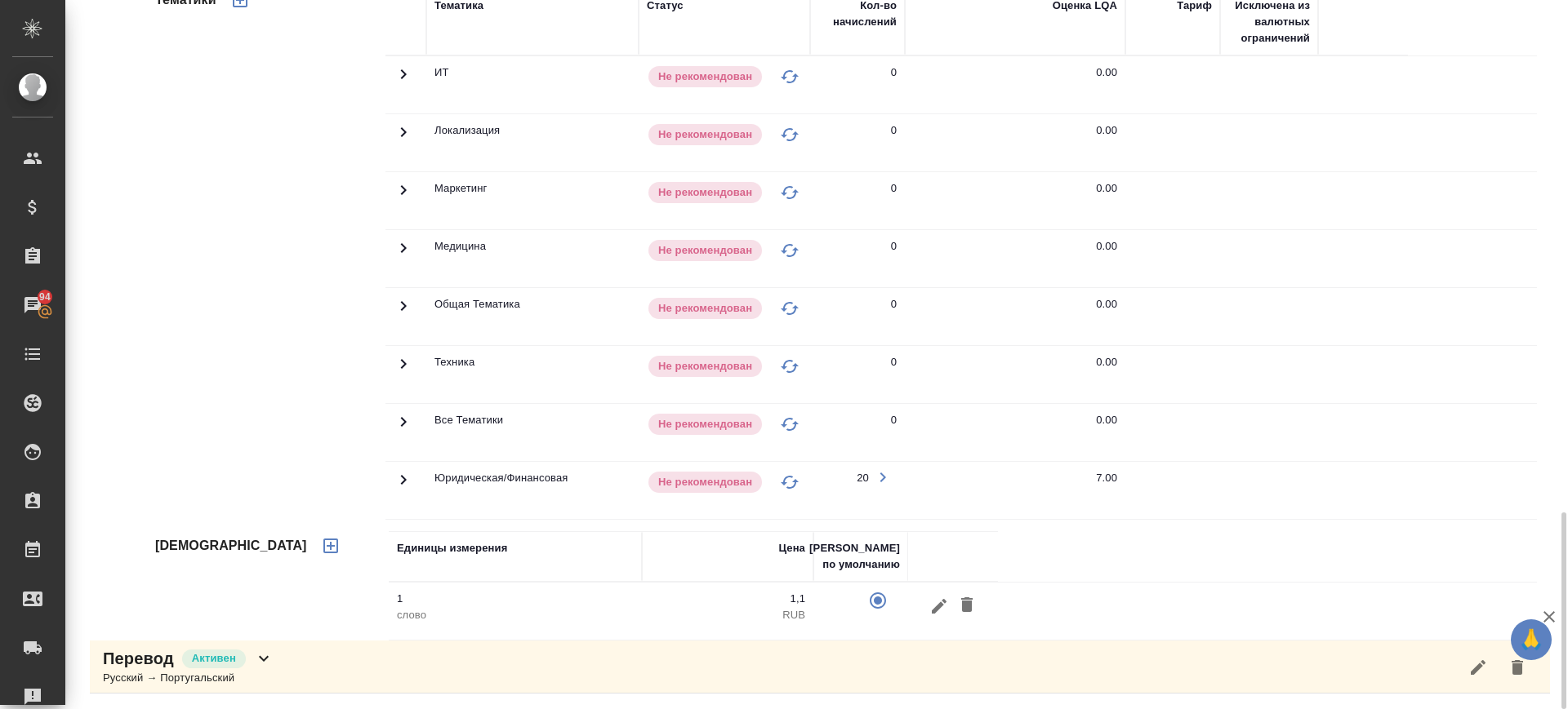
click at [400, 486] on icon at bounding box center [403, 480] width 19 height 19
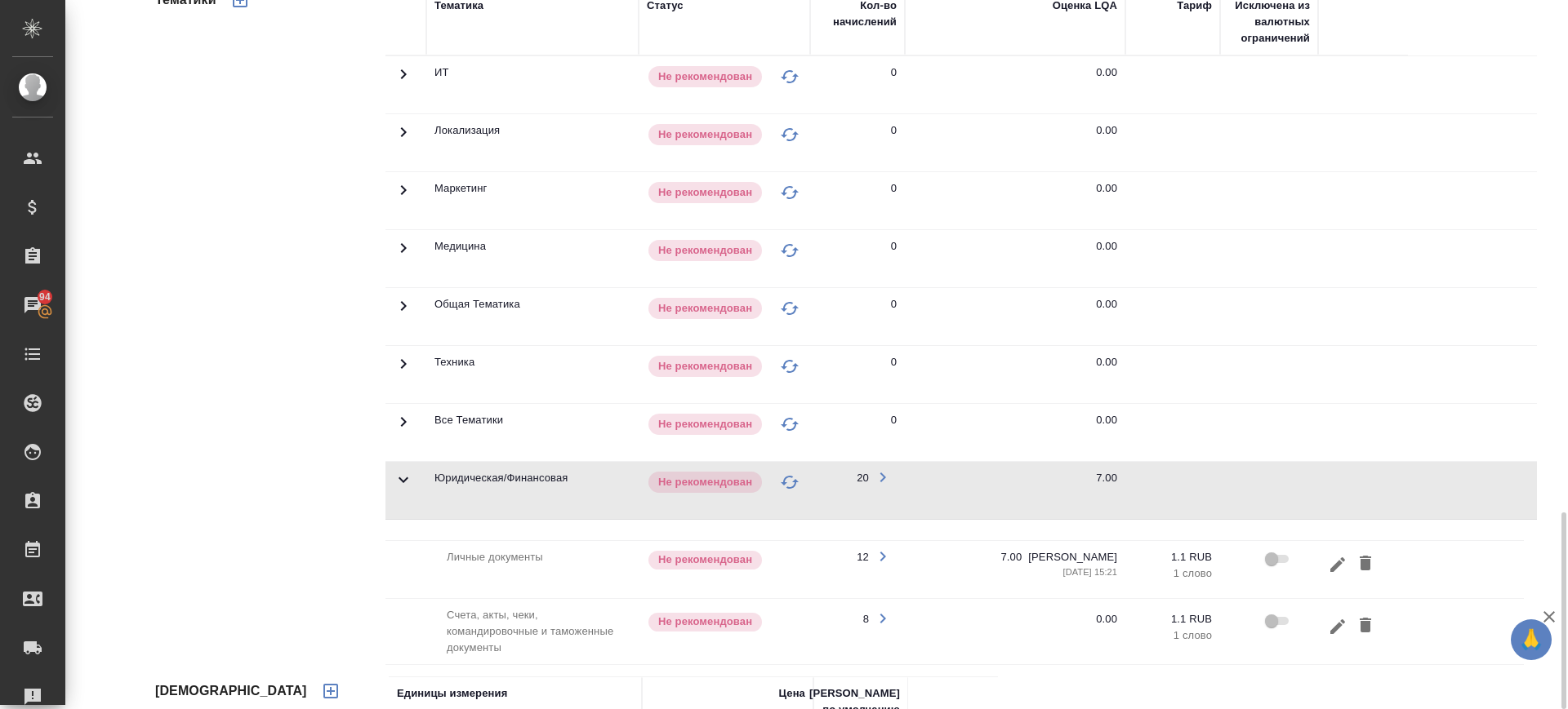
click at [400, 486] on icon at bounding box center [403, 480] width 19 height 19
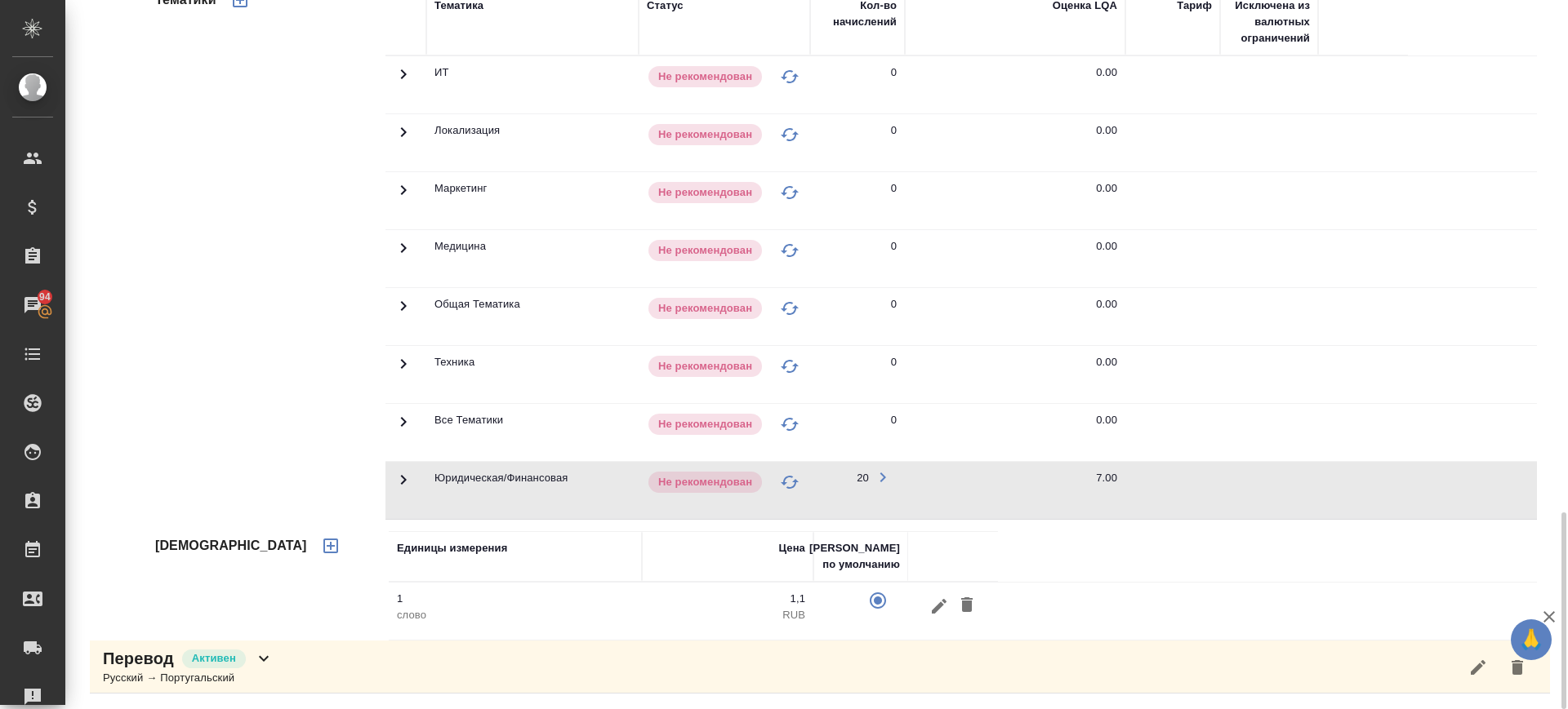
click at [403, 661] on div "Перевод Активен Русский → Португальский" at bounding box center [820, 667] width 1460 height 53
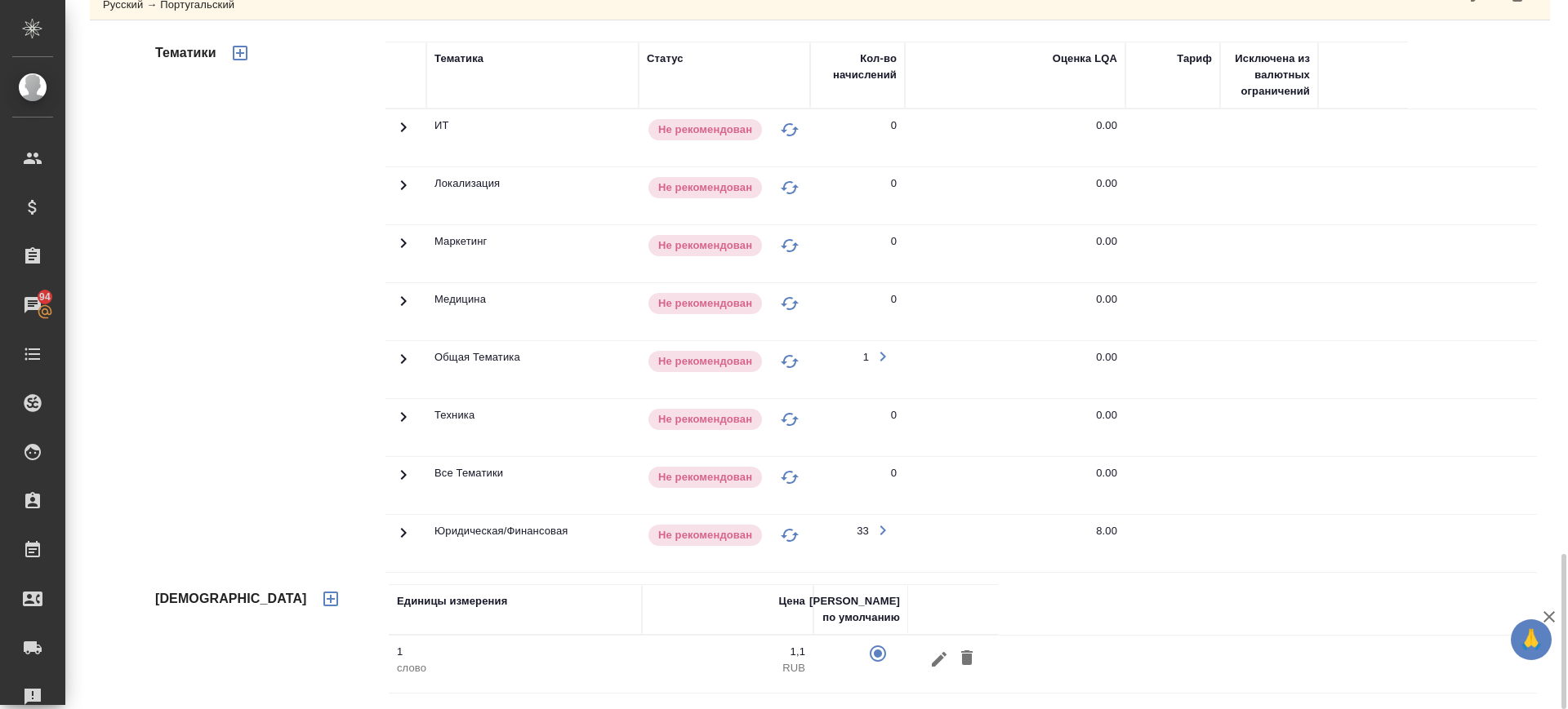
click at [399, 534] on icon at bounding box center [403, 533] width 19 height 19
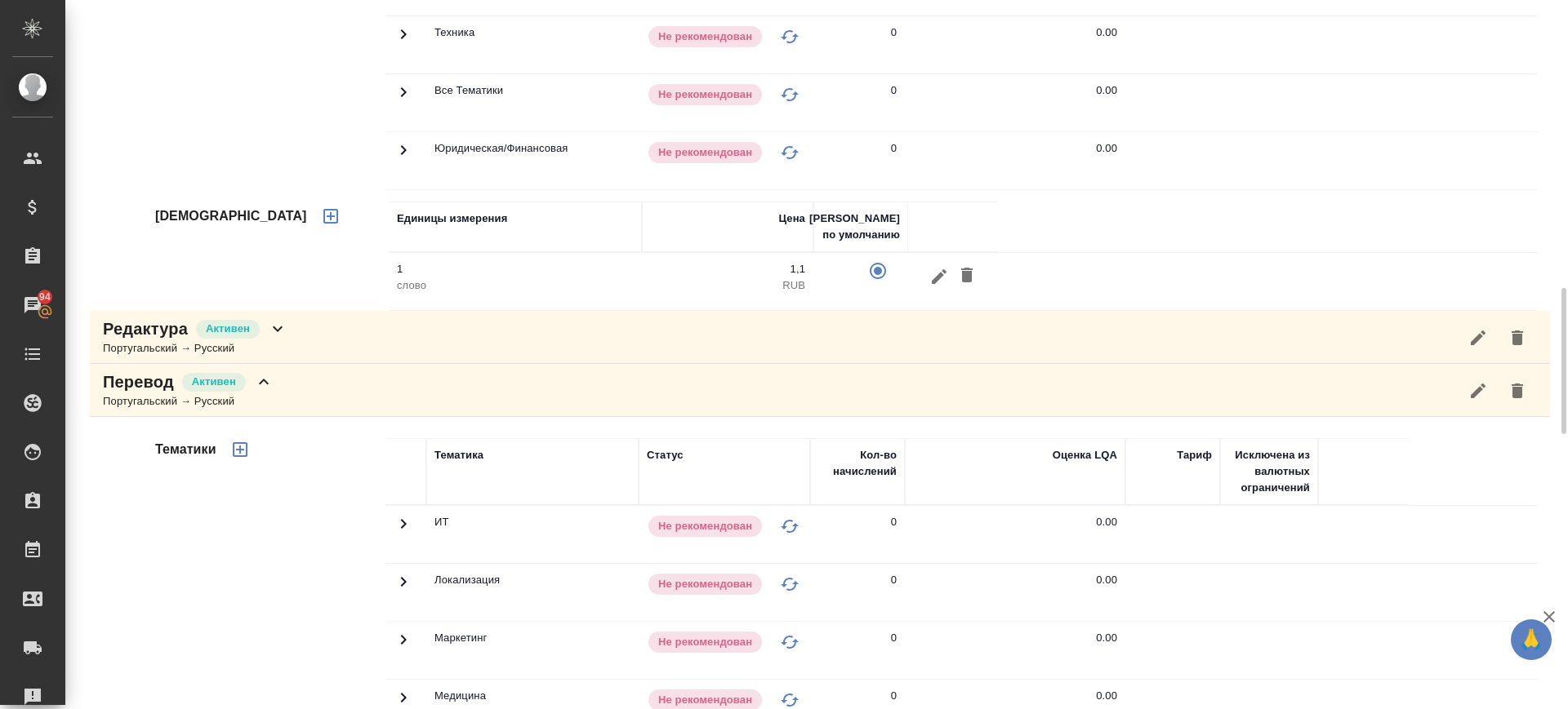
scroll to position [784, 0]
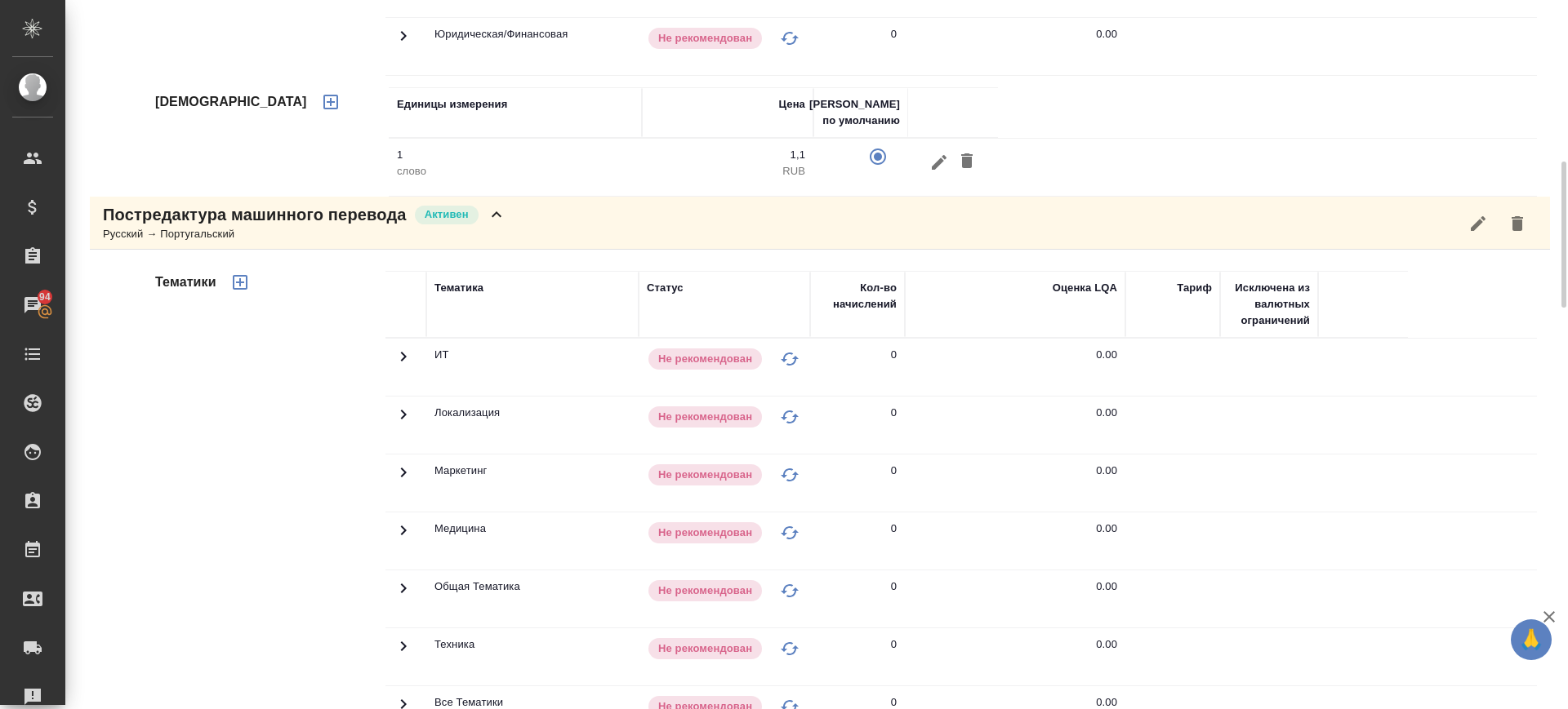
click at [249, 279] on icon "button" at bounding box center [240, 282] width 19 height 19
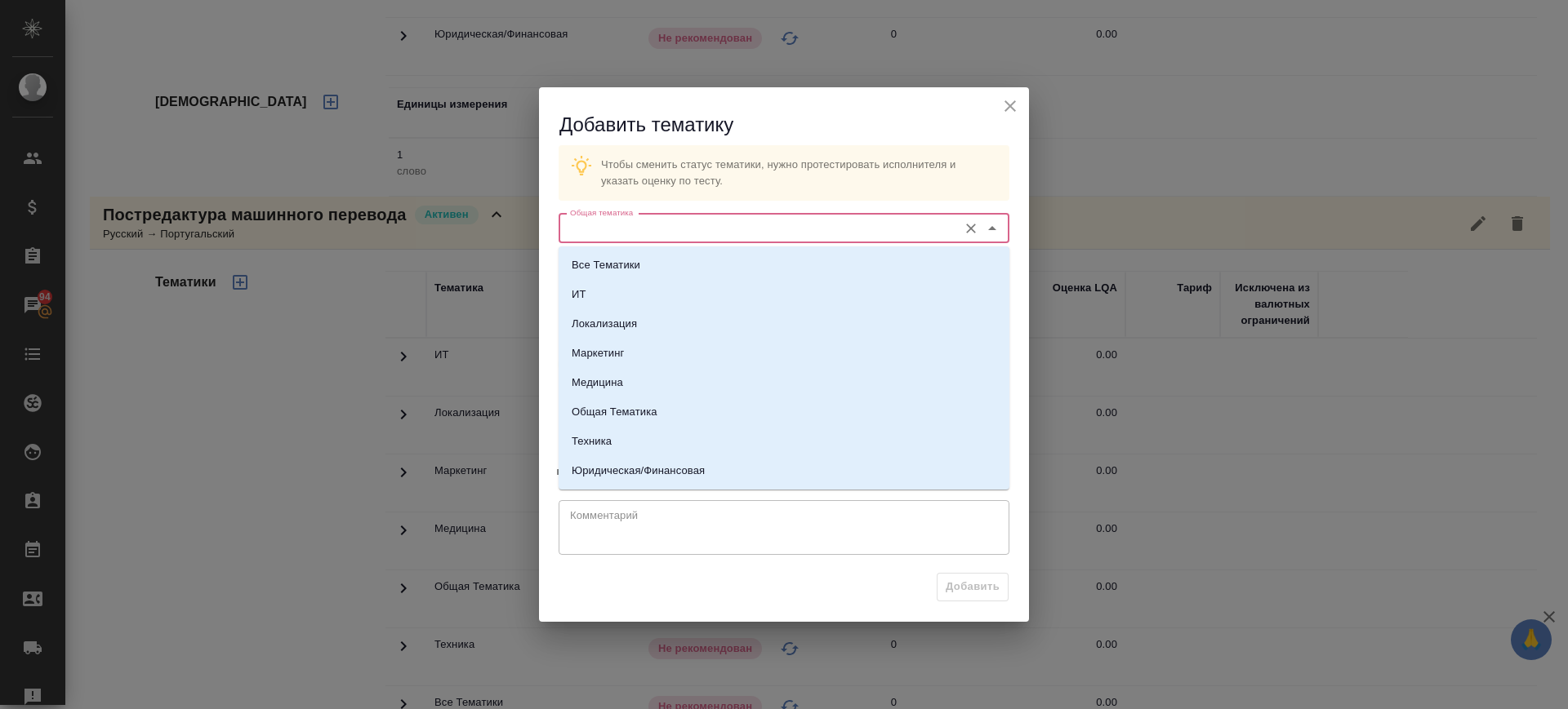
drag, startPoint x: 601, startPoint y: 234, endPoint x: 646, endPoint y: 398, distance: 170.1
click at [602, 234] on input "Общая тематика" at bounding box center [757, 228] width 386 height 19
click at [628, 466] on p "Юридическая/Финансовая" at bounding box center [638, 471] width 133 height 17
type input "Юридическая/Финансовая"
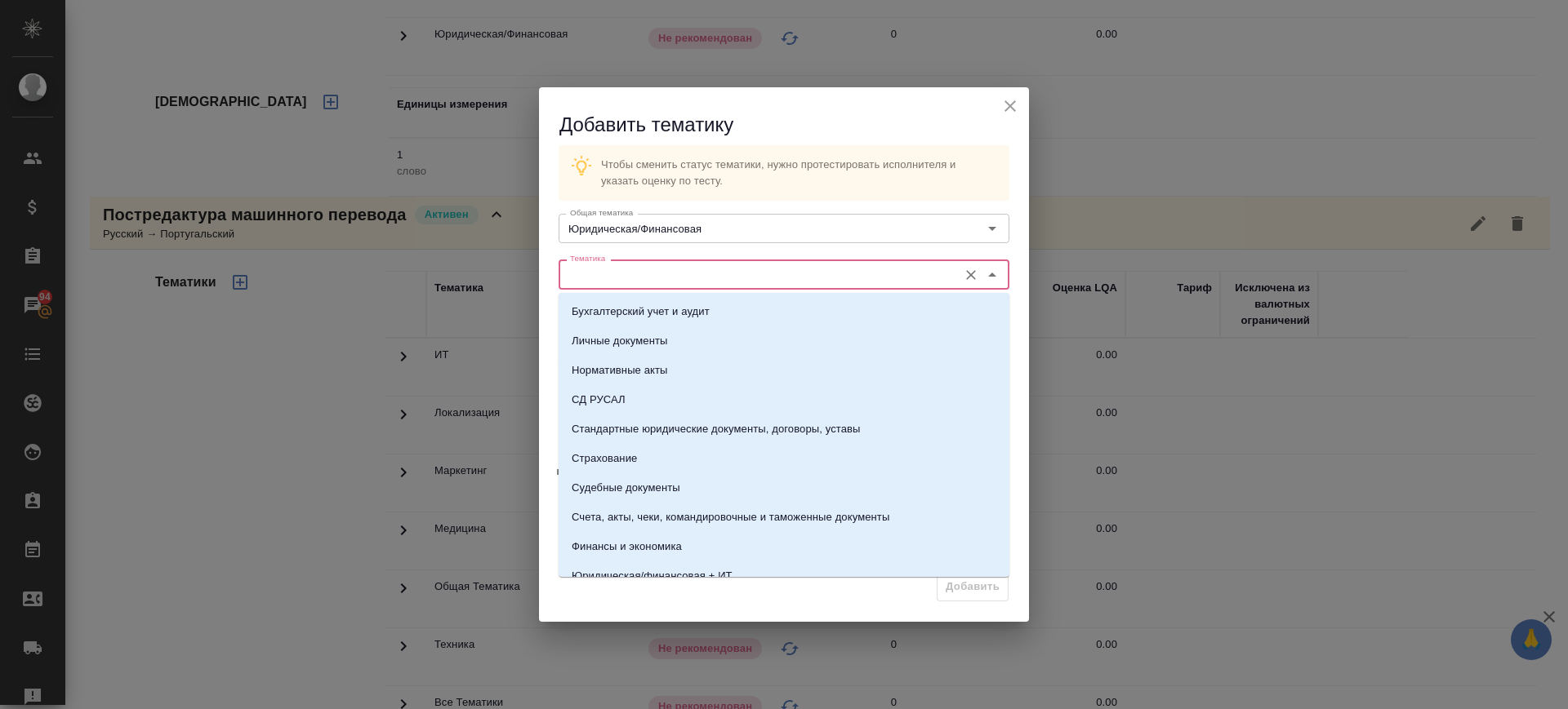
click at [624, 268] on input "Тематика" at bounding box center [757, 274] width 386 height 19
drag, startPoint x: 703, startPoint y: 427, endPoint x: 881, endPoint y: 492, distance: 189.5
click at [712, 429] on p "Стандартные юридические документы, договоры, уставы" at bounding box center [716, 430] width 289 height 17
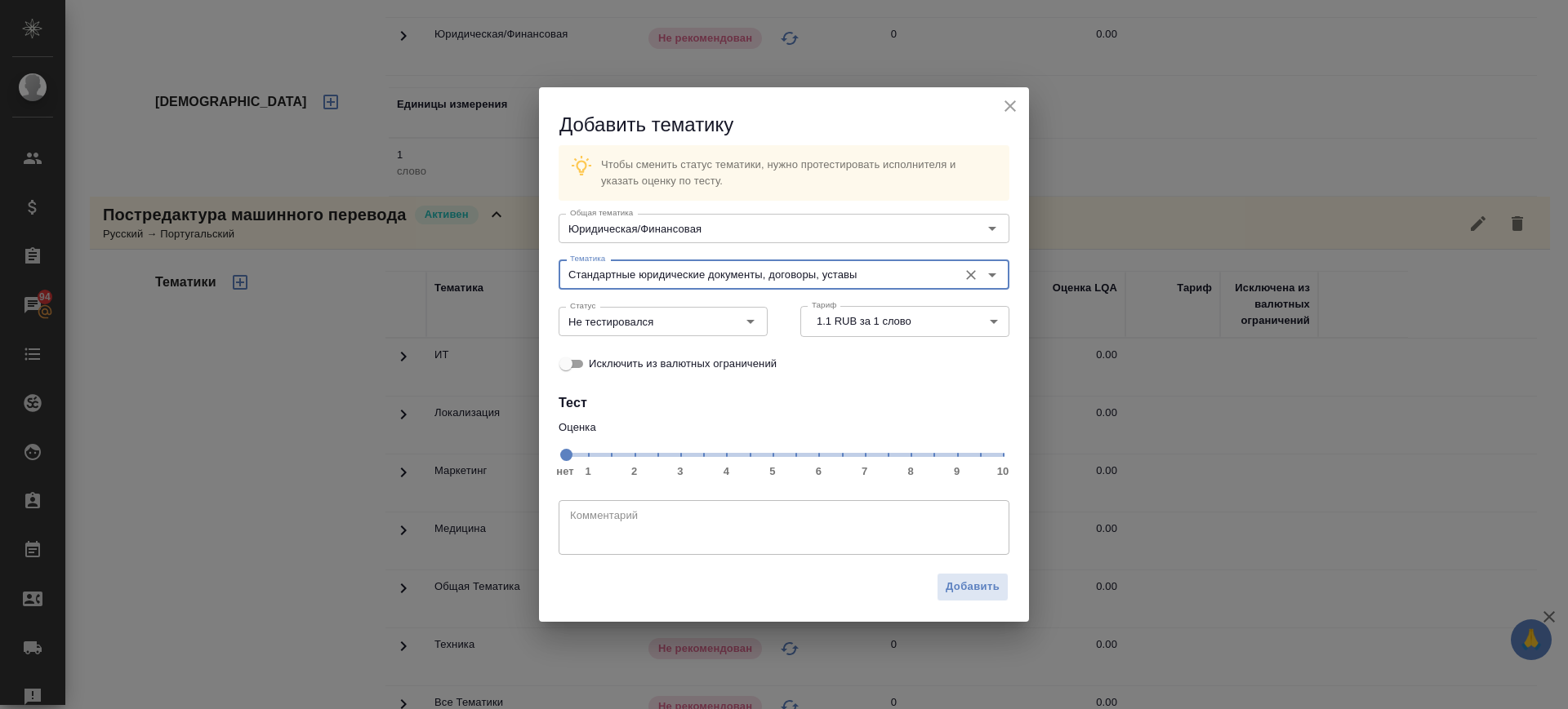
type input "Стандартные юридические документы, договоры, уставы"
click at [910, 458] on span "нет 1 2 3 4 5 6 7 8 9 10" at bounding box center [784, 454] width 438 height 23
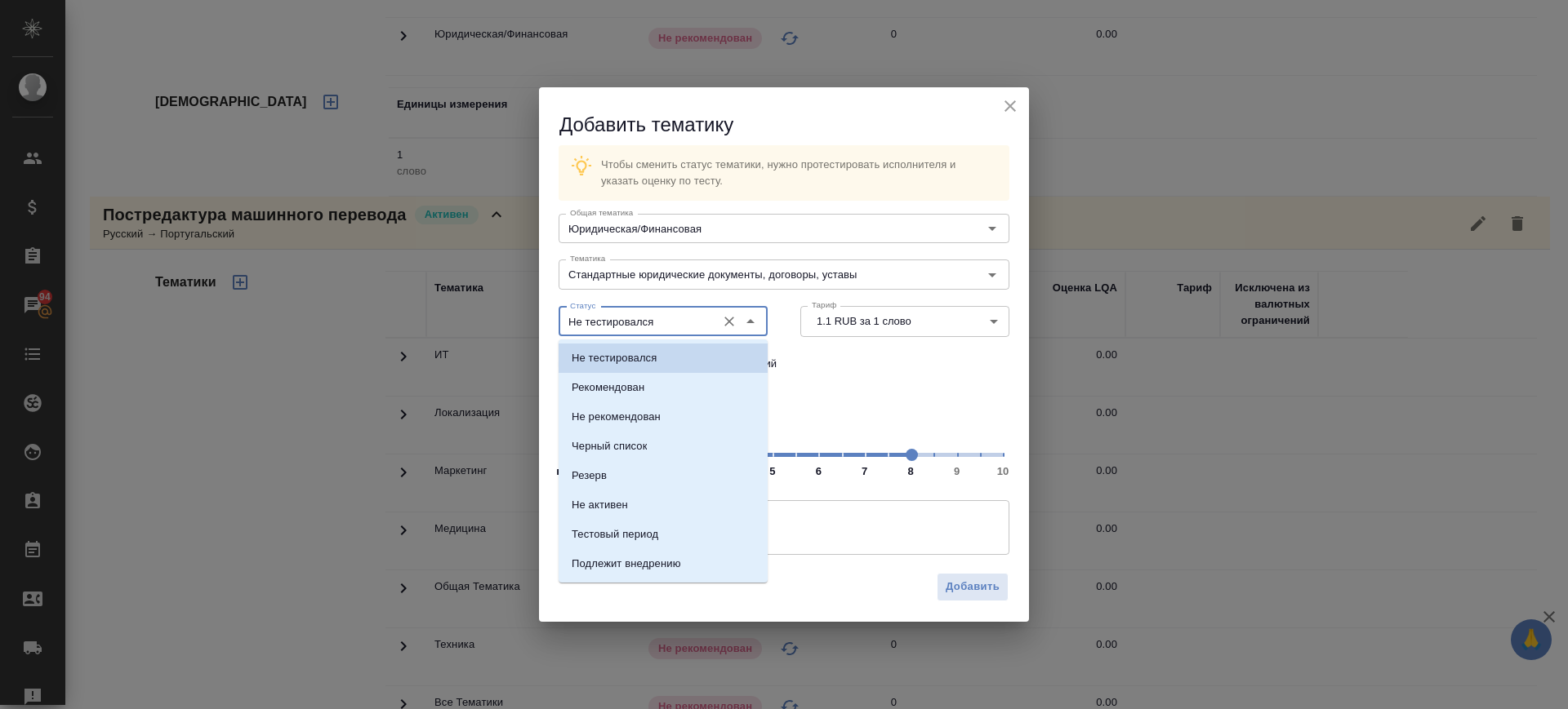
click at [695, 329] on input "Не тестировался" at bounding box center [636, 321] width 145 height 19
click at [633, 539] on p "Тестовый период" at bounding box center [615, 535] width 86 height 17
type input "Тестовый период"
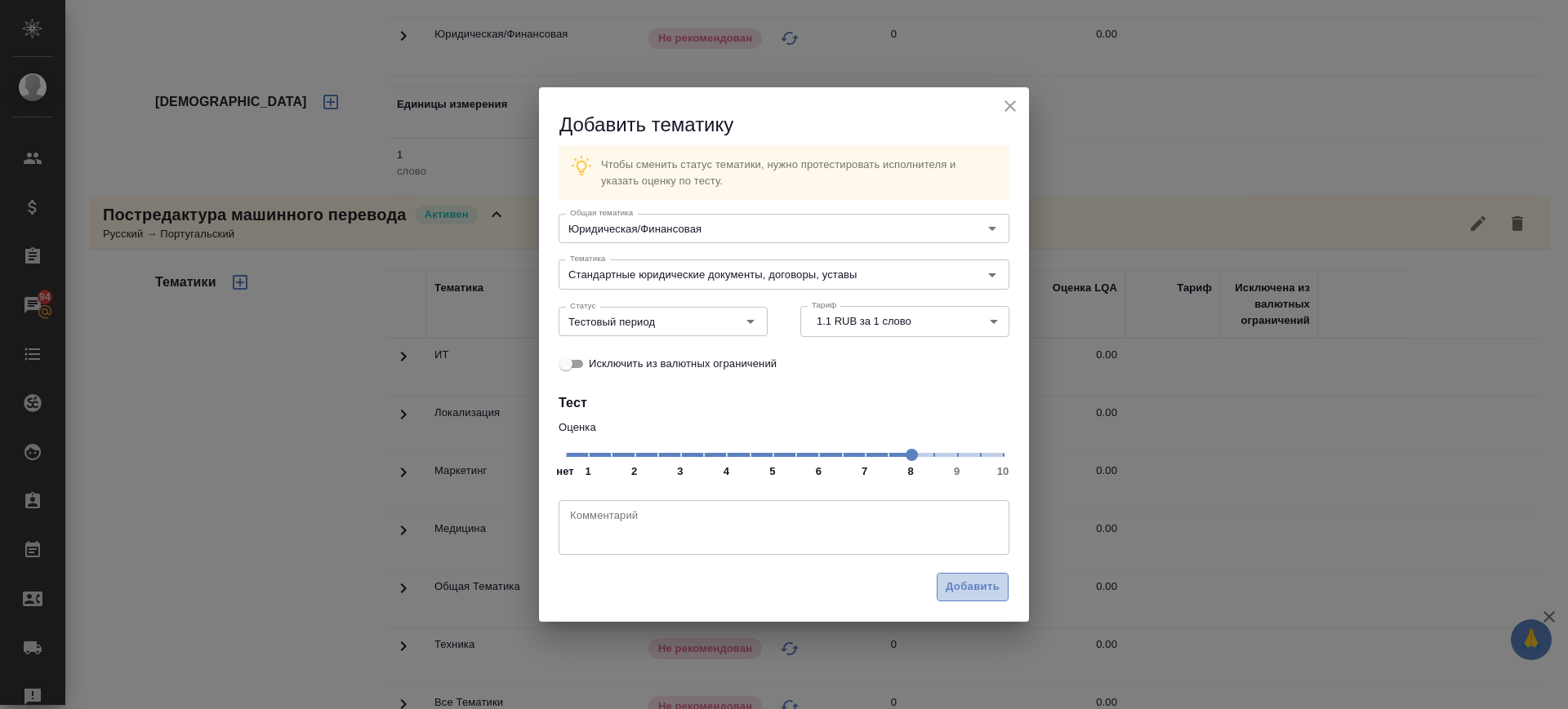
drag, startPoint x: 983, startPoint y: 585, endPoint x: 961, endPoint y: 577, distance: 23.4
click at [983, 584] on span "Добавить" at bounding box center [973, 587] width 54 height 19
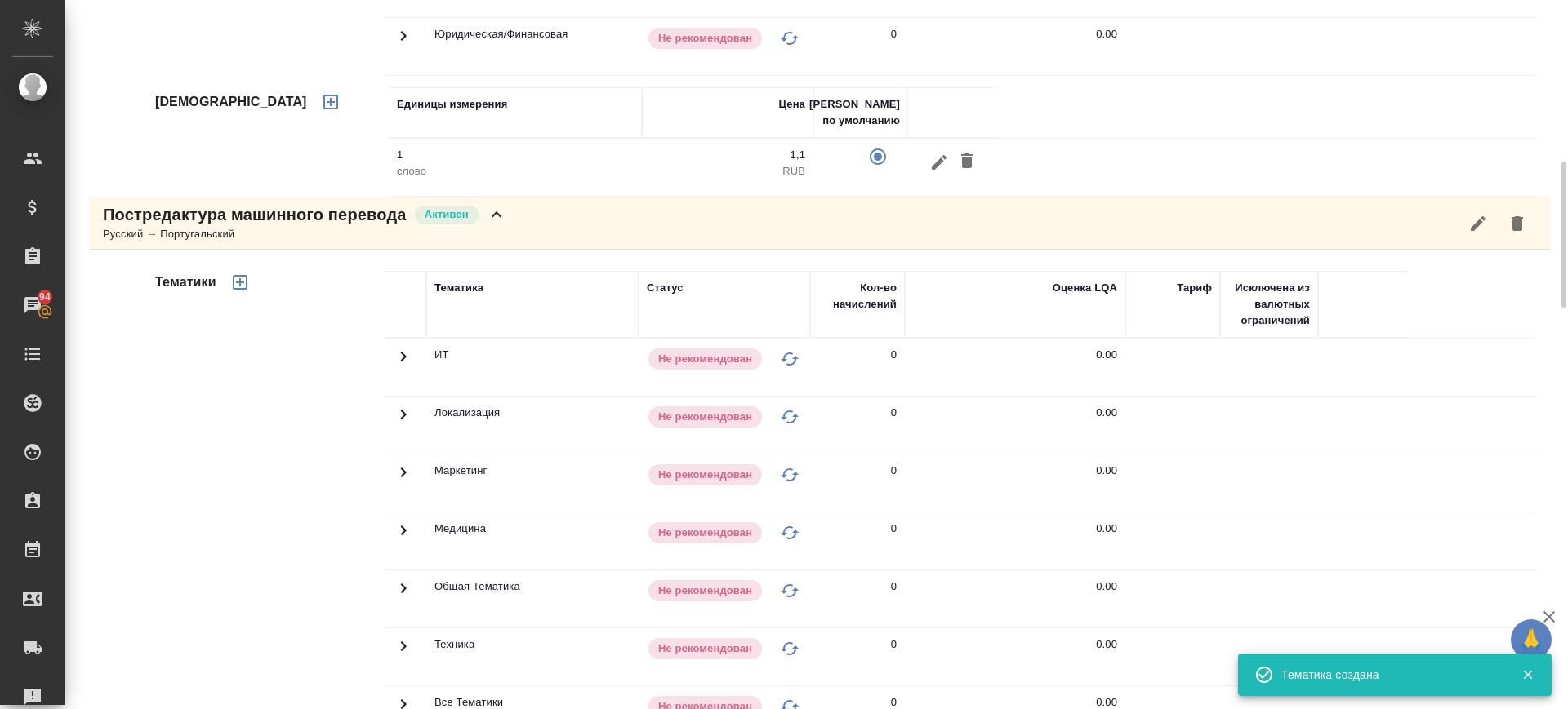
click at [503, 221] on icon at bounding box center [496, 214] width 19 height 19
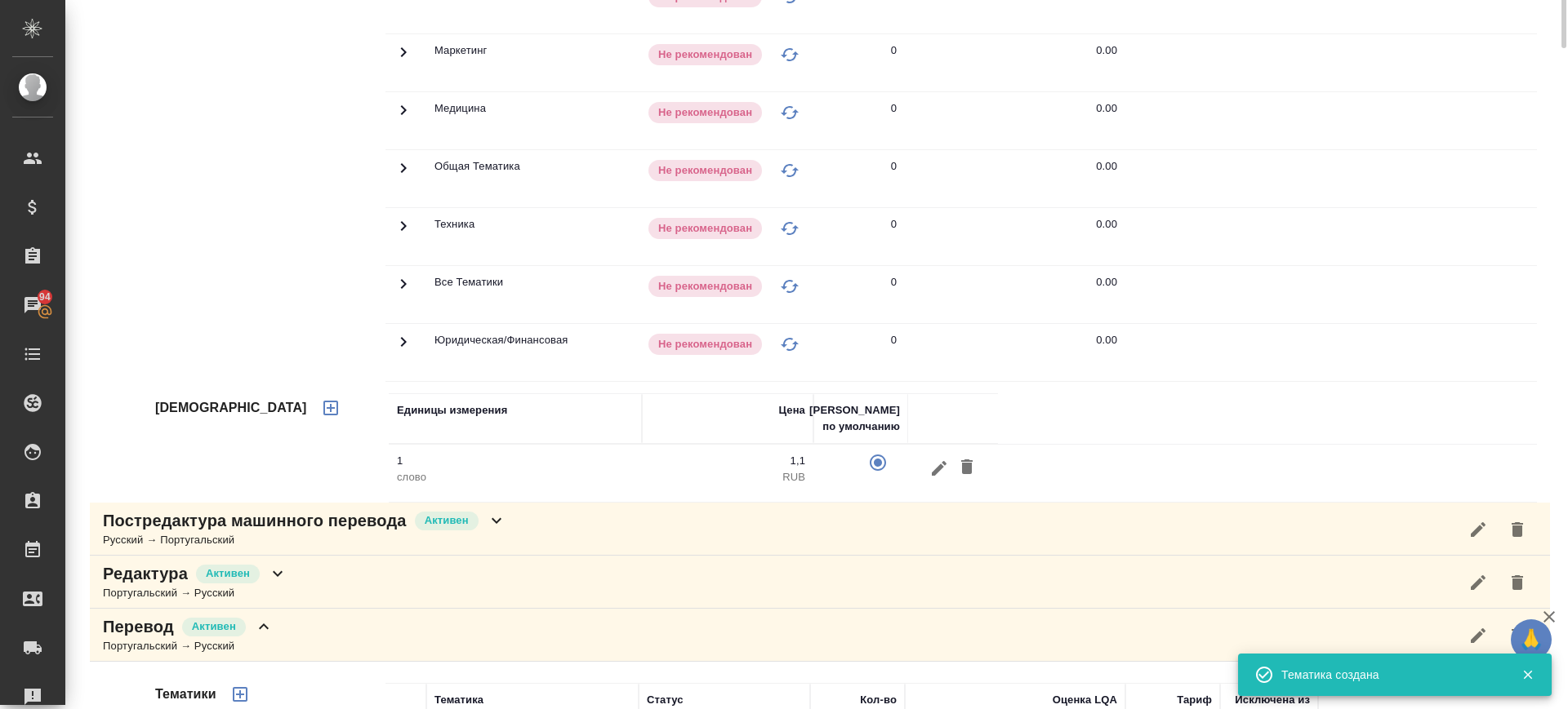
scroll to position [173, 0]
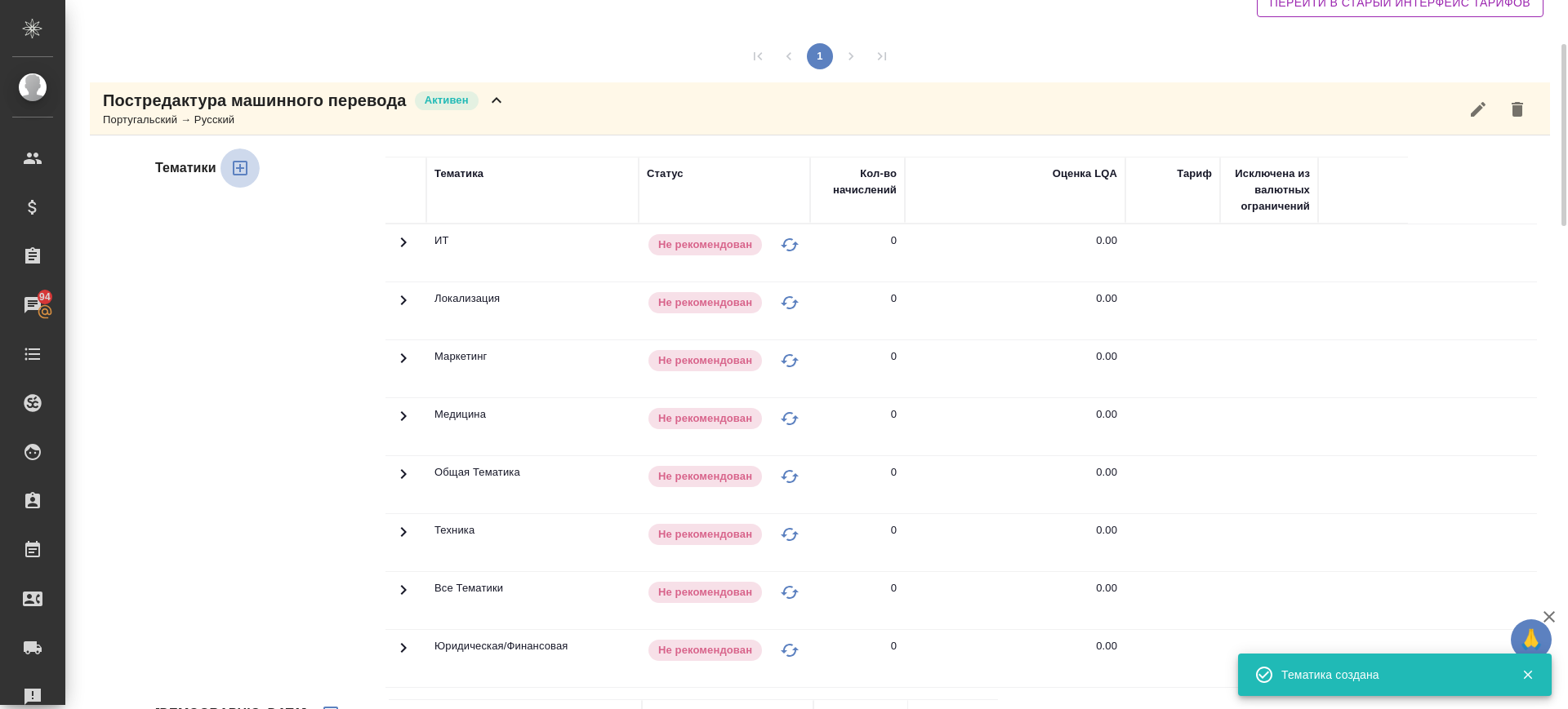
click at [247, 169] on icon "button" at bounding box center [240, 168] width 15 height 15
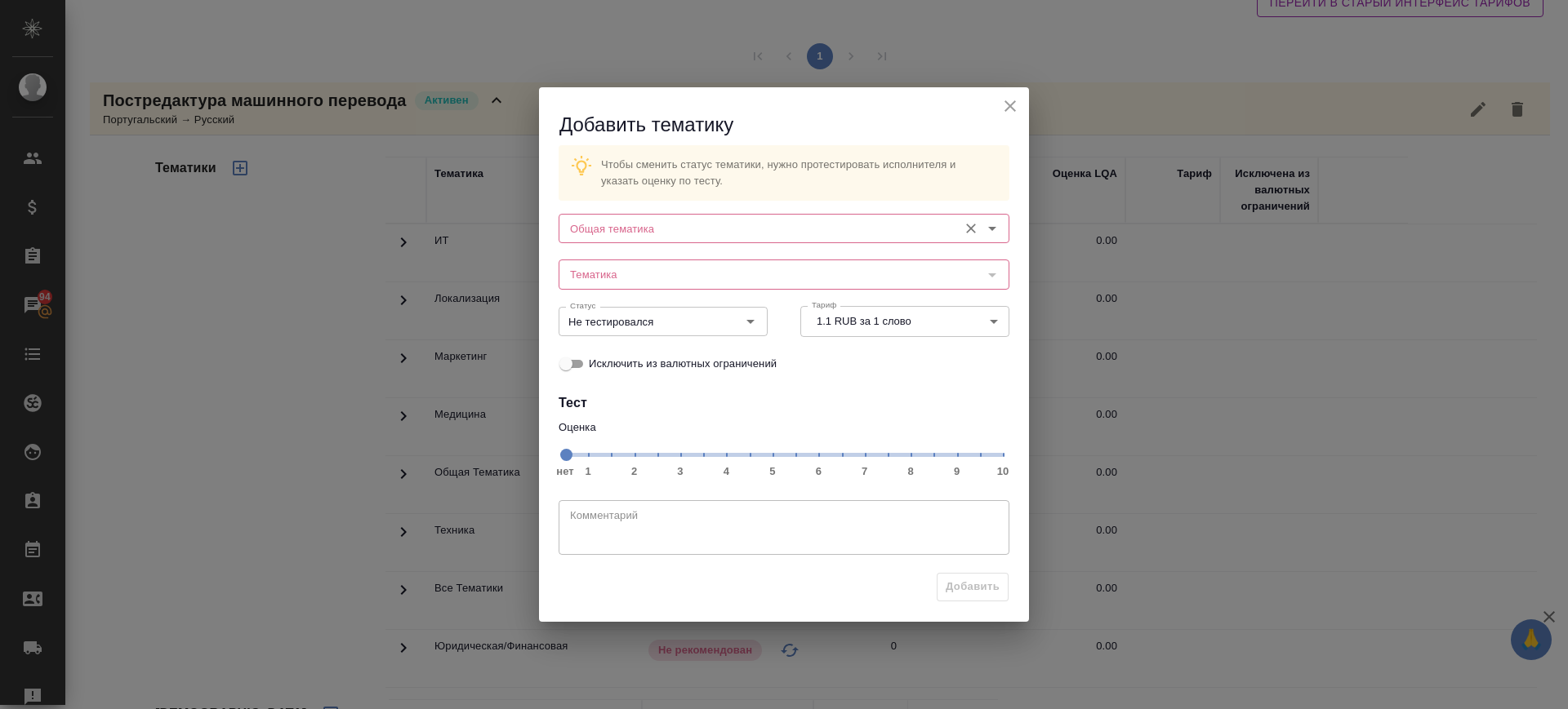
click at [680, 227] on input "Общая тематика" at bounding box center [757, 228] width 386 height 19
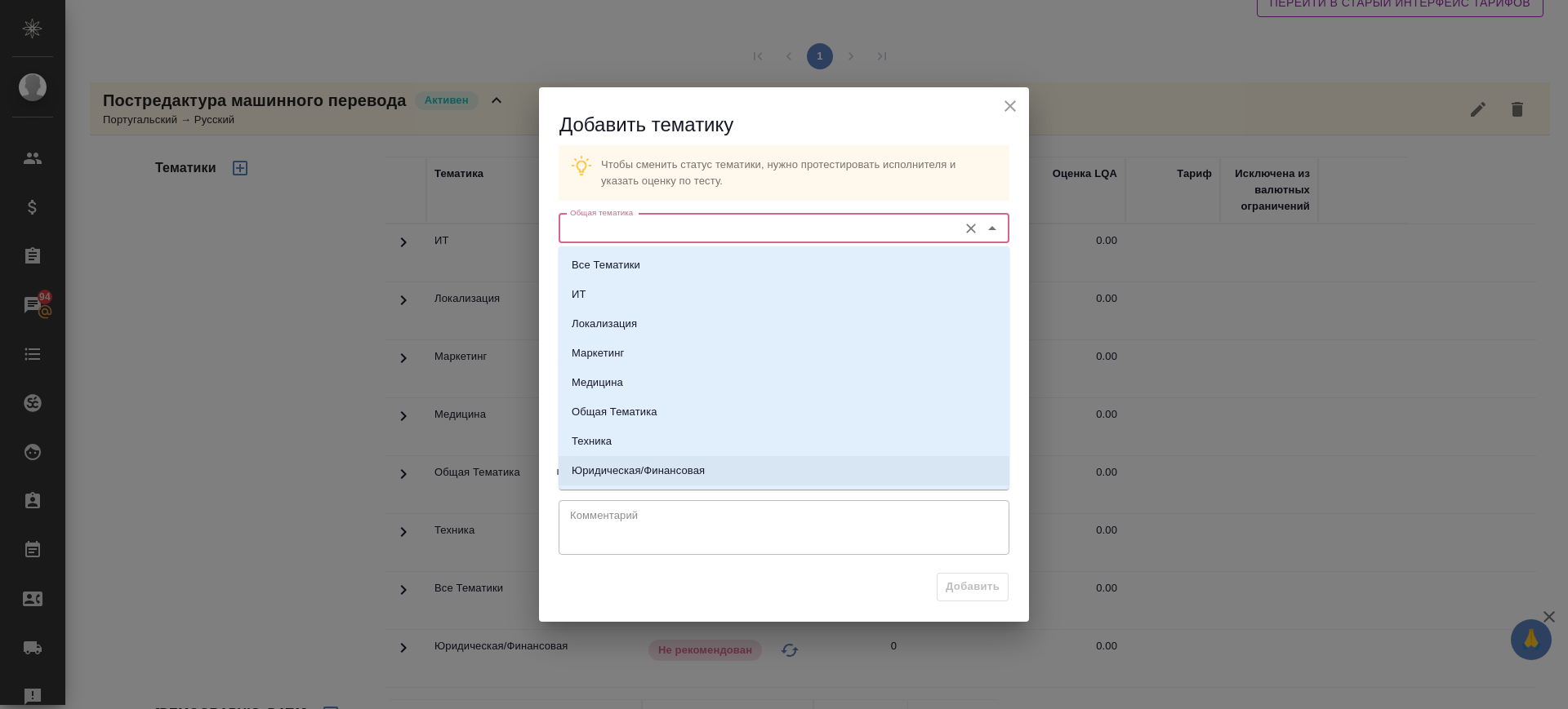
click at [672, 468] on p "Юридическая/Финансовая" at bounding box center [638, 471] width 133 height 17
type input "Юридическая/Финансовая"
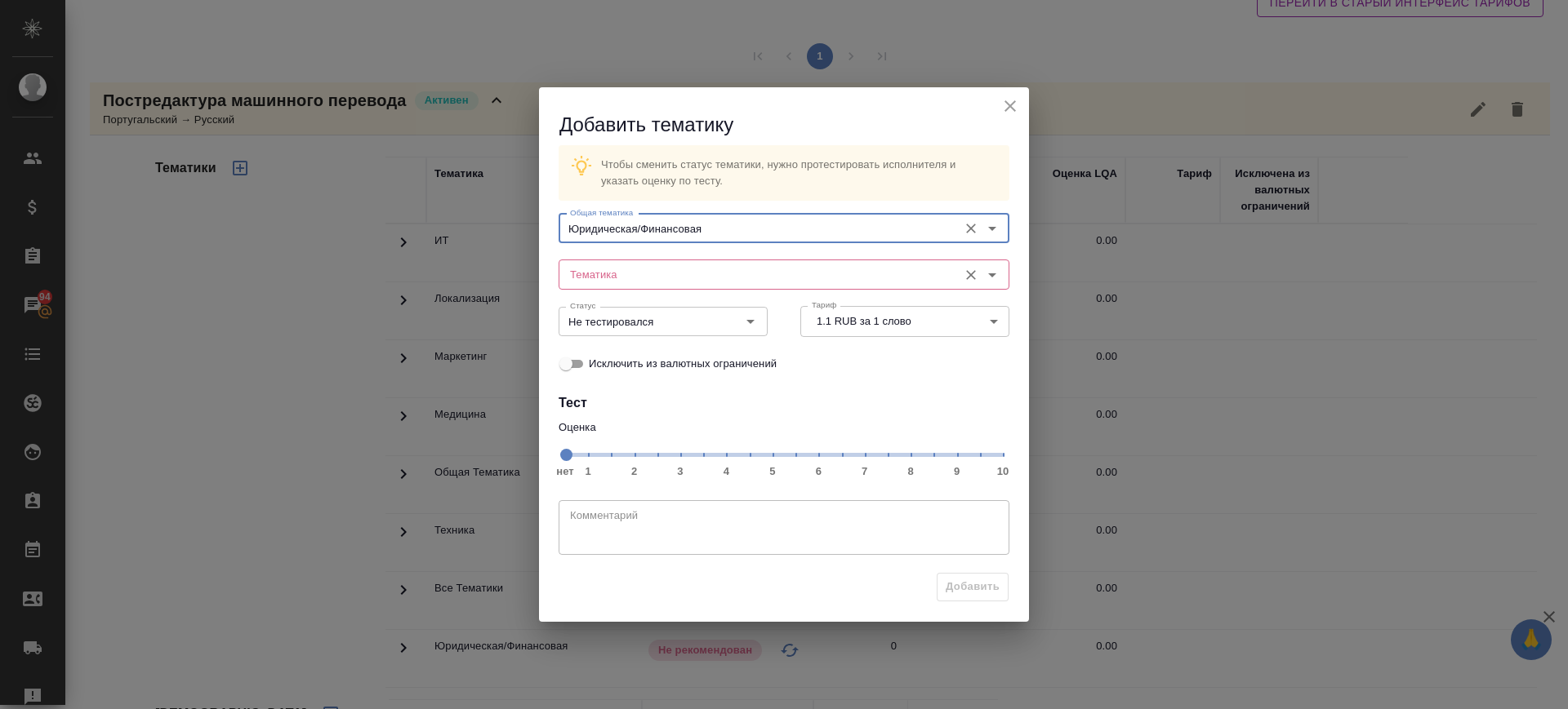
click at [655, 261] on div "Тематика" at bounding box center [784, 275] width 451 height 30
click at [657, 286] on div "Тематика" at bounding box center [784, 275] width 451 height 30
click at [669, 287] on div "Тематика" at bounding box center [784, 275] width 451 height 30
click at [885, 272] on input "Тематика" at bounding box center [757, 274] width 386 height 19
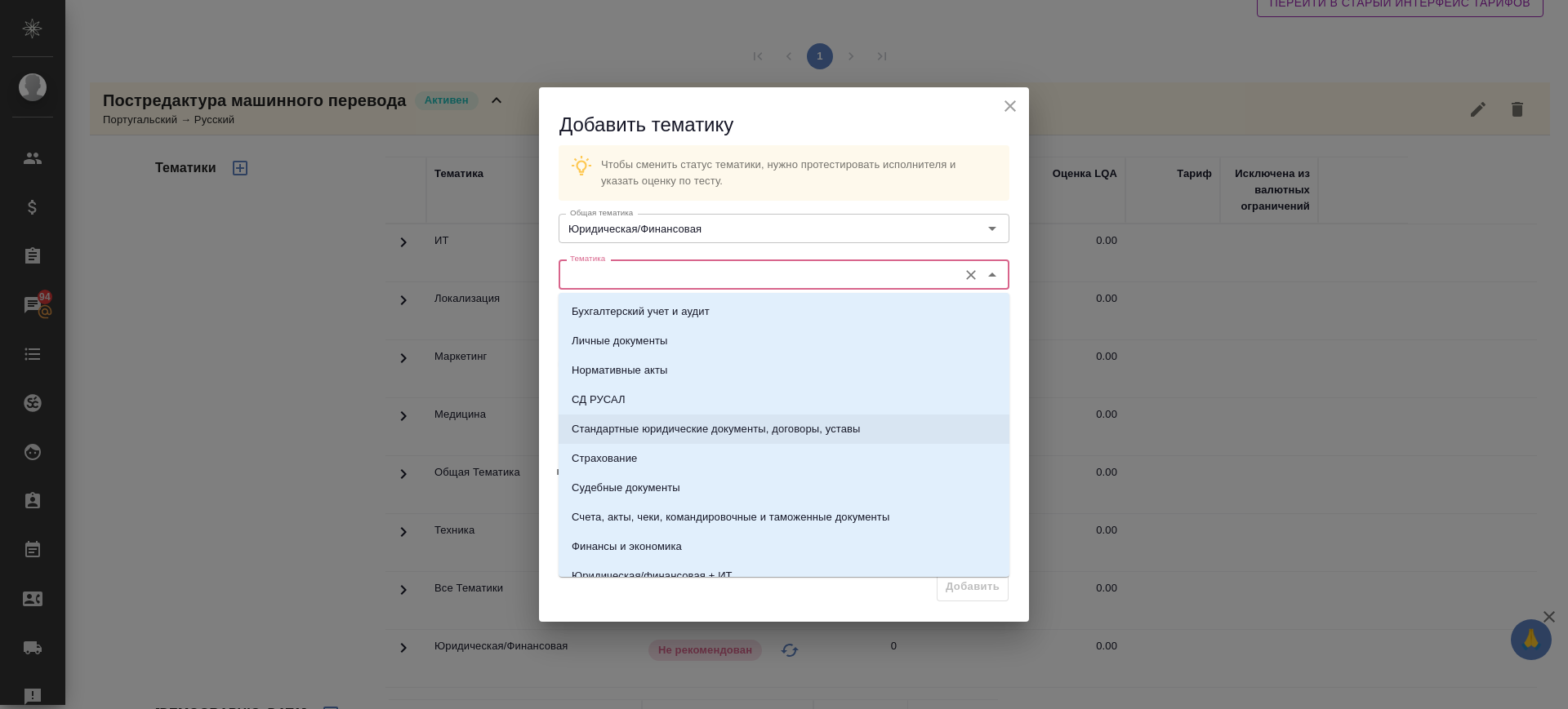
click at [823, 432] on p "Стандартные юридические документы, договоры, уставы" at bounding box center [716, 430] width 289 height 17
type input "Стандартные юридические документы, договоры, уставы"
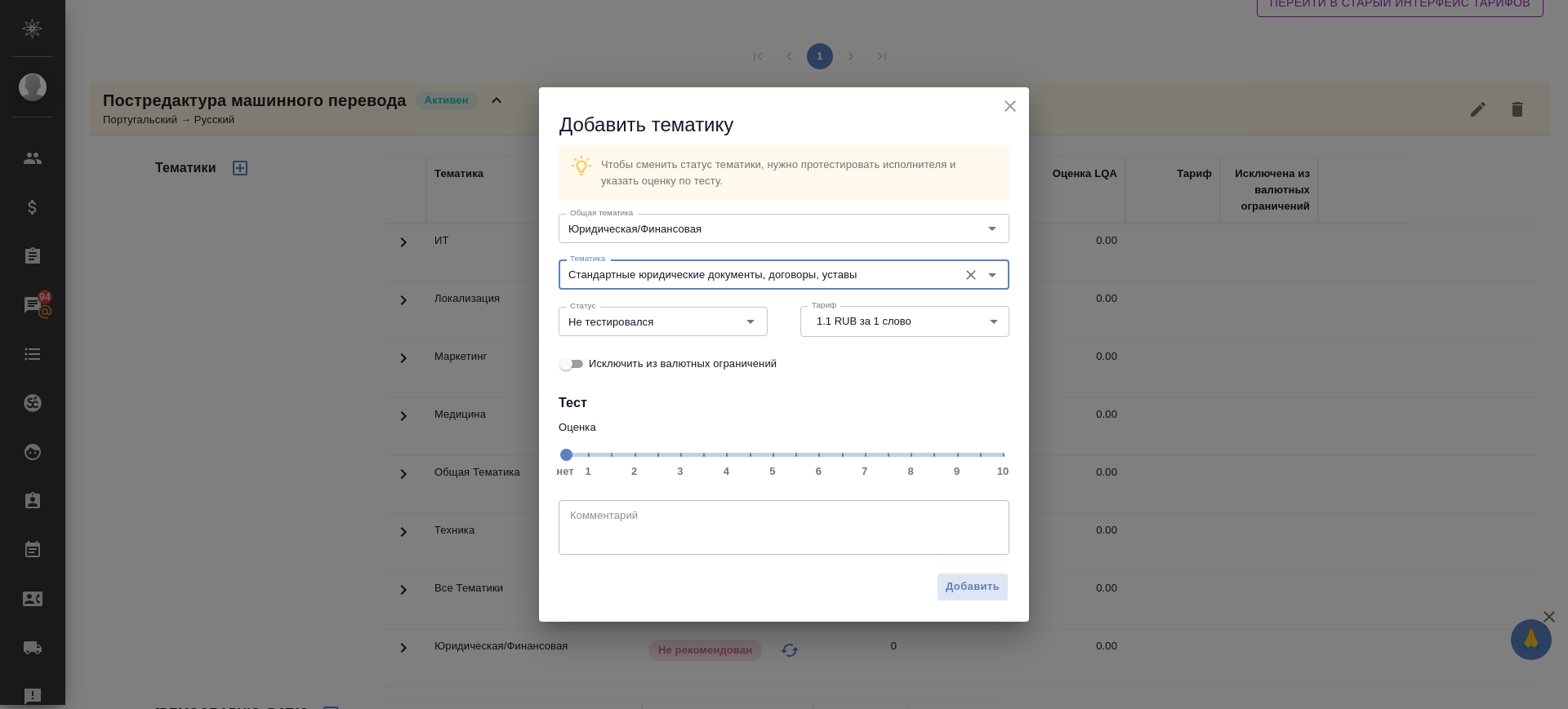
click at [862, 458] on span "нет 1 2 3 4 5 6 7 8 9 10" at bounding box center [784, 454] width 438 height 23
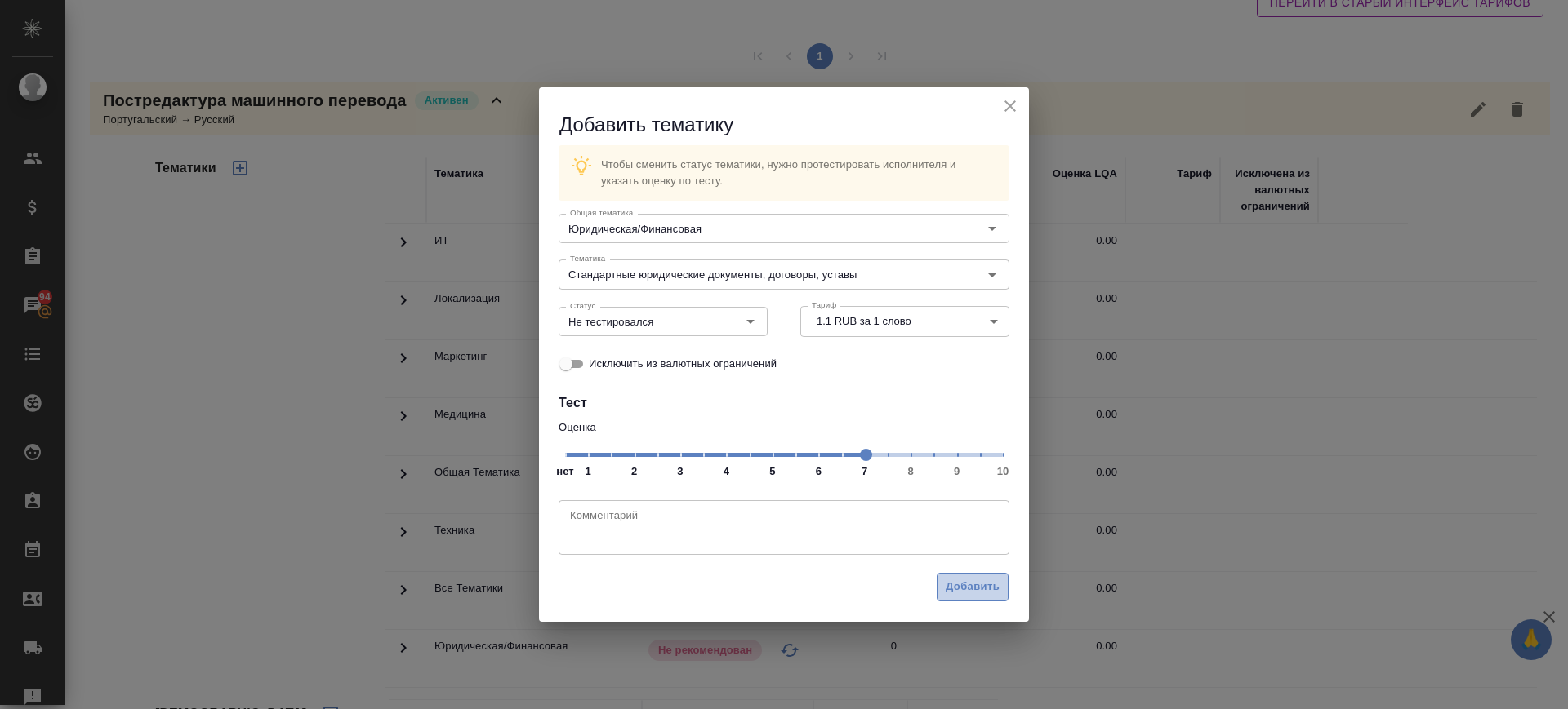
click at [994, 580] on span "Добавить" at bounding box center [973, 587] width 54 height 19
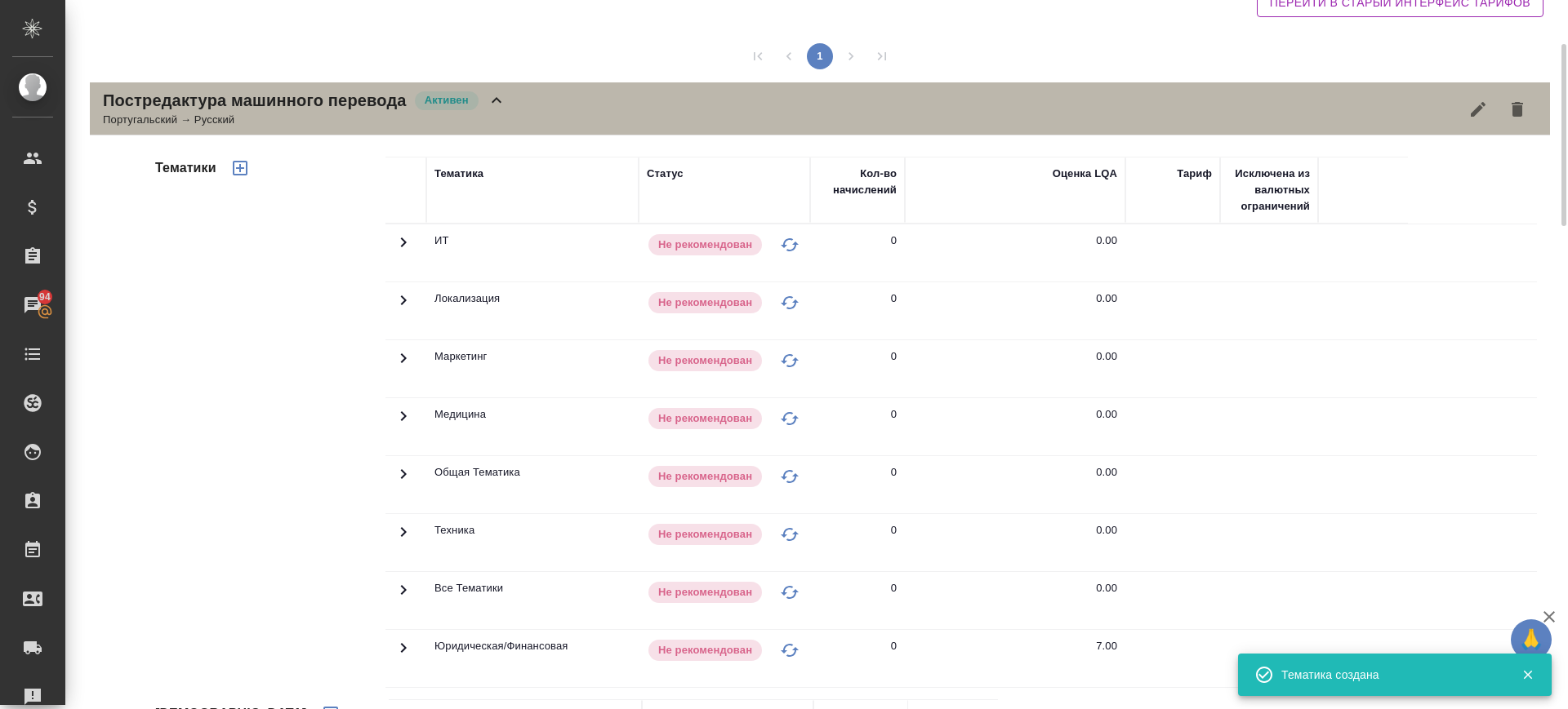
click at [501, 98] on icon at bounding box center [496, 100] width 19 height 19
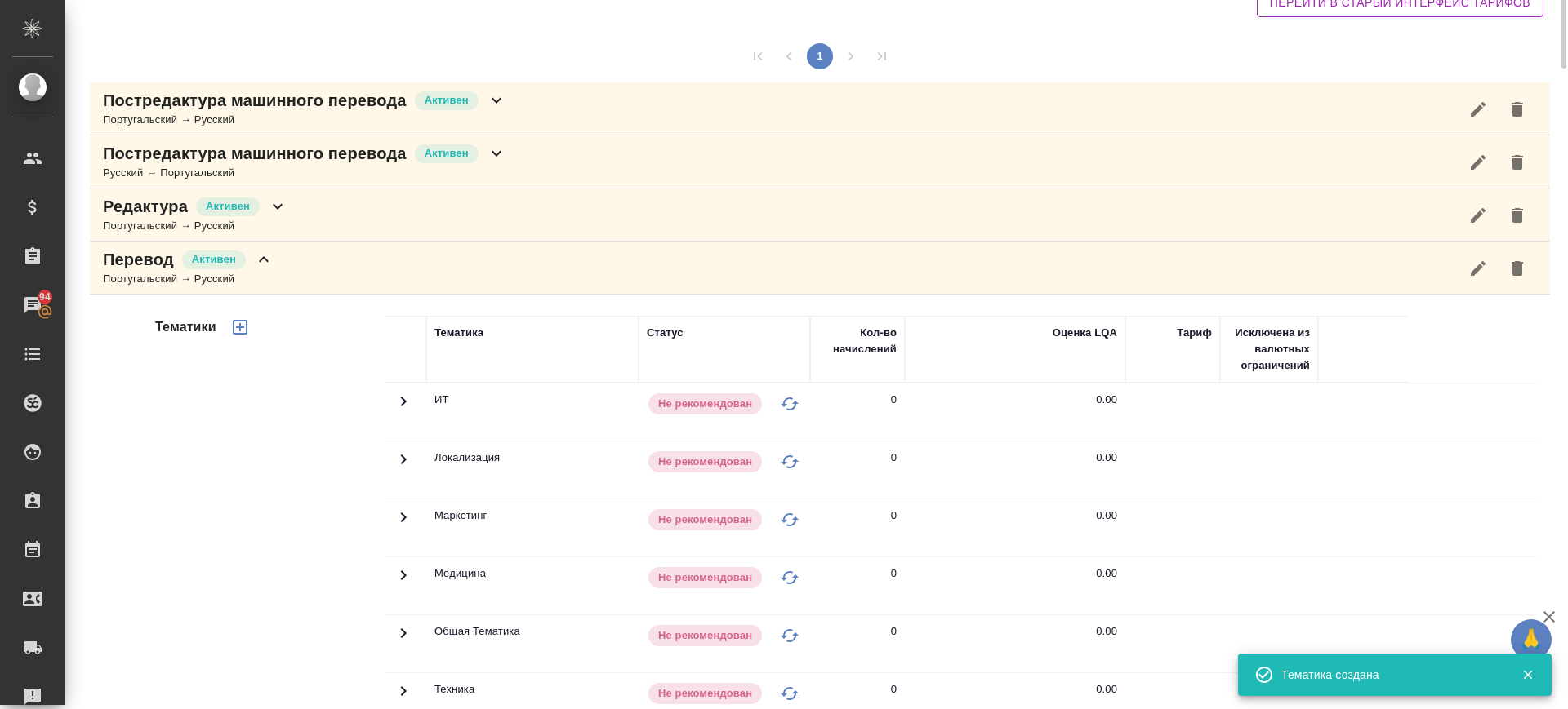
scroll to position [0, 0]
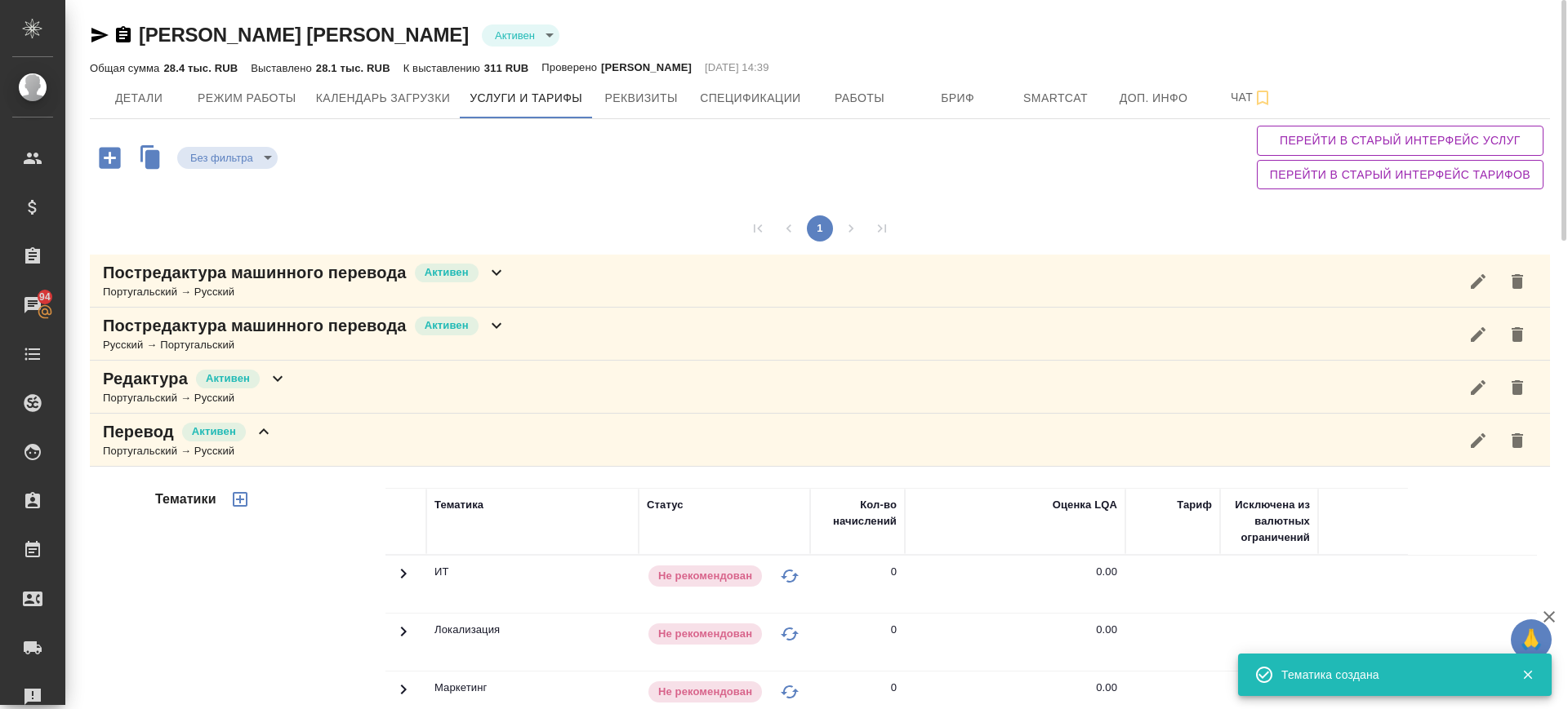
click at [410, 435] on div "Перевод [PERSON_NAME] → Русский" at bounding box center [820, 440] width 1460 height 53
